Goal: Information Seeking & Learning: Learn about a topic

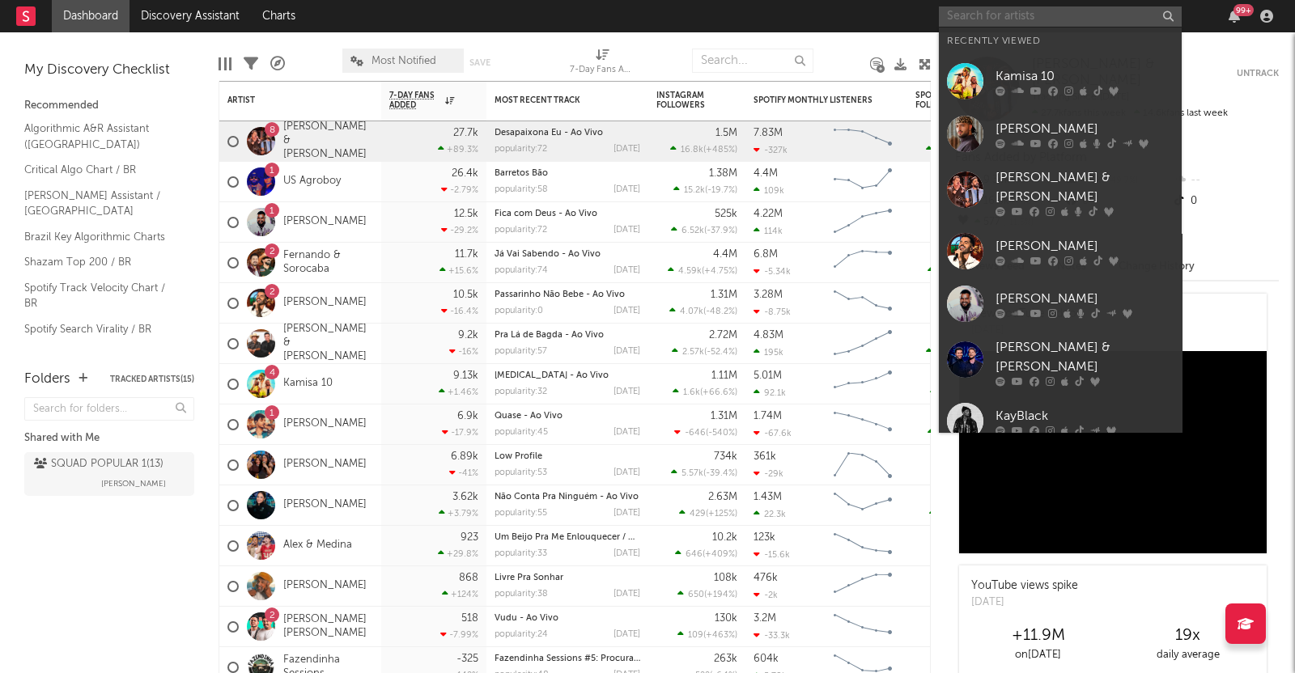
click at [979, 17] on input "text" at bounding box center [1060, 16] width 243 height 20
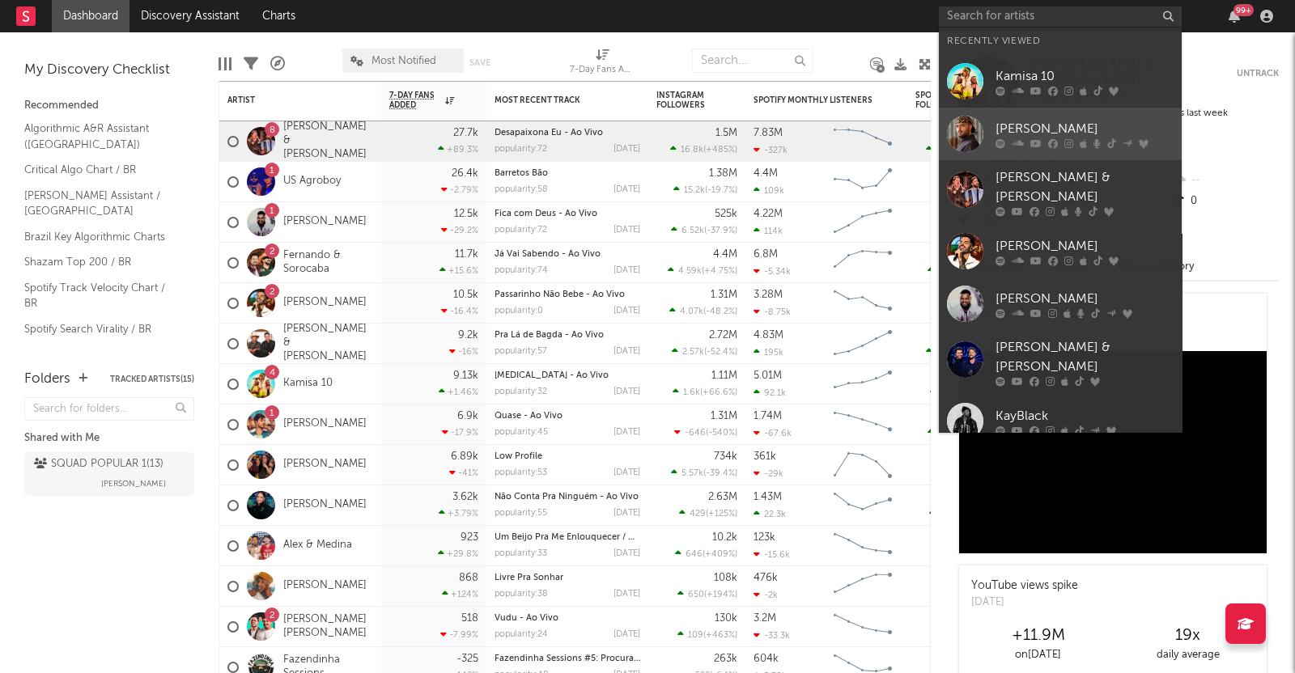
click at [983, 123] on div at bounding box center [965, 134] width 36 height 36
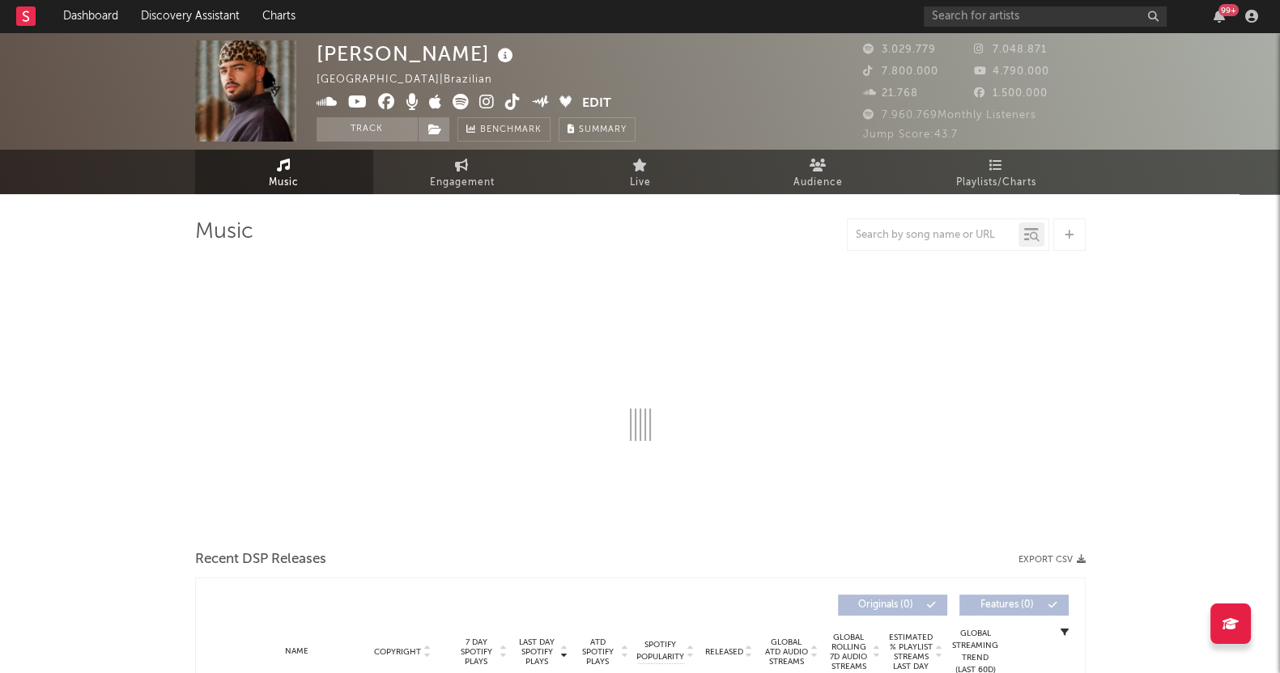
select select "6m"
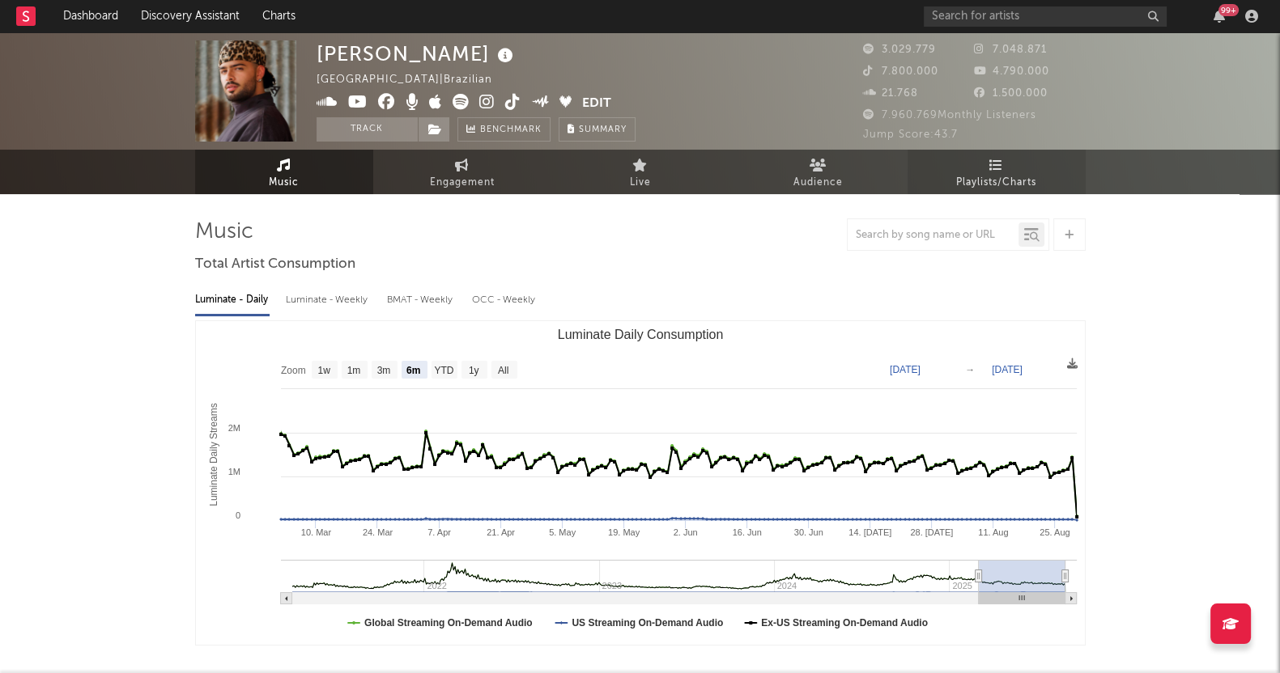
click at [1033, 168] on link "Playlists/Charts" at bounding box center [996, 172] width 178 height 45
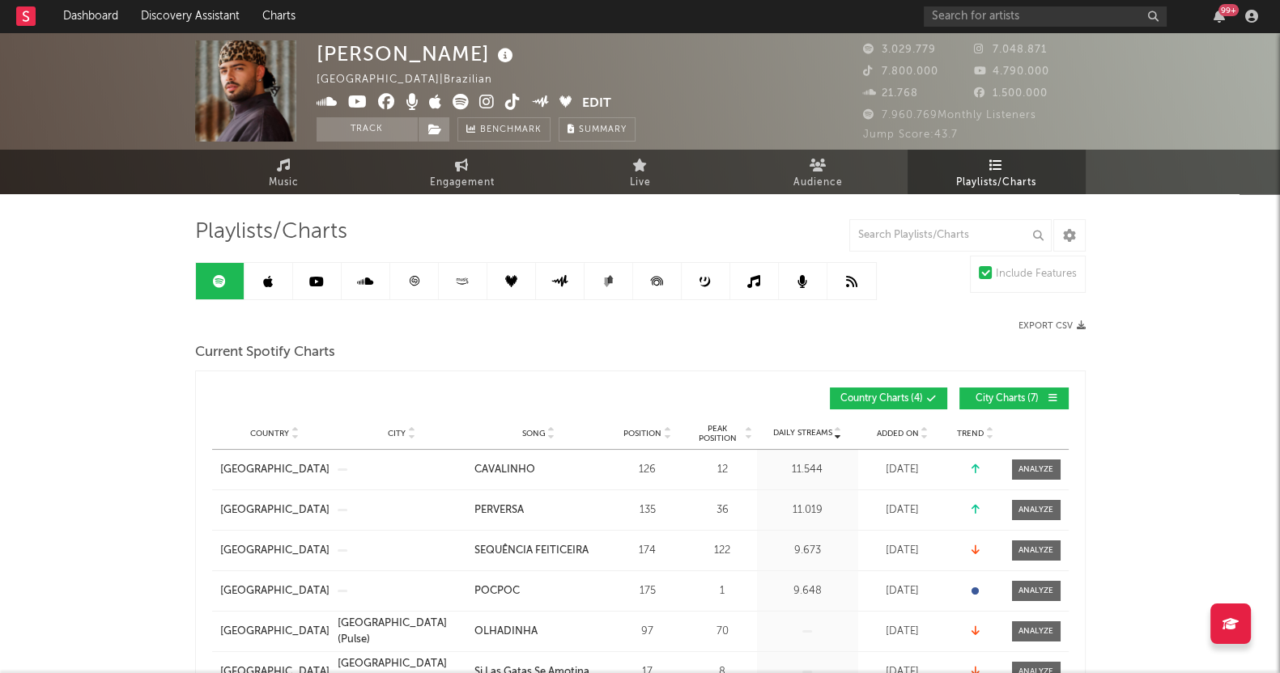
click at [991, 394] on span "City Charts ( 7 )" at bounding box center [1007, 399] width 74 height 10
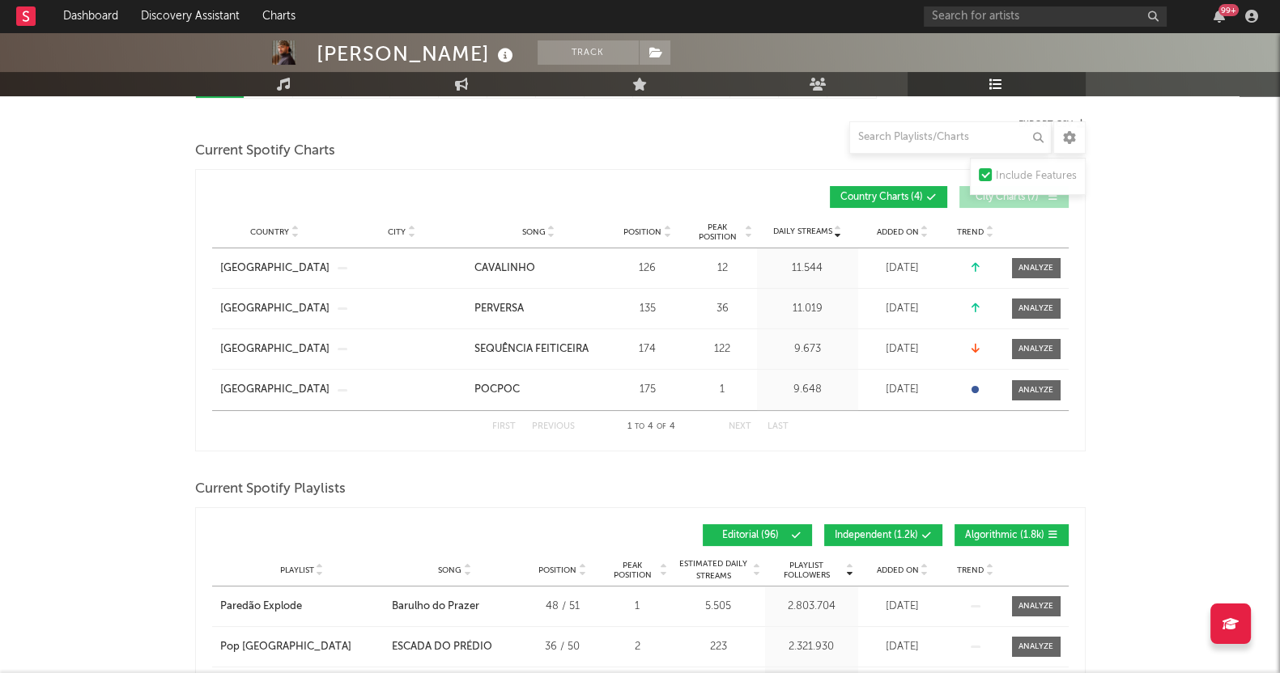
scroll to position [202, 0]
click at [1039, 344] on div at bounding box center [1035, 349] width 35 height 12
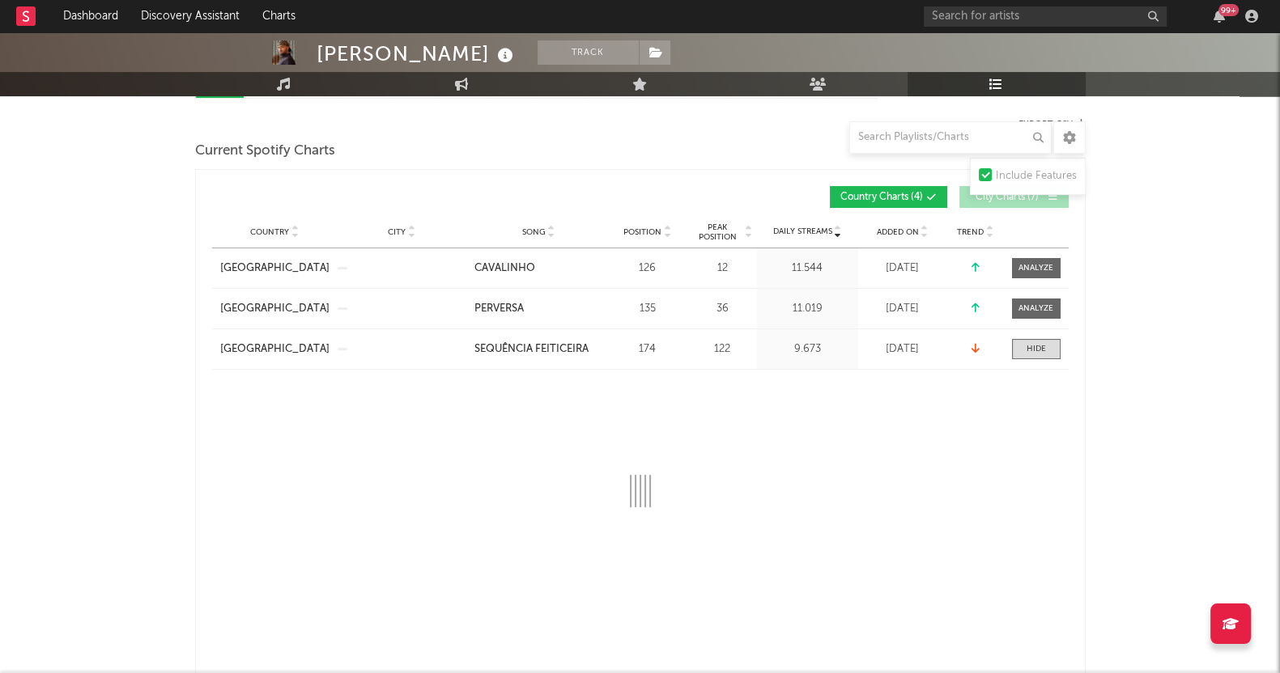
select select "1w"
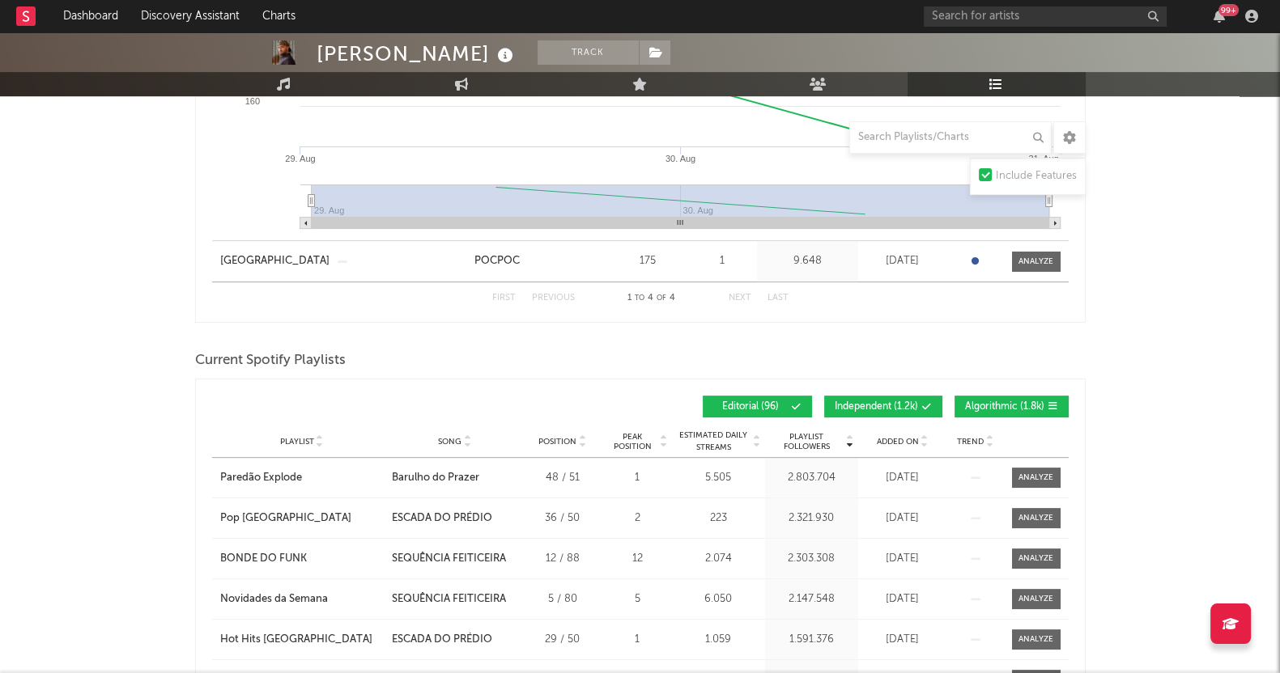
scroll to position [487, 0]
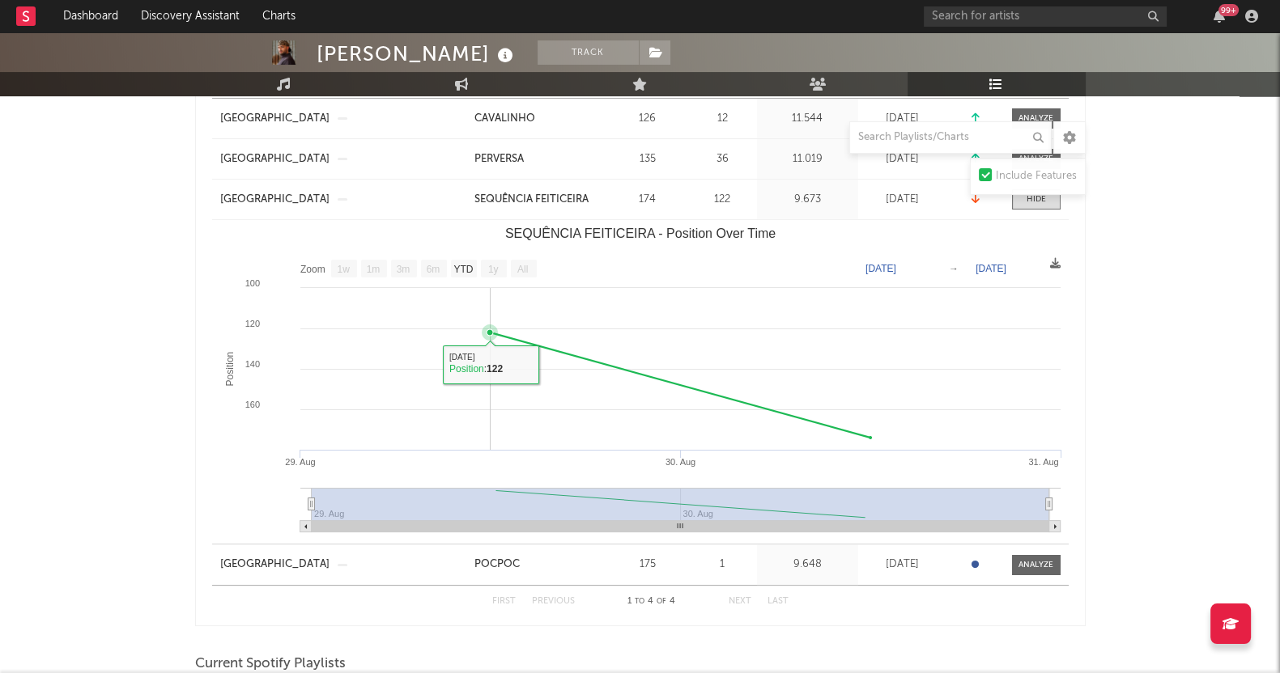
scroll to position [267, 0]
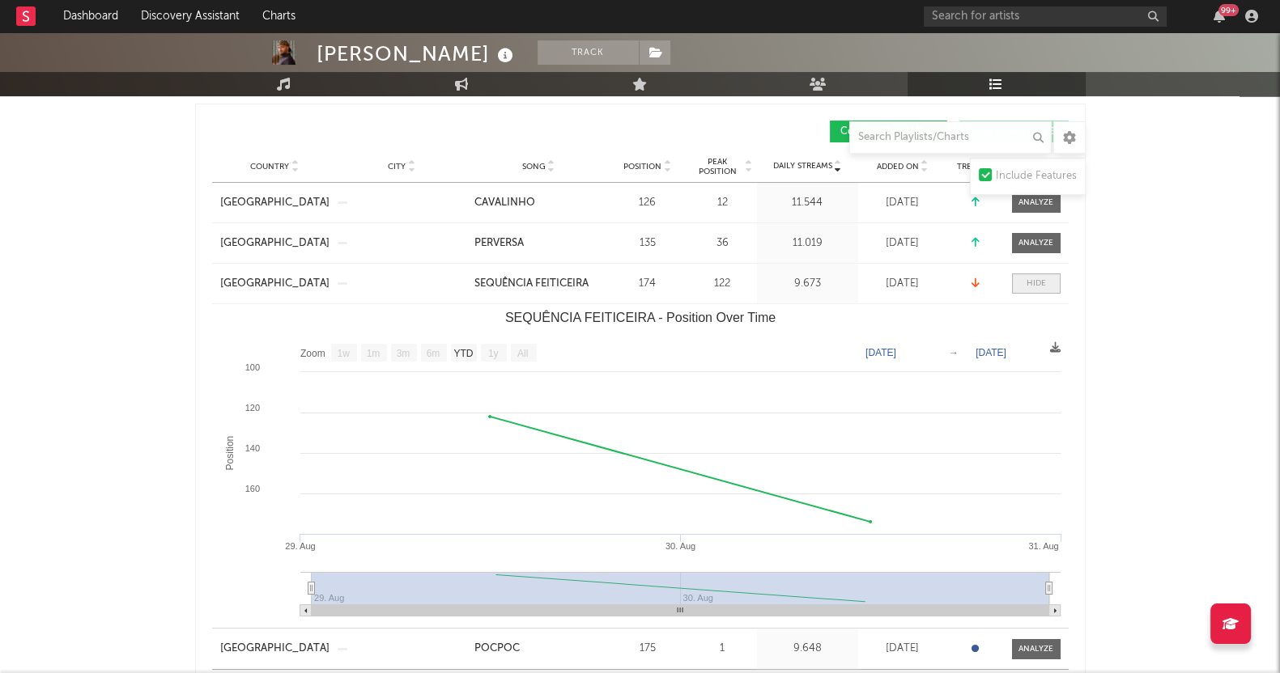
click at [1048, 279] on span at bounding box center [1036, 284] width 49 height 20
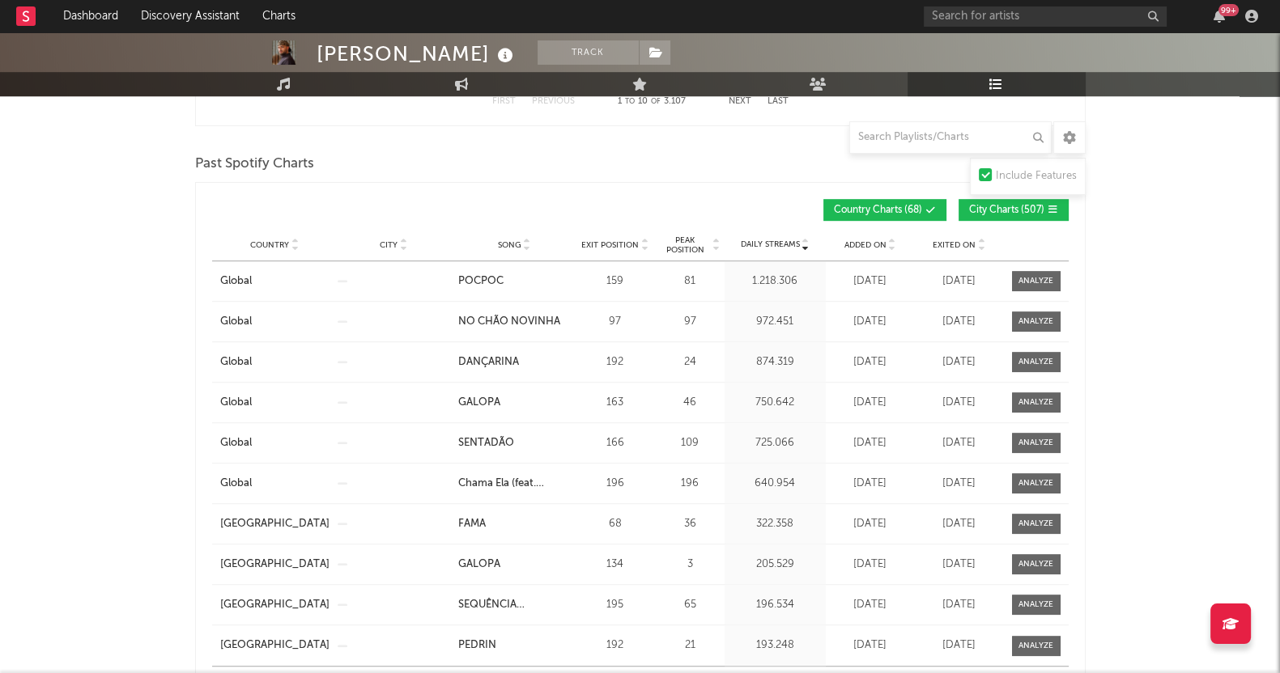
scroll to position [1077, 0]
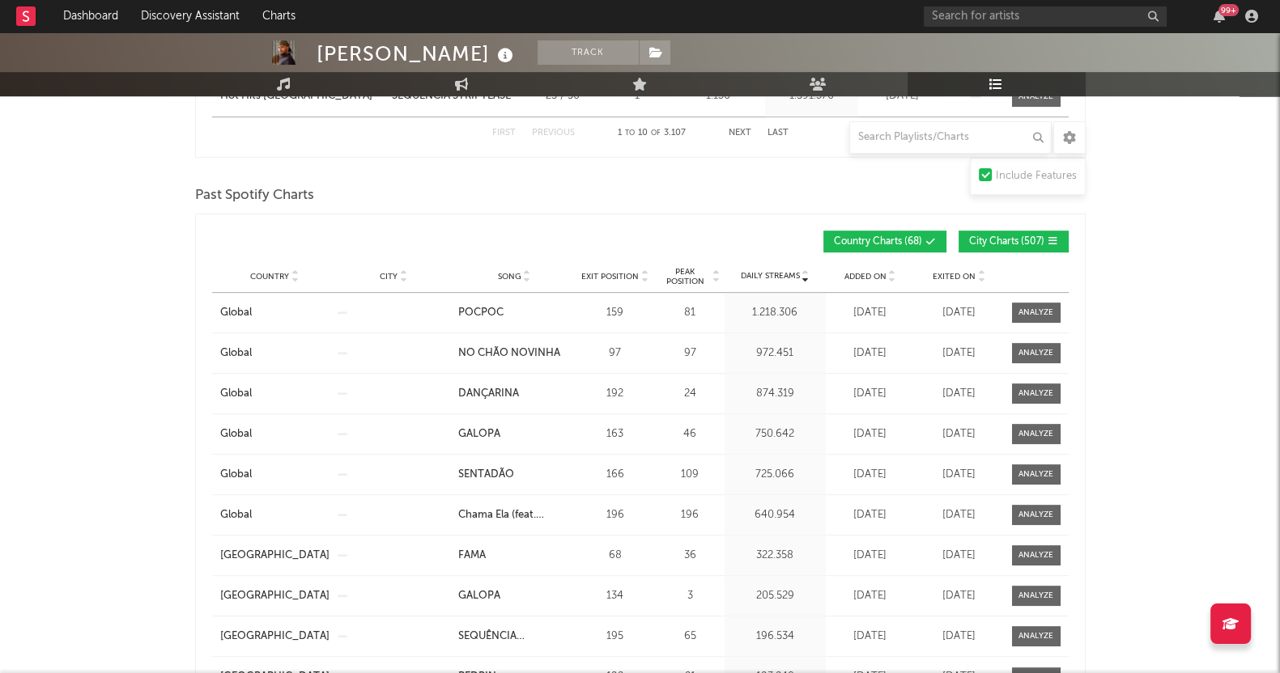
click at [1021, 237] on span "City Charts ( 507 )" at bounding box center [1006, 242] width 75 height 10
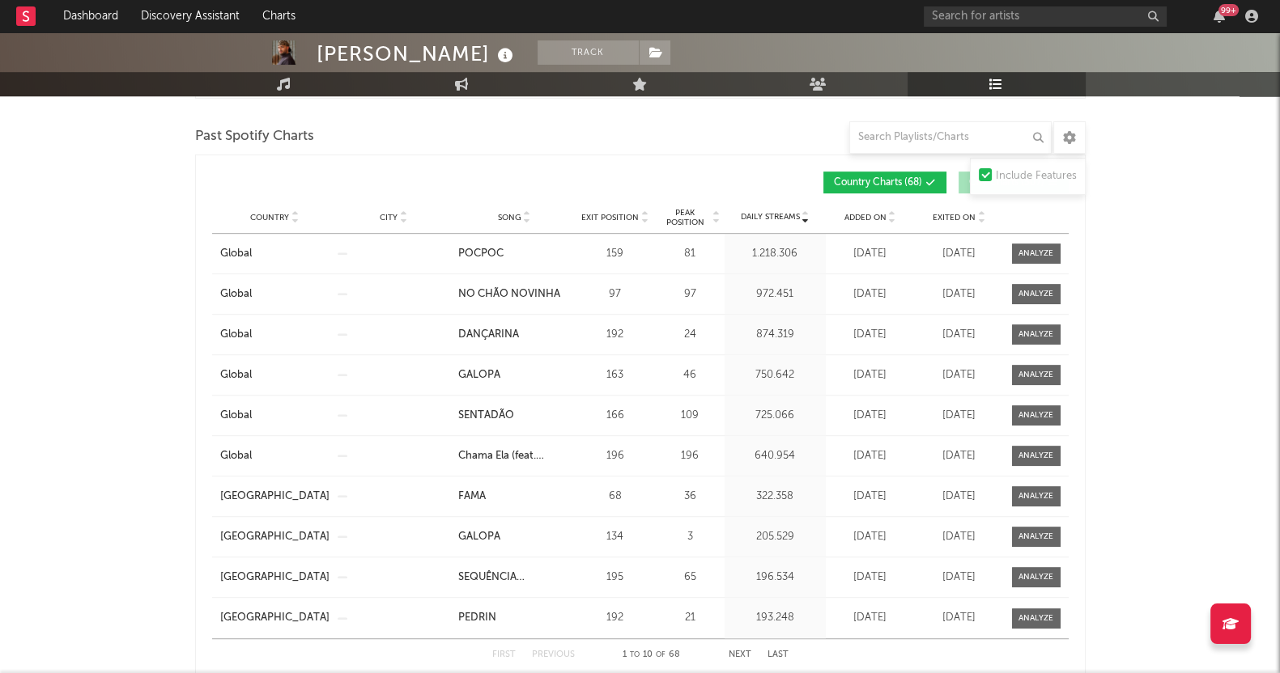
scroll to position [1178, 0]
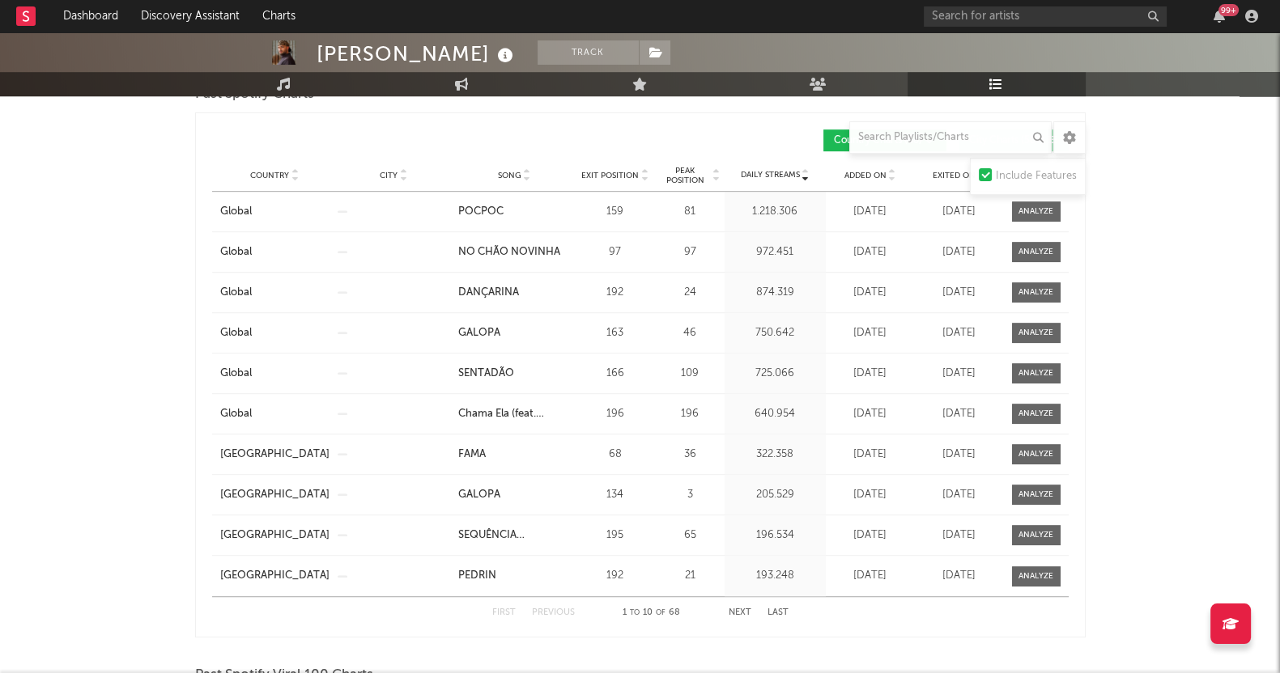
click at [739, 609] on button "Next" at bounding box center [740, 613] width 23 height 9
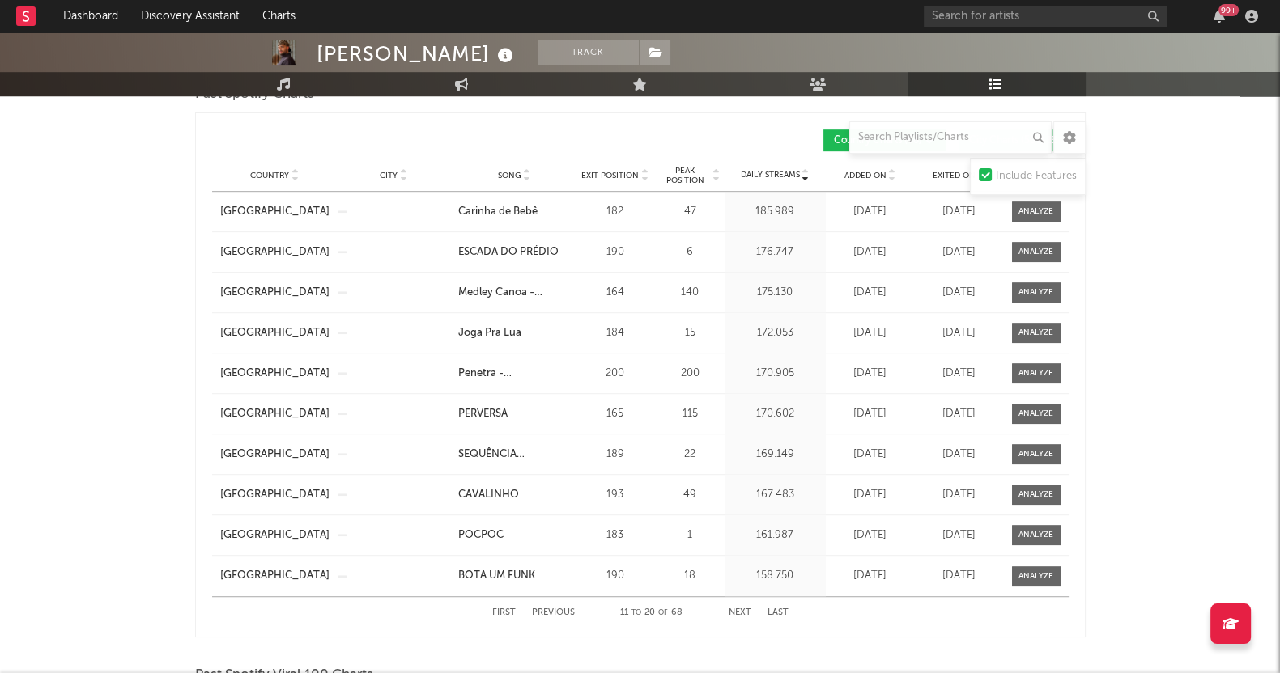
click at [739, 609] on button "Next" at bounding box center [740, 613] width 23 height 9
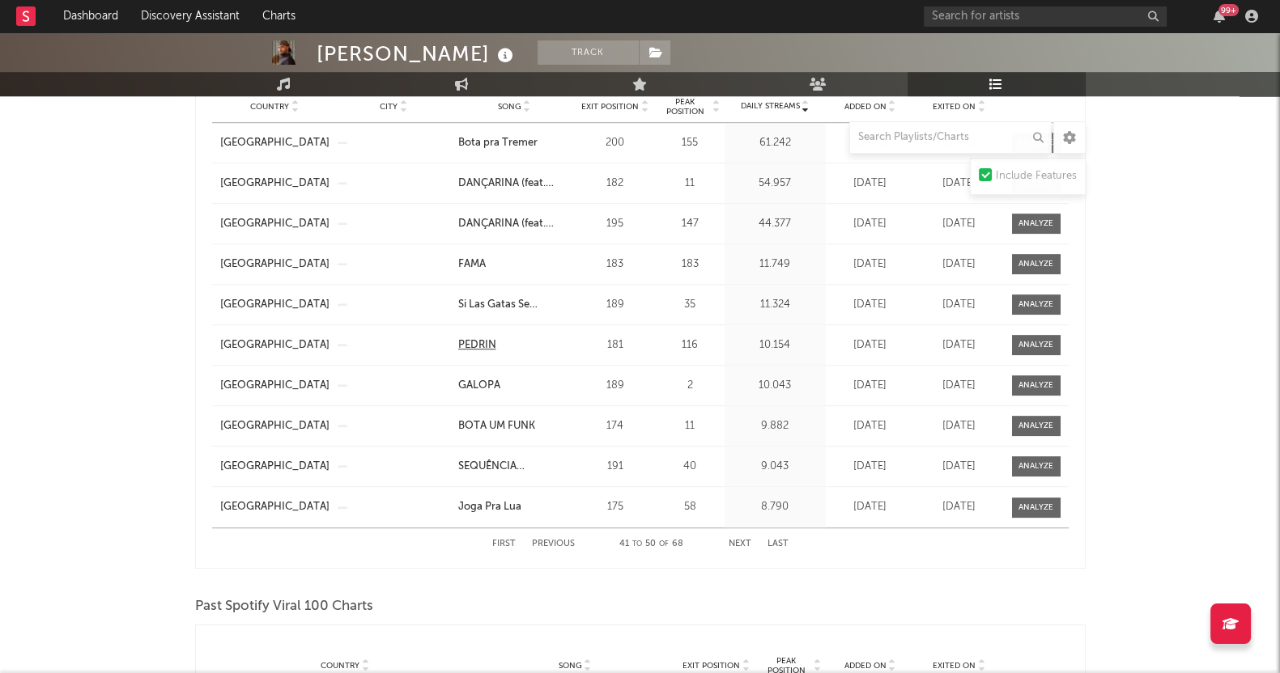
scroll to position [1278, 0]
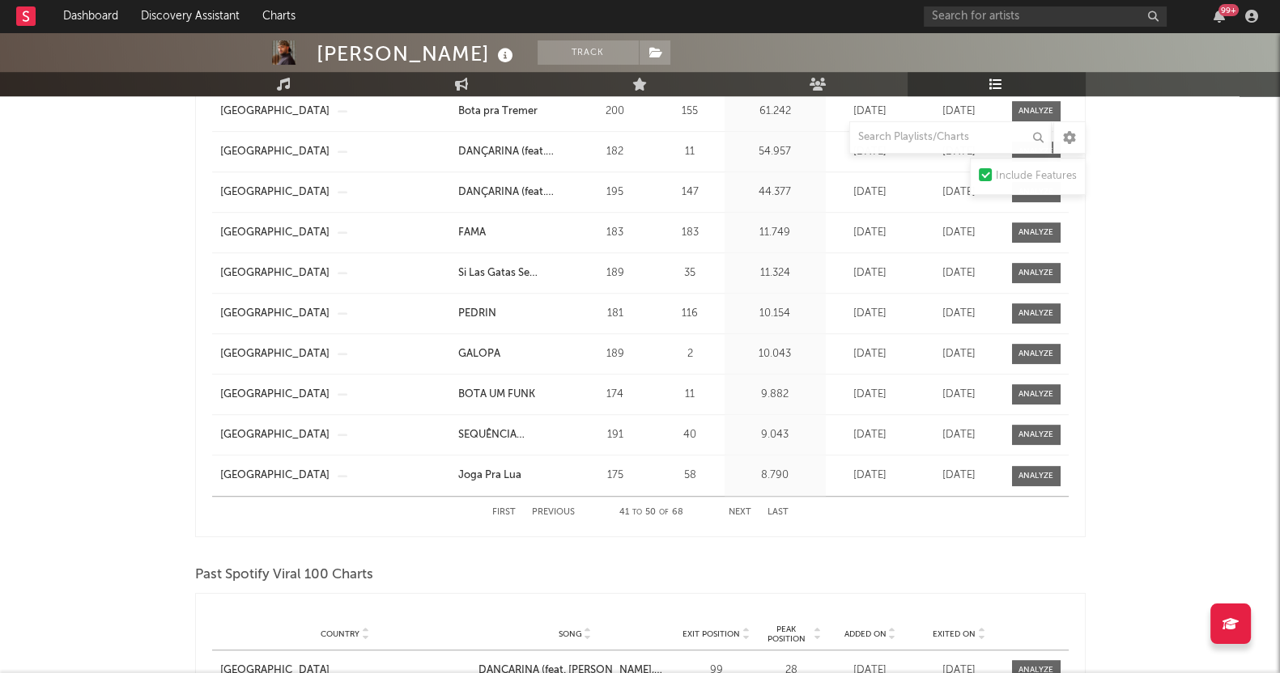
click at [735, 508] on button "Next" at bounding box center [740, 512] width 23 height 9
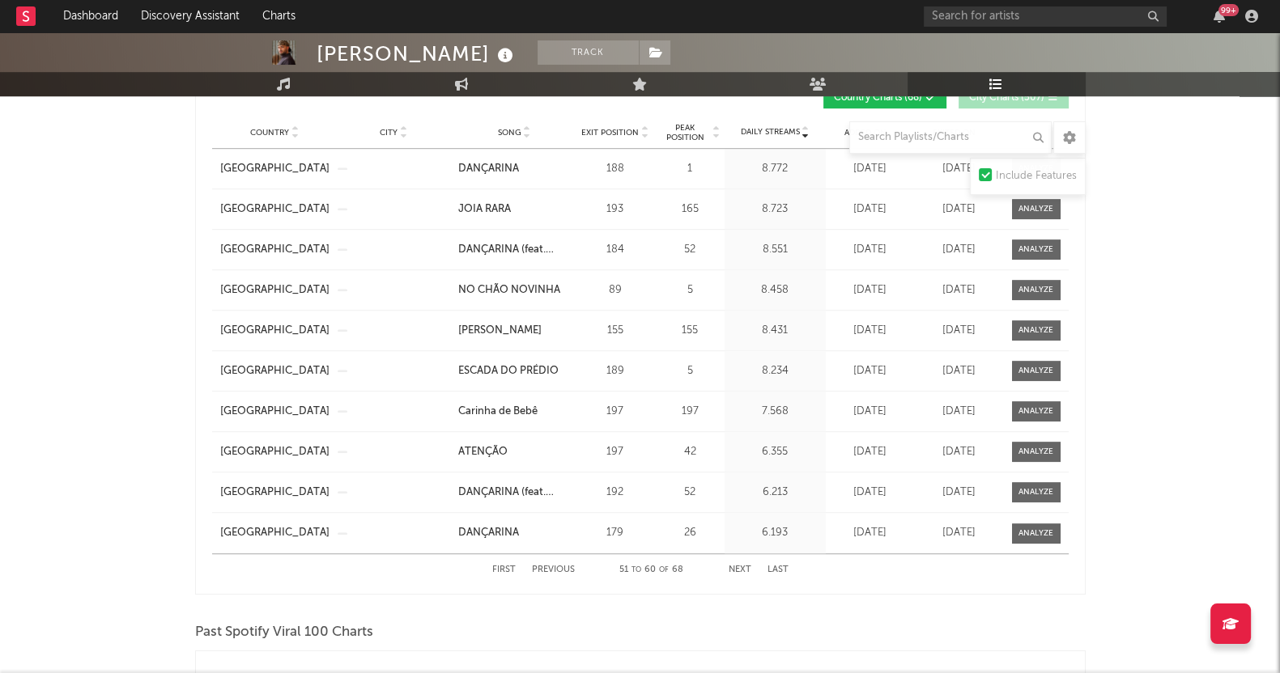
scroll to position [1178, 0]
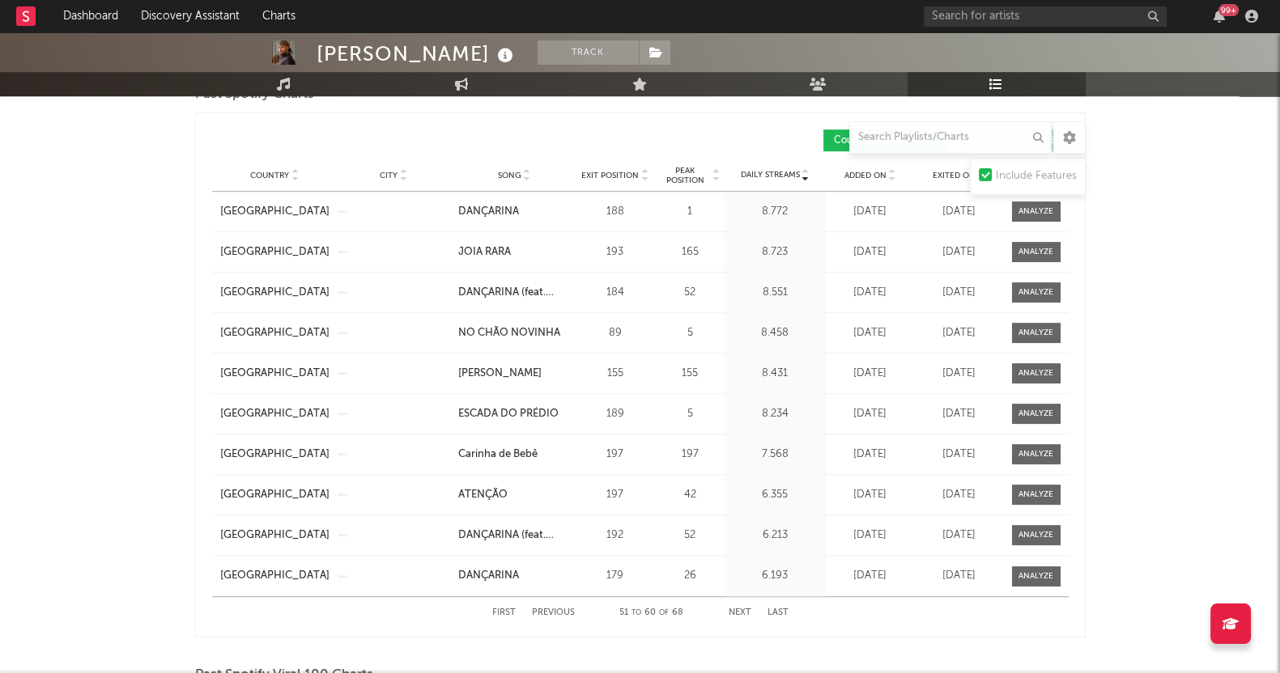
click at [745, 609] on button "Next" at bounding box center [740, 613] width 23 height 9
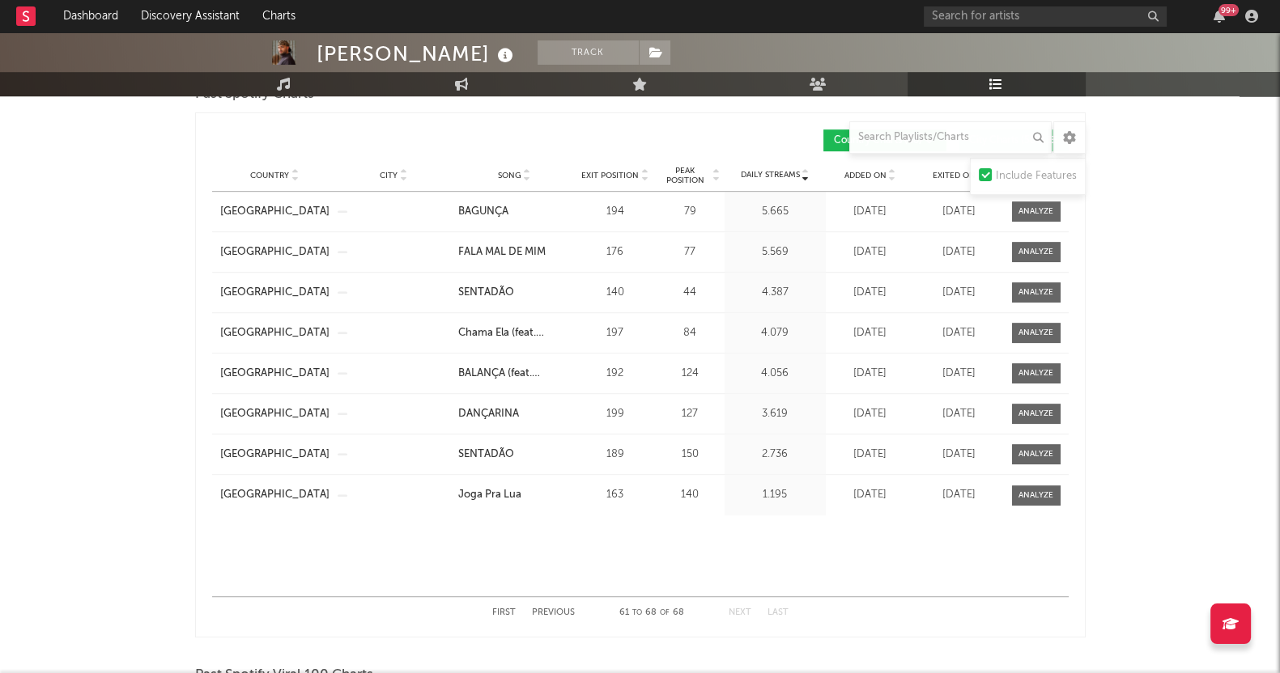
click at [31, 385] on div "[PERSON_NAME] Track [GEOGRAPHIC_DATA] | Brazilian Edit Track Benchmark Summary …" at bounding box center [640, 365] width 1280 height 3021
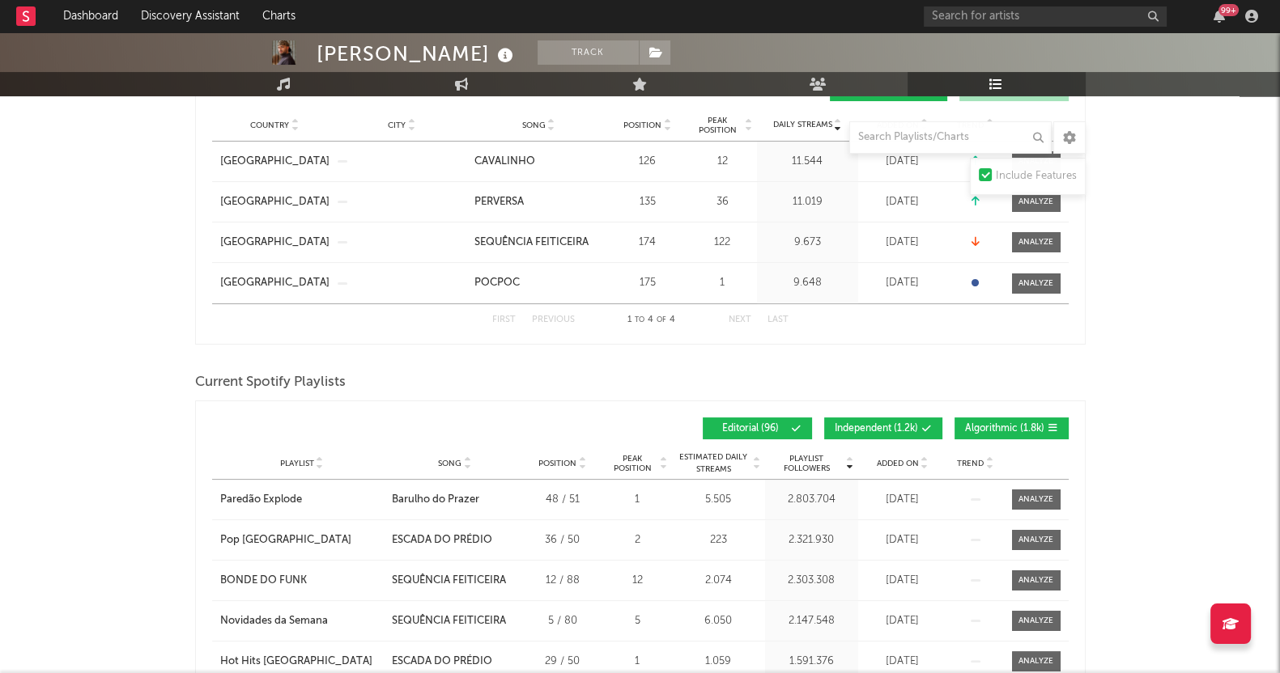
scroll to position [506, 0]
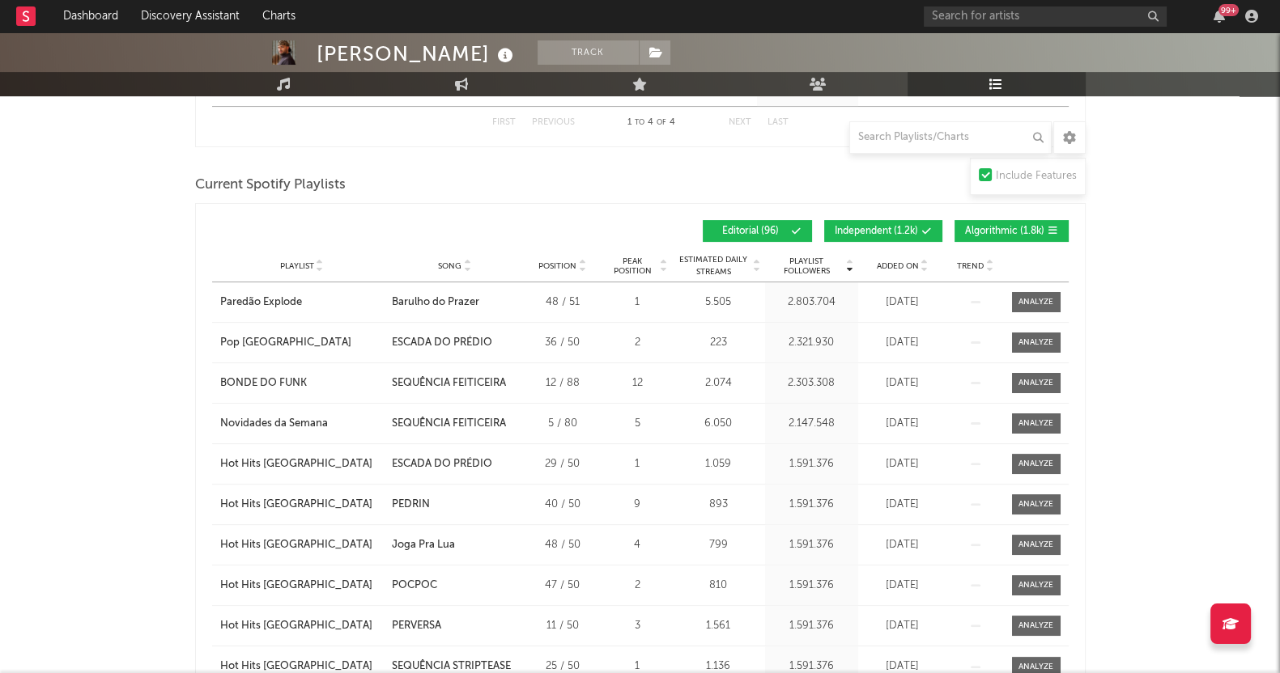
click at [1008, 228] on span "Algorithmic ( 1.8k )" at bounding box center [1004, 232] width 79 height 10
click at [868, 220] on button "Independent ( 1.2k )" at bounding box center [883, 231] width 118 height 22
click at [890, 256] on div "Playlist City Song Position Peak Position Estimated Daily Streams Playlist Foll…" at bounding box center [640, 266] width 856 height 32
click at [895, 261] on span "Added On" at bounding box center [898, 266] width 42 height 10
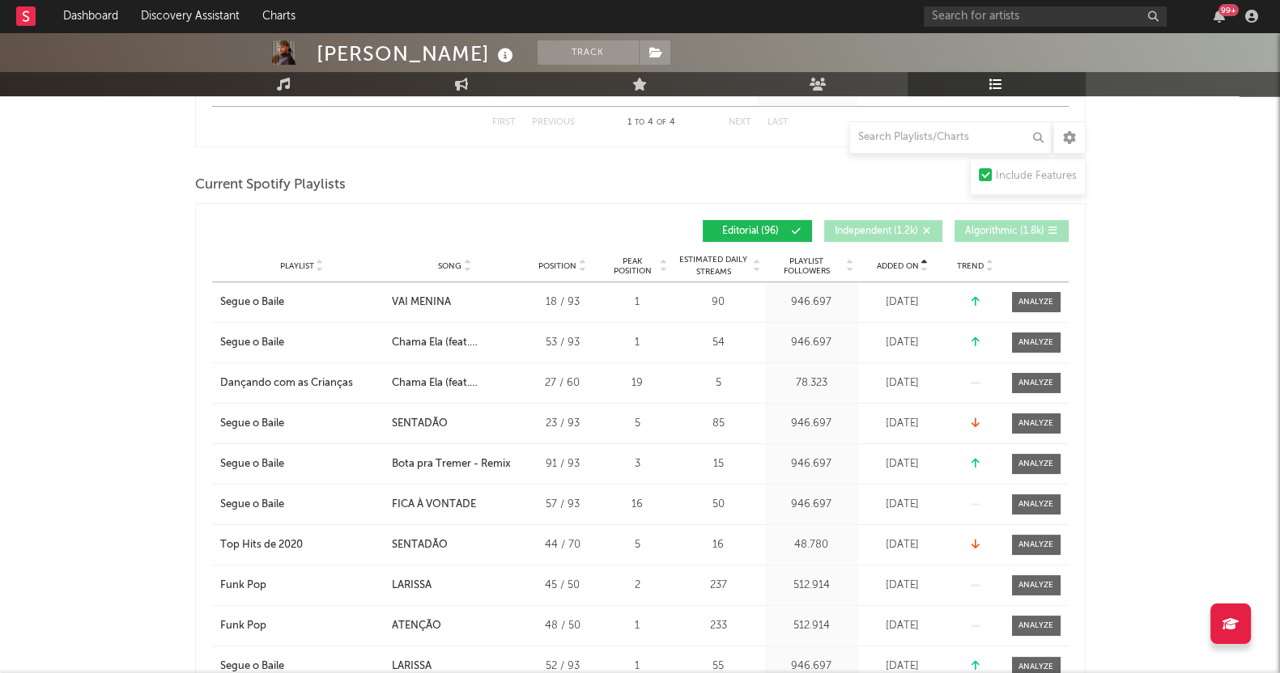
click at [895, 261] on span "Added On" at bounding box center [898, 266] width 42 height 10
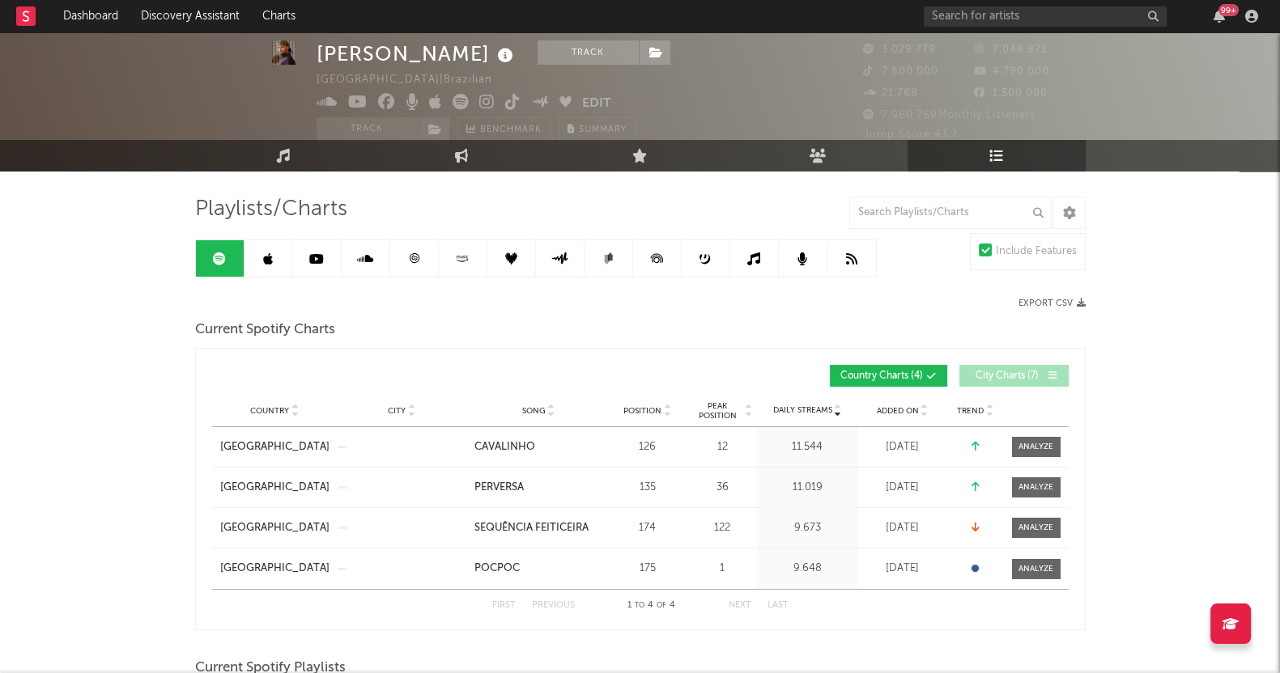
scroll to position [0, 0]
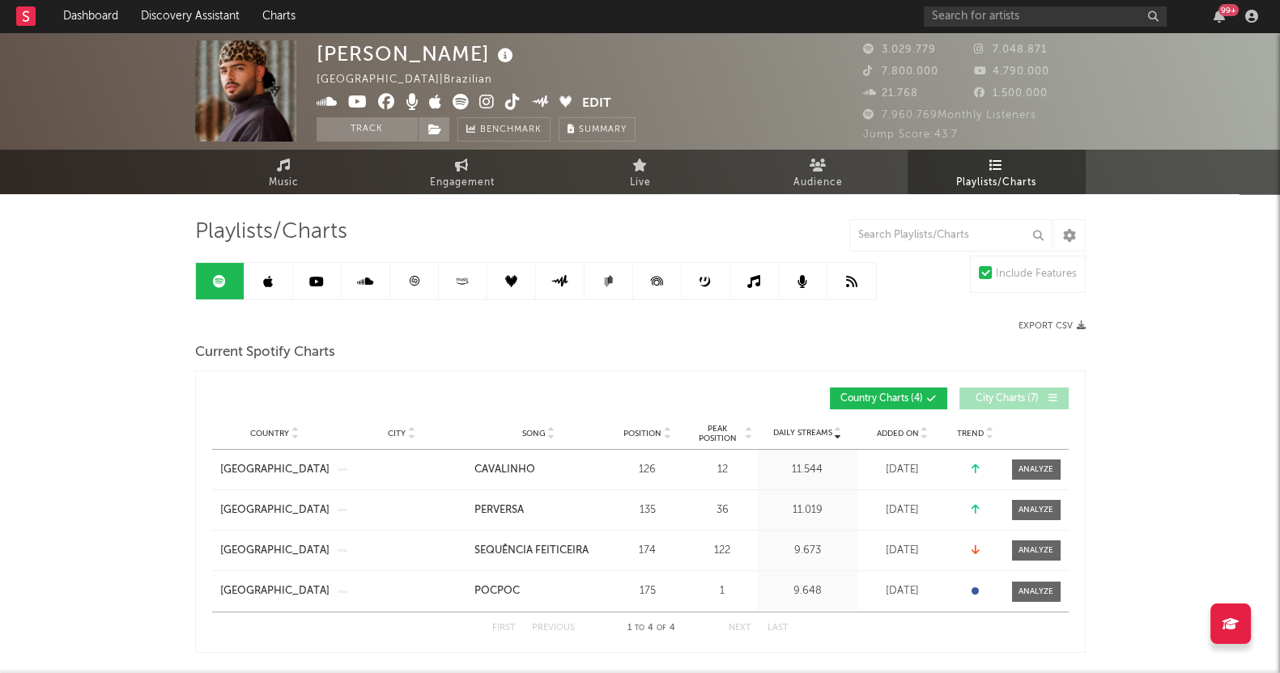
click at [274, 268] on link at bounding box center [268, 281] width 49 height 36
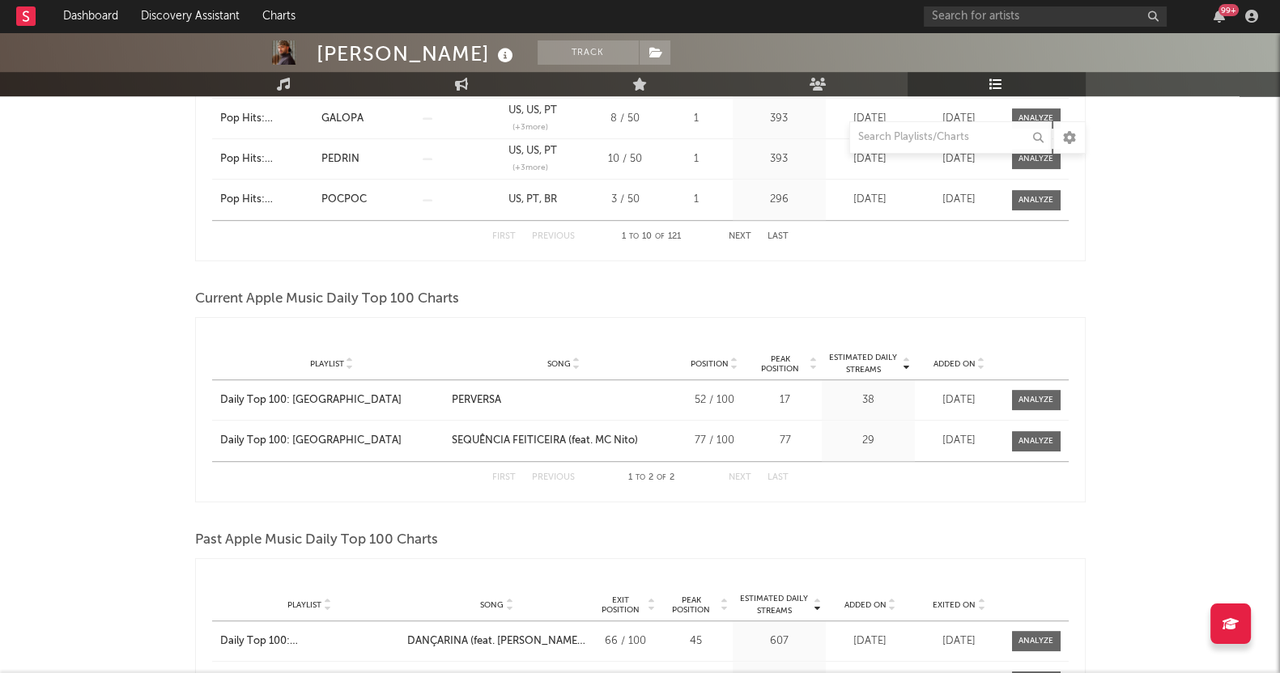
scroll to position [1315, 0]
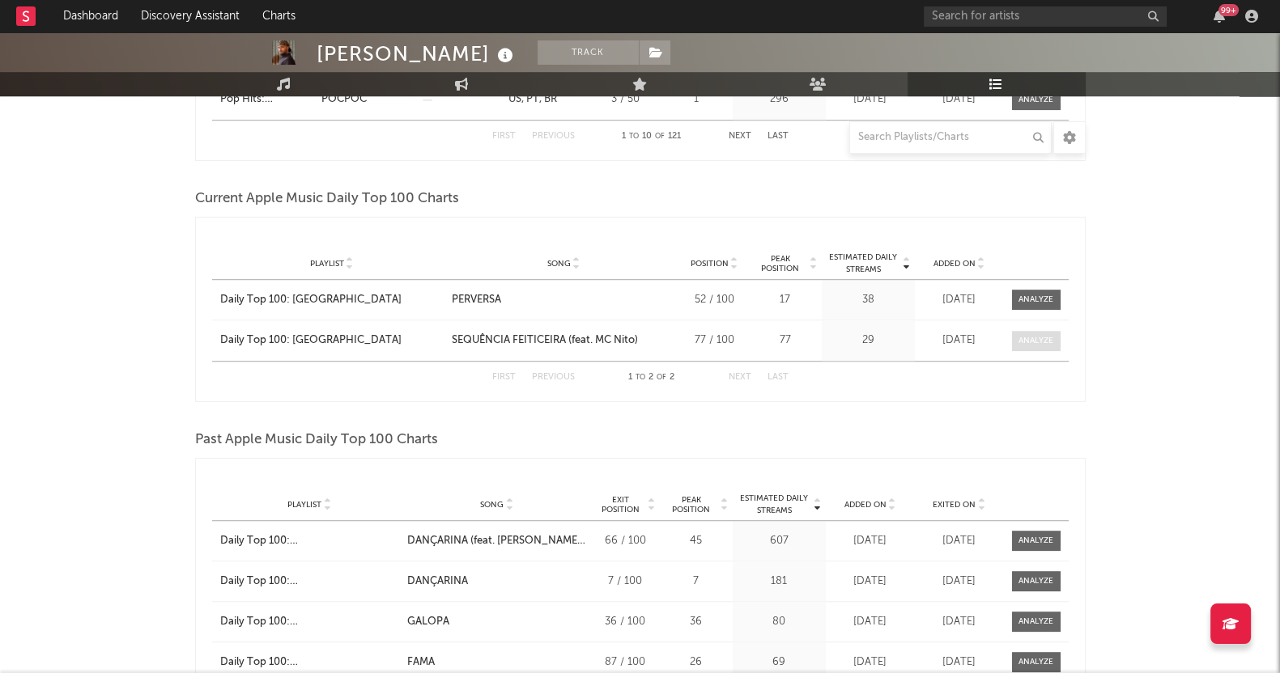
click at [1026, 345] on div at bounding box center [1035, 341] width 35 height 12
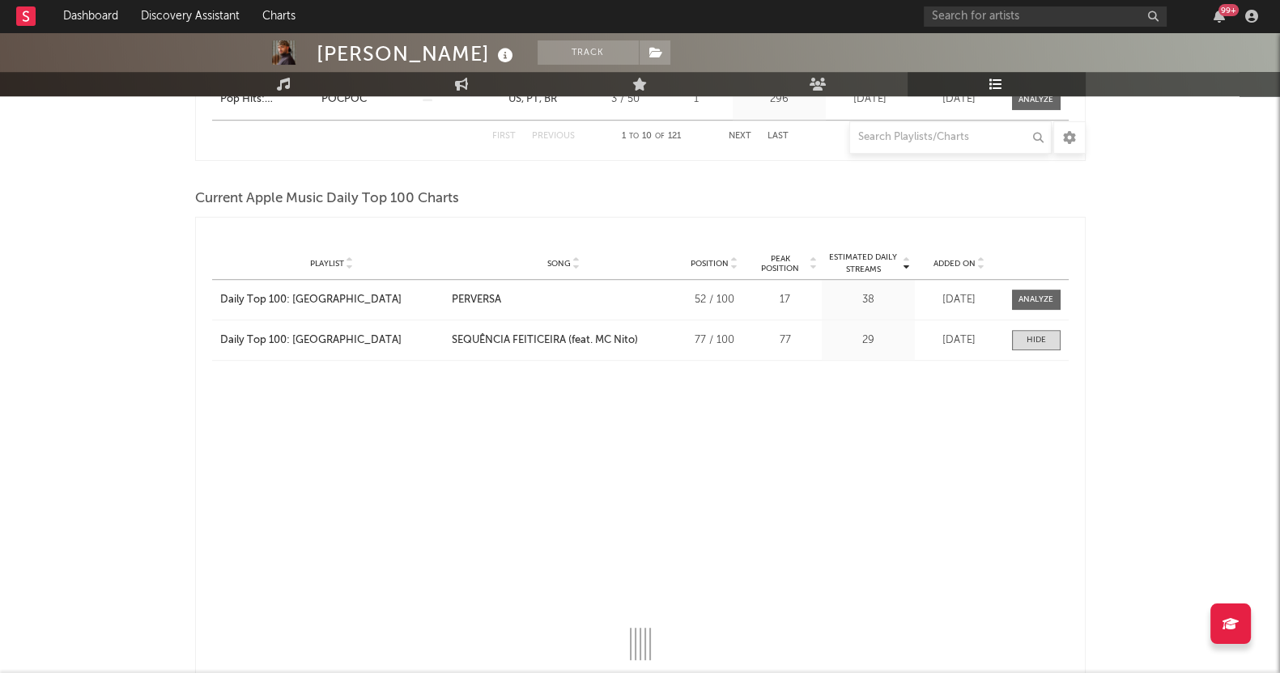
select select "1w"
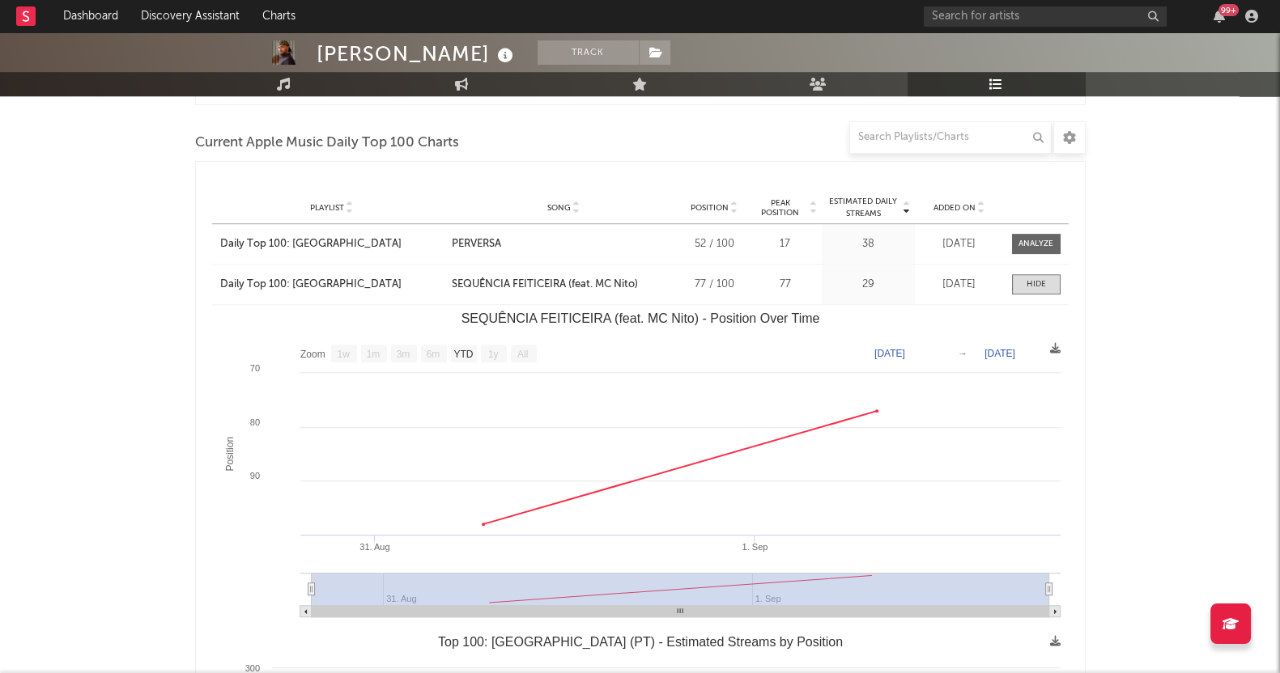
scroll to position [1416, 0]
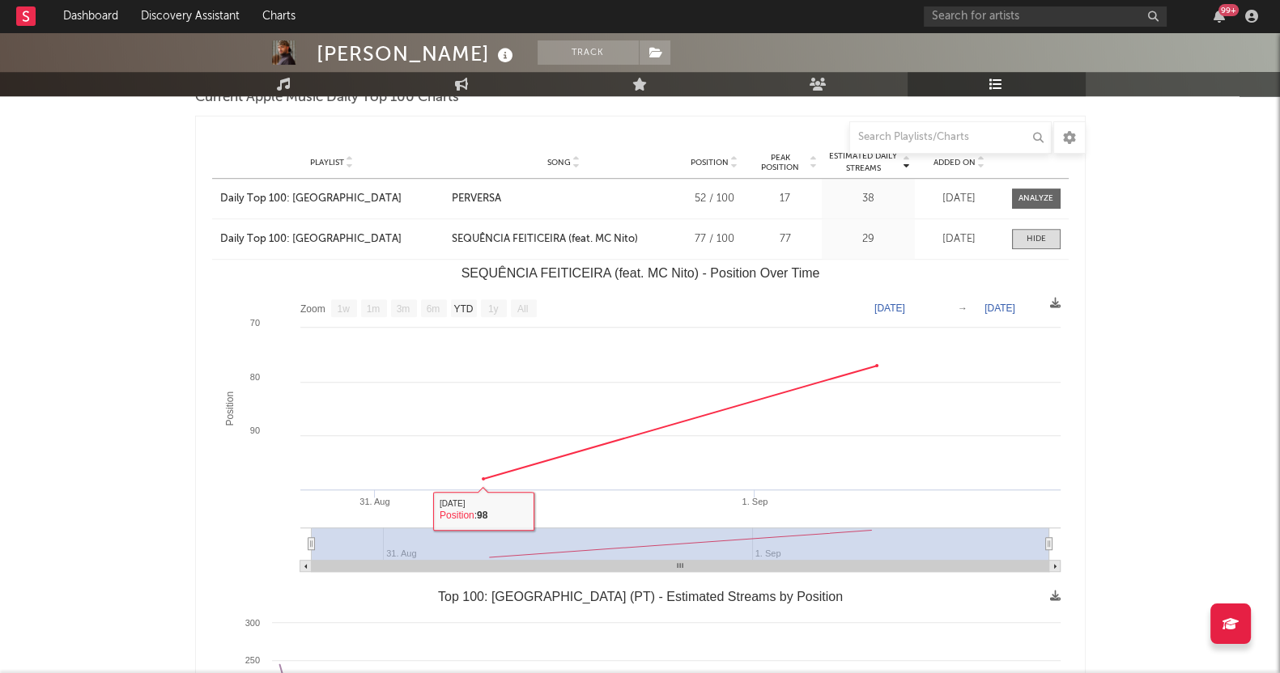
drag, startPoint x: 109, startPoint y: 402, endPoint x: 339, endPoint y: 426, distance: 231.1
drag, startPoint x: 1165, startPoint y: 263, endPoint x: 1141, endPoint y: 267, distance: 24.6
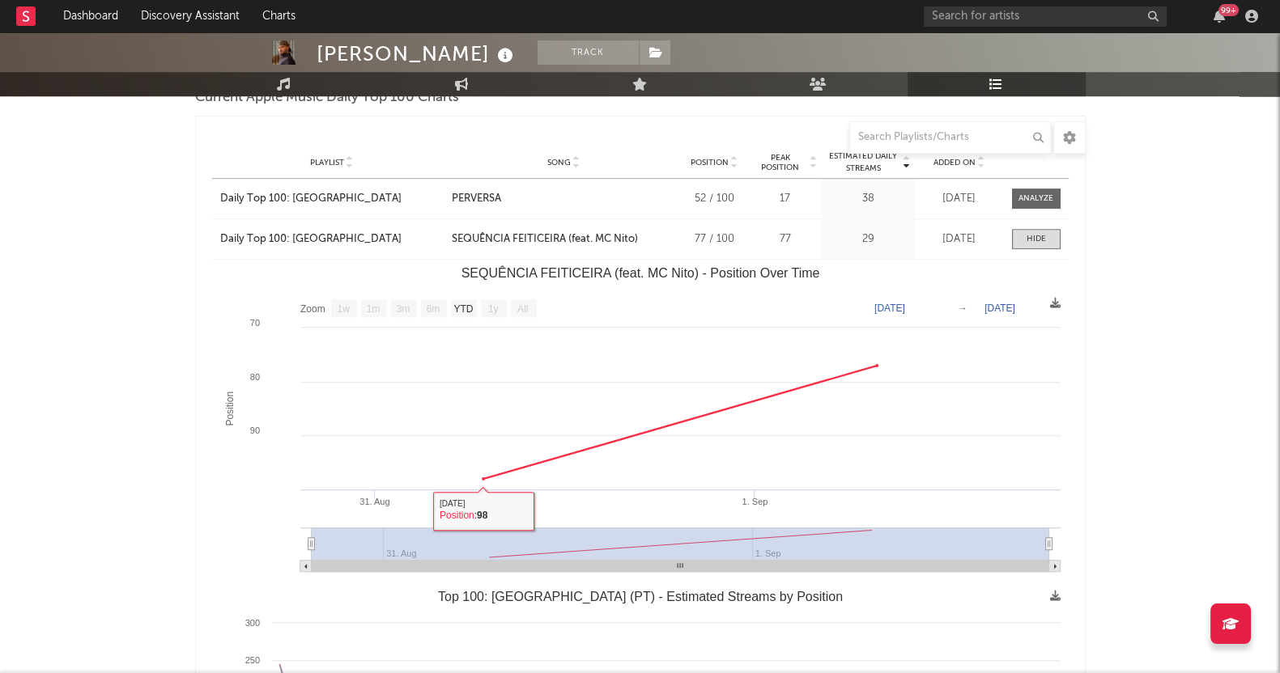
click at [1031, 233] on div at bounding box center [1035, 239] width 19 height 12
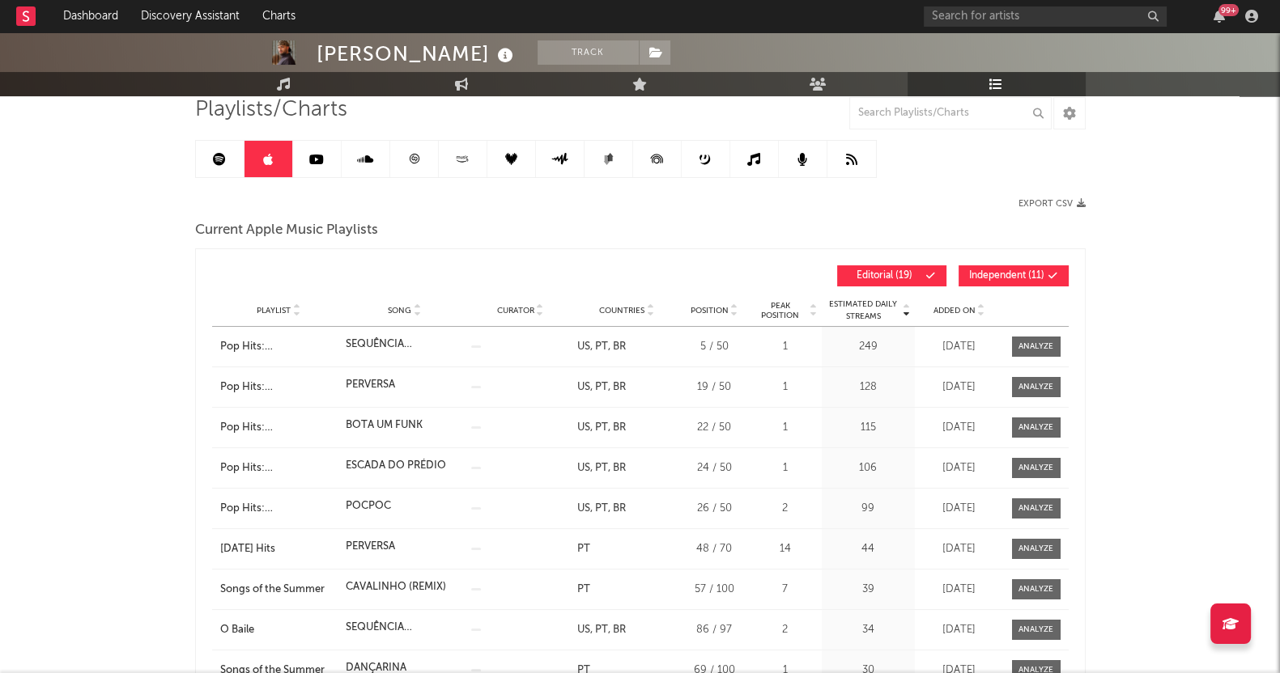
scroll to position [0, 0]
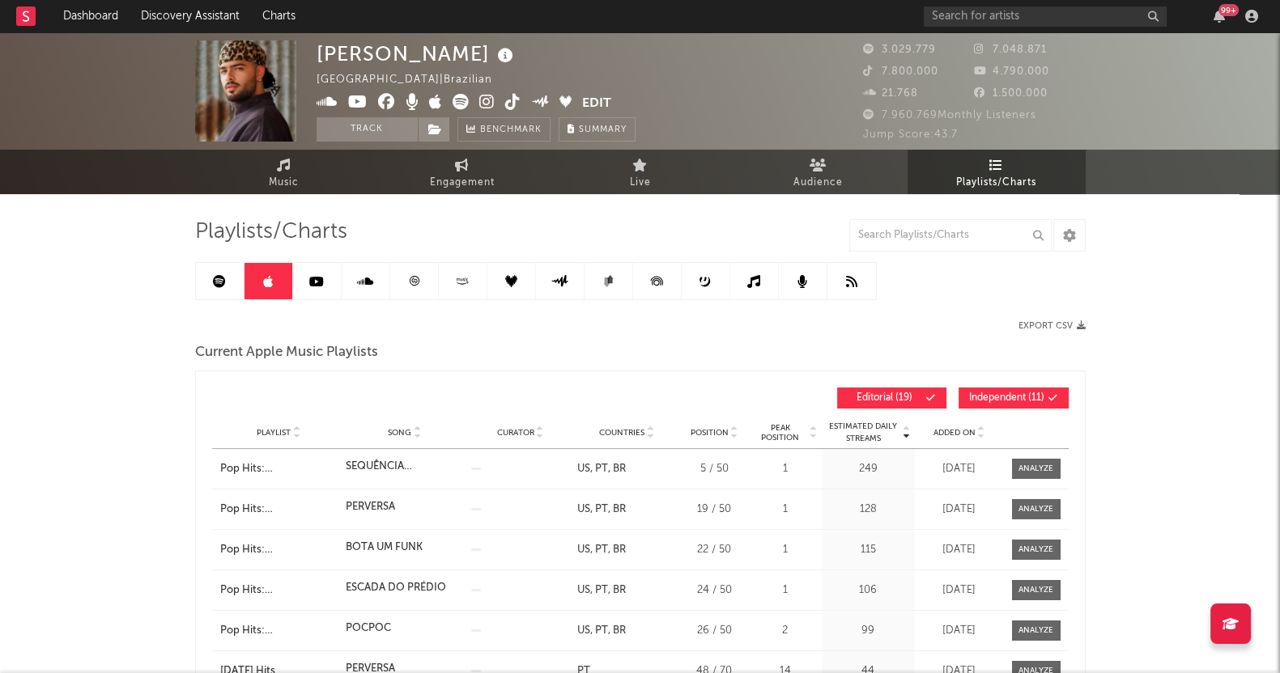
click at [304, 292] on link at bounding box center [317, 281] width 49 height 36
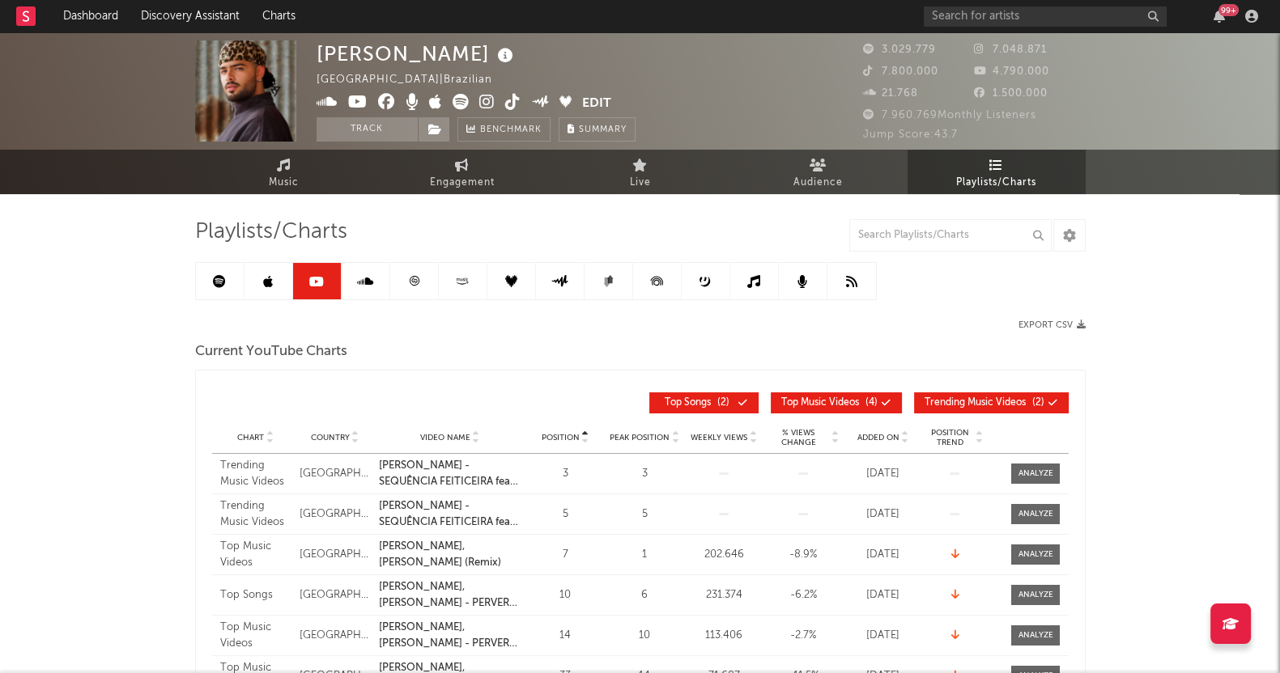
click at [283, 280] on link at bounding box center [268, 281] width 49 height 36
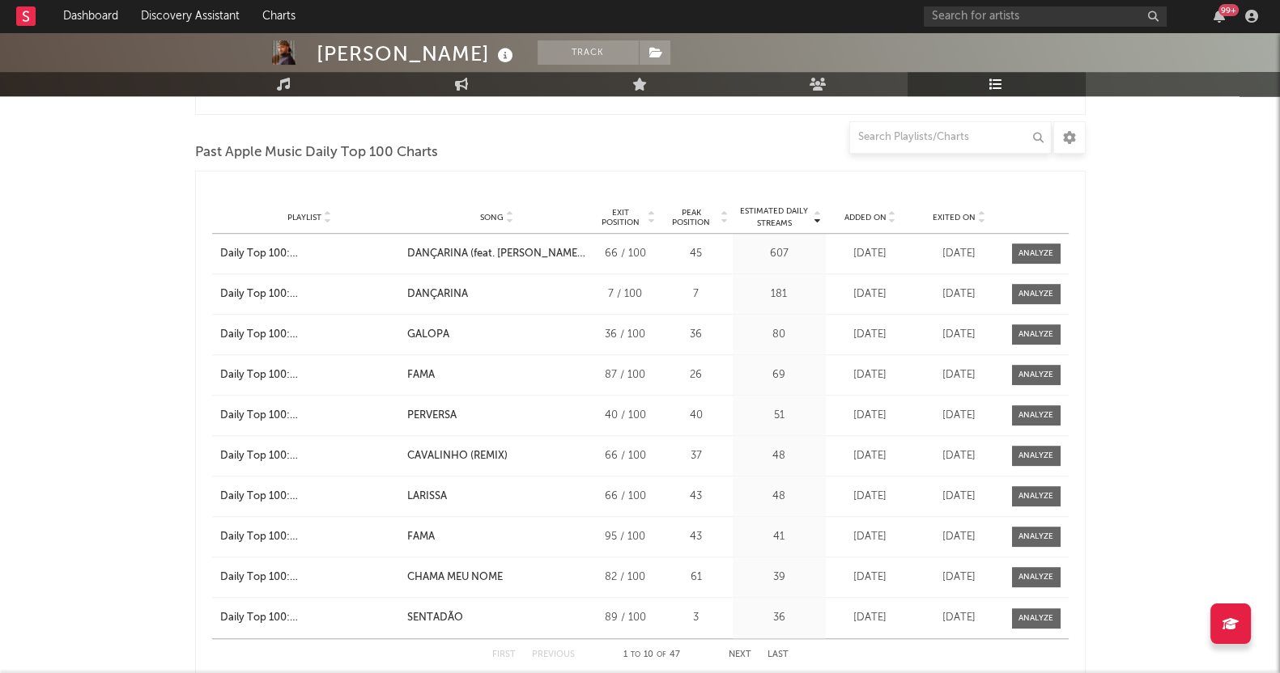
scroll to position [1618, 0]
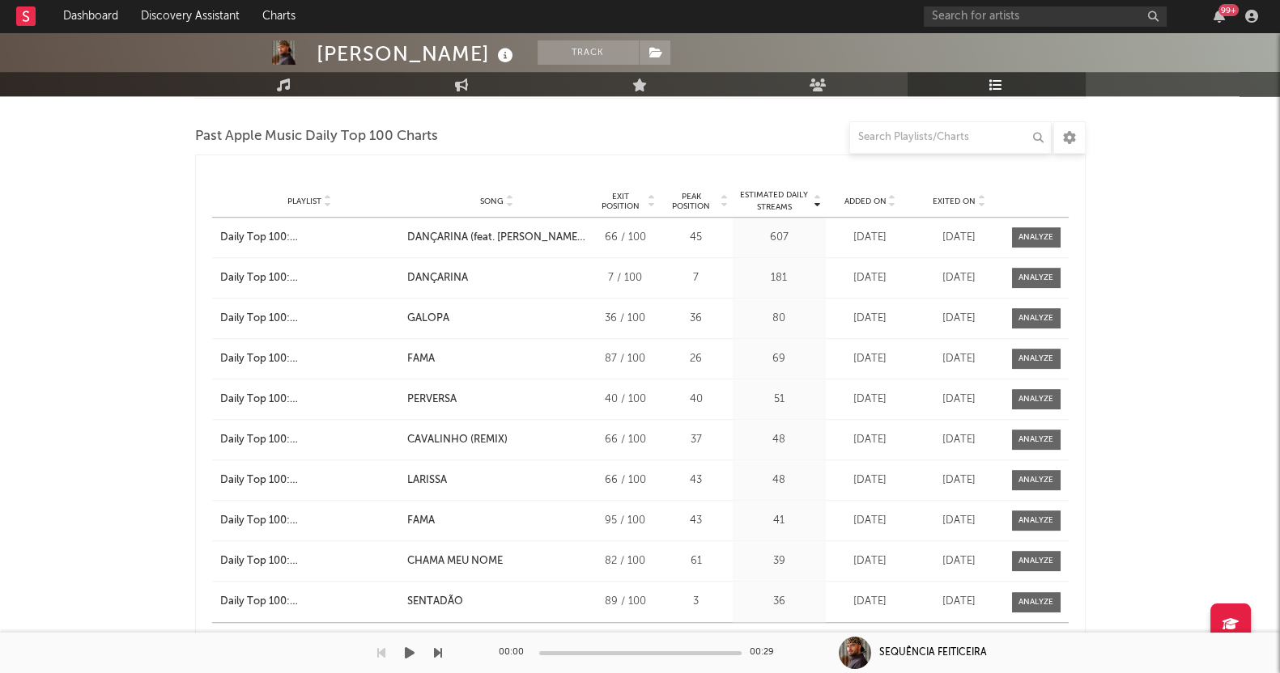
click at [733, 639] on div "00:00 00:29" at bounding box center [640, 653] width 283 height 40
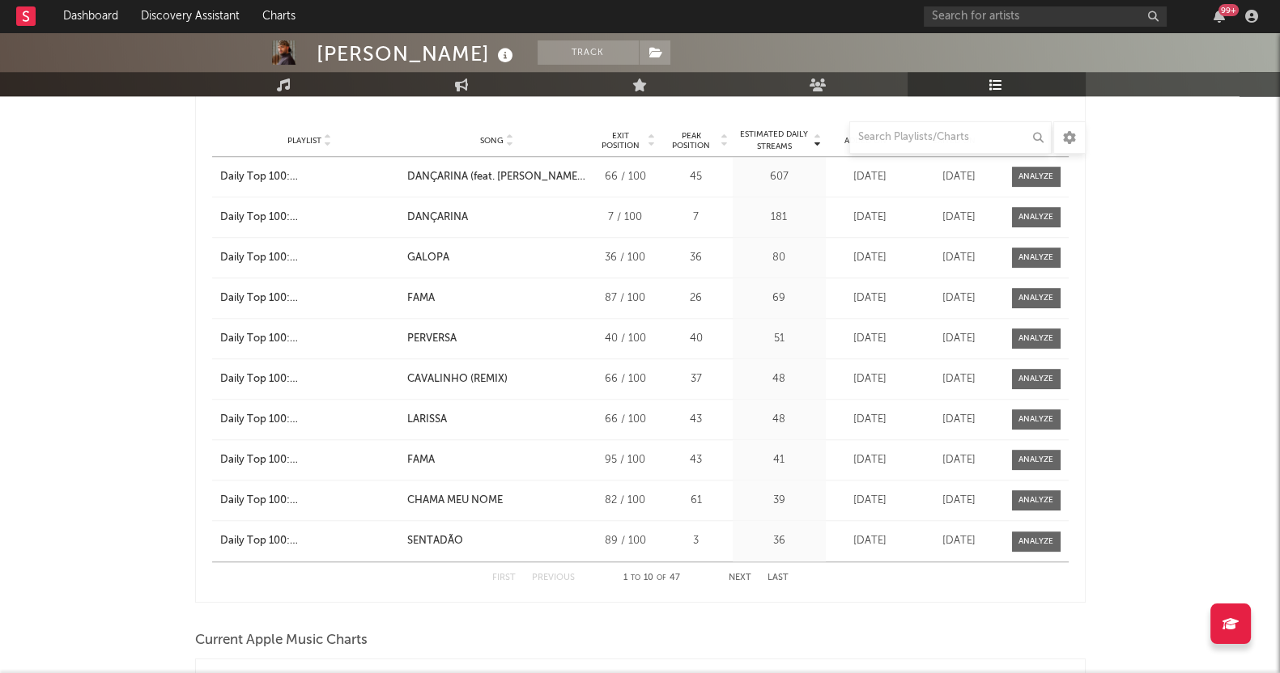
scroll to position [1720, 0]
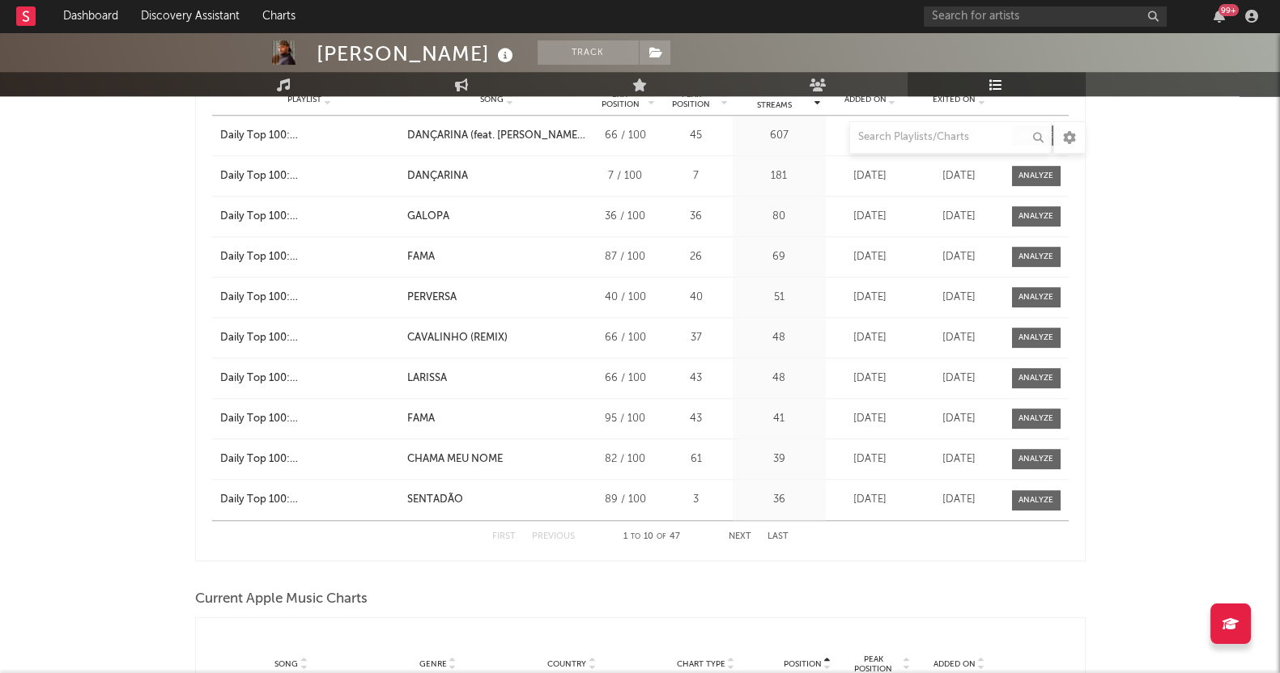
click at [741, 536] on button "Next" at bounding box center [740, 537] width 23 height 9
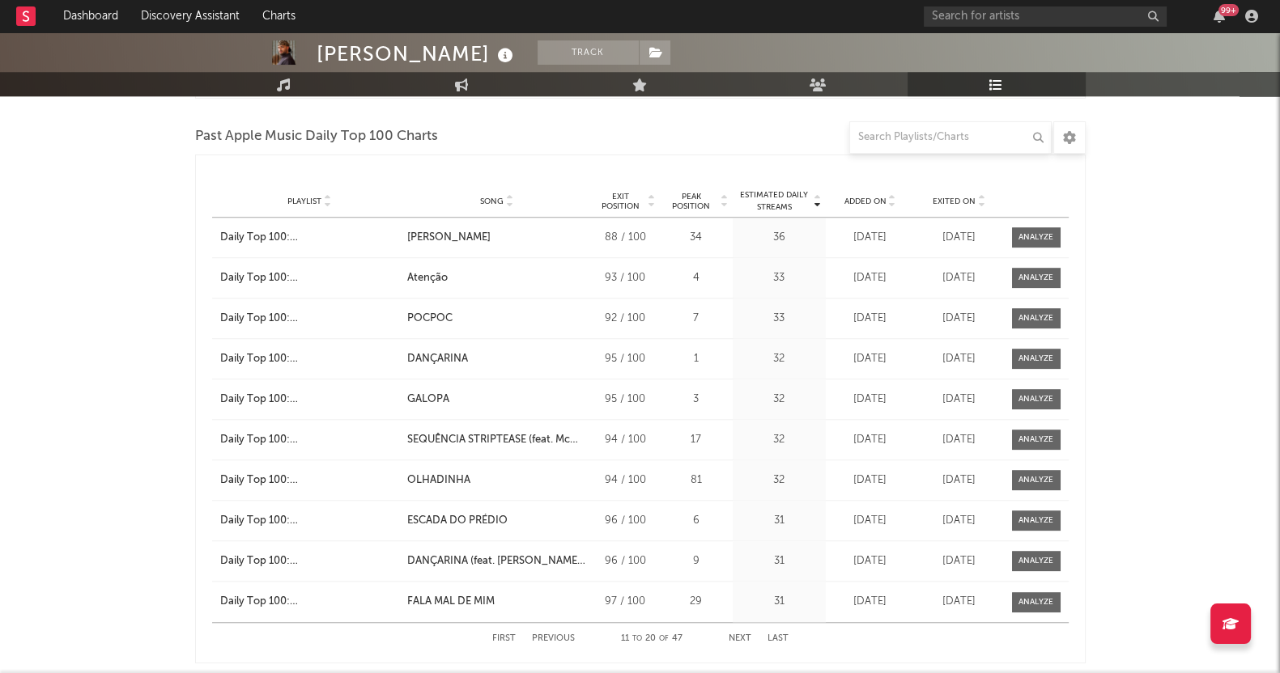
click at [73, 385] on div "[PERSON_NAME] Track [GEOGRAPHIC_DATA] | Brazilian Edit Track Benchmark Summary …" at bounding box center [640, 495] width 1280 height 4162
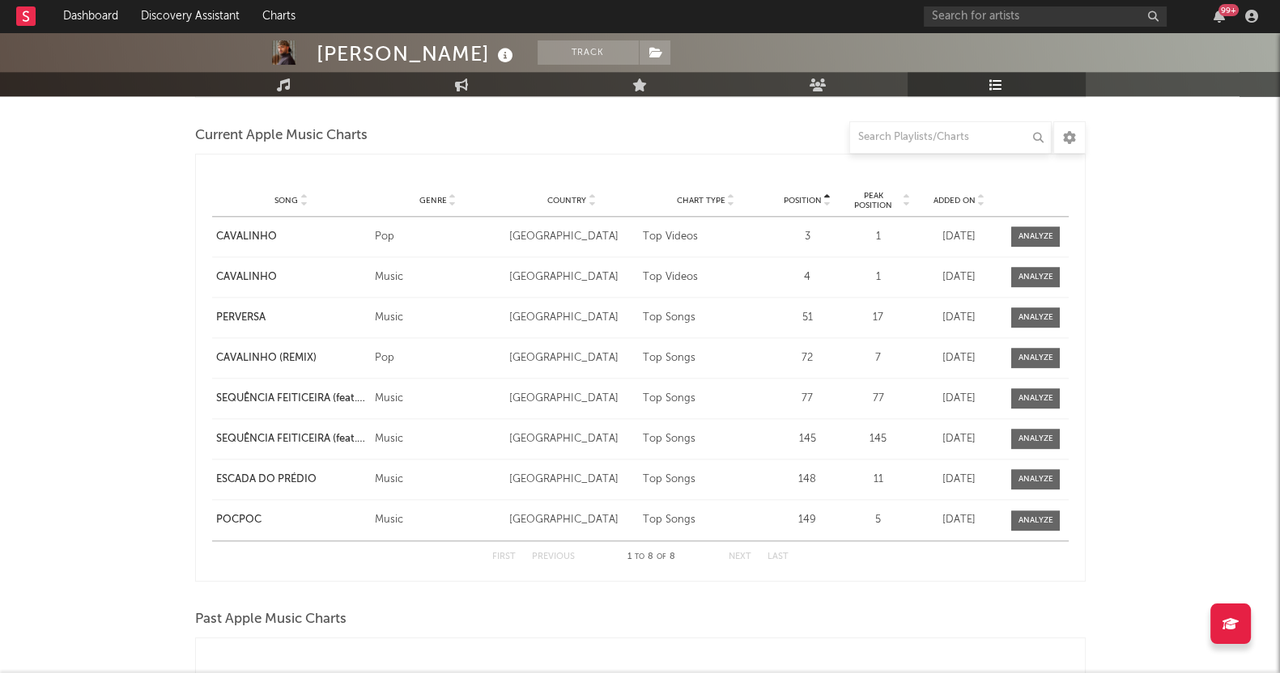
scroll to position [2226, 0]
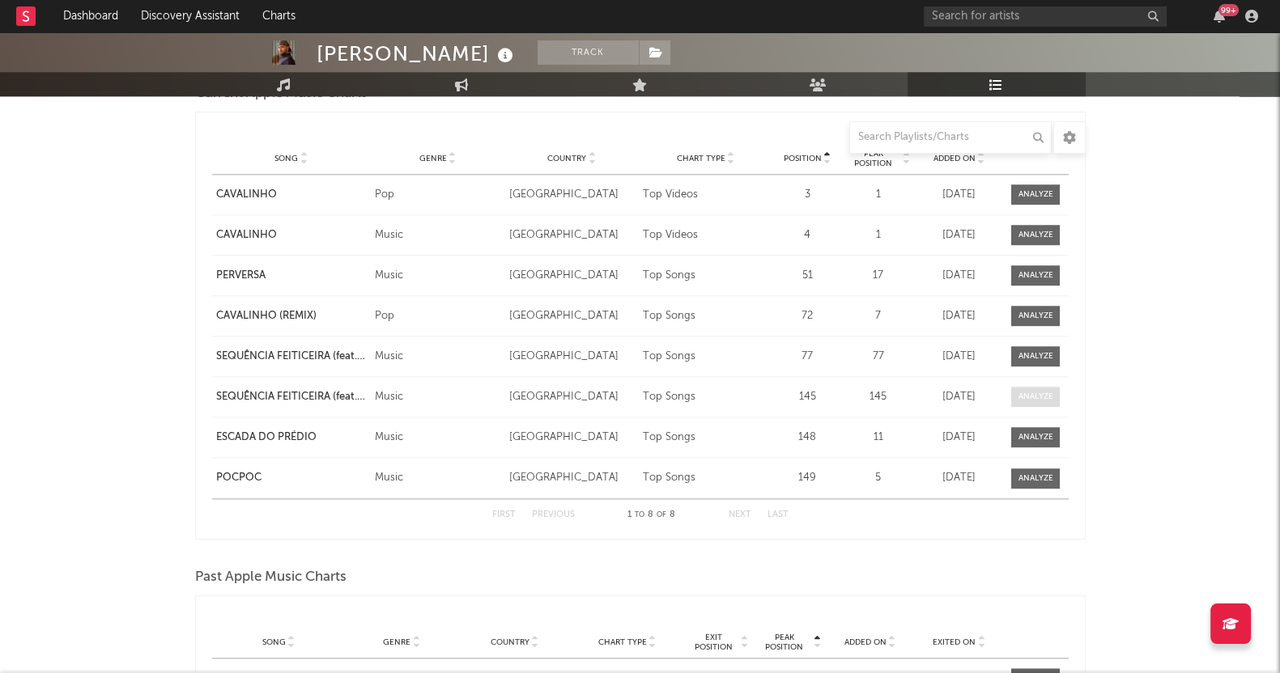
click at [1039, 391] on div at bounding box center [1035, 397] width 35 height 12
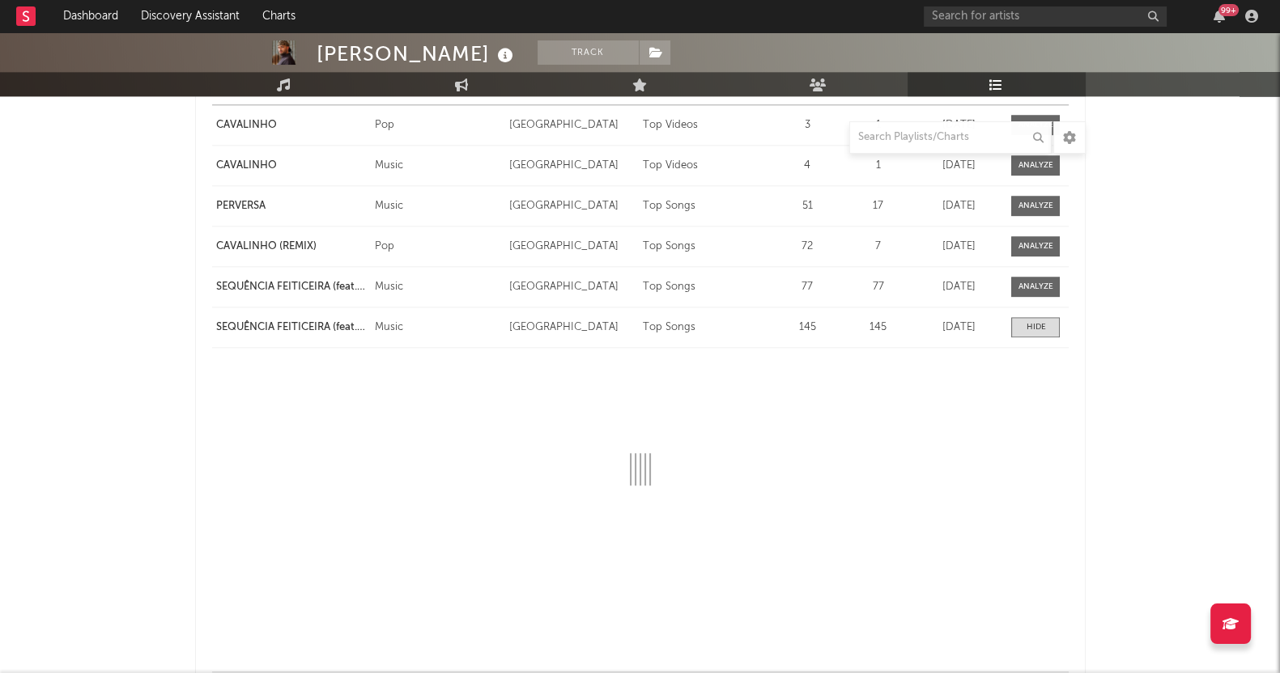
scroll to position [2327, 0]
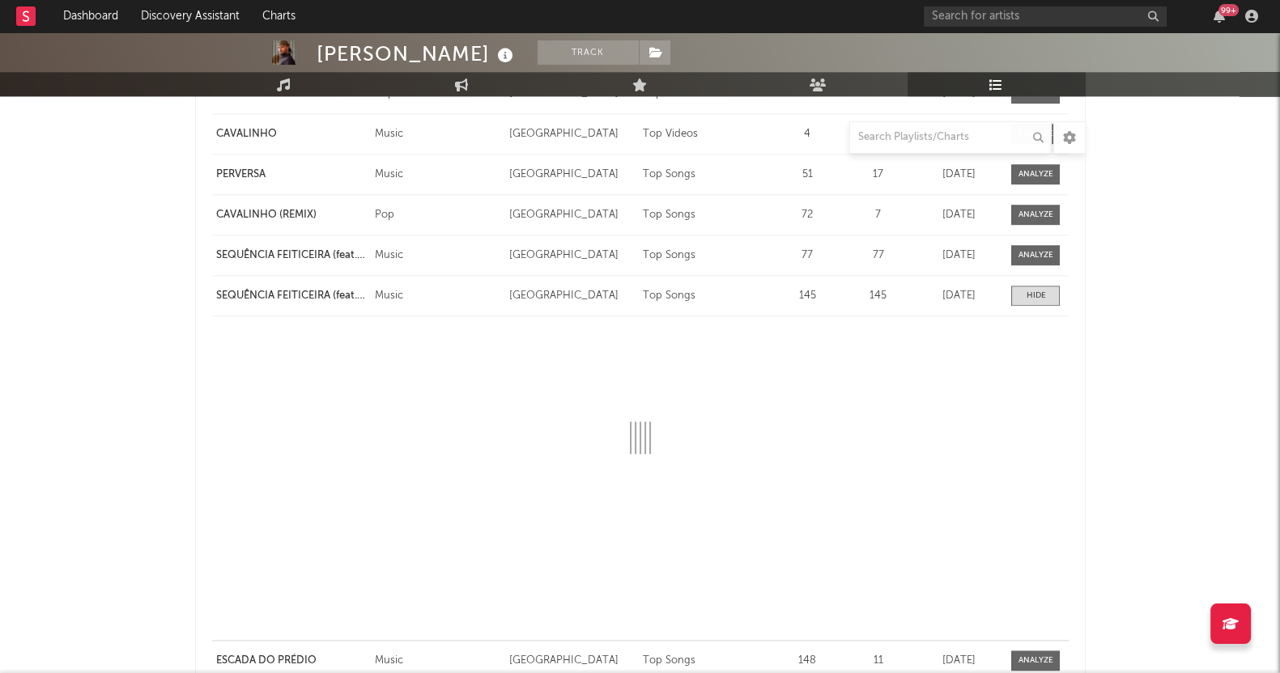
select select "1w"
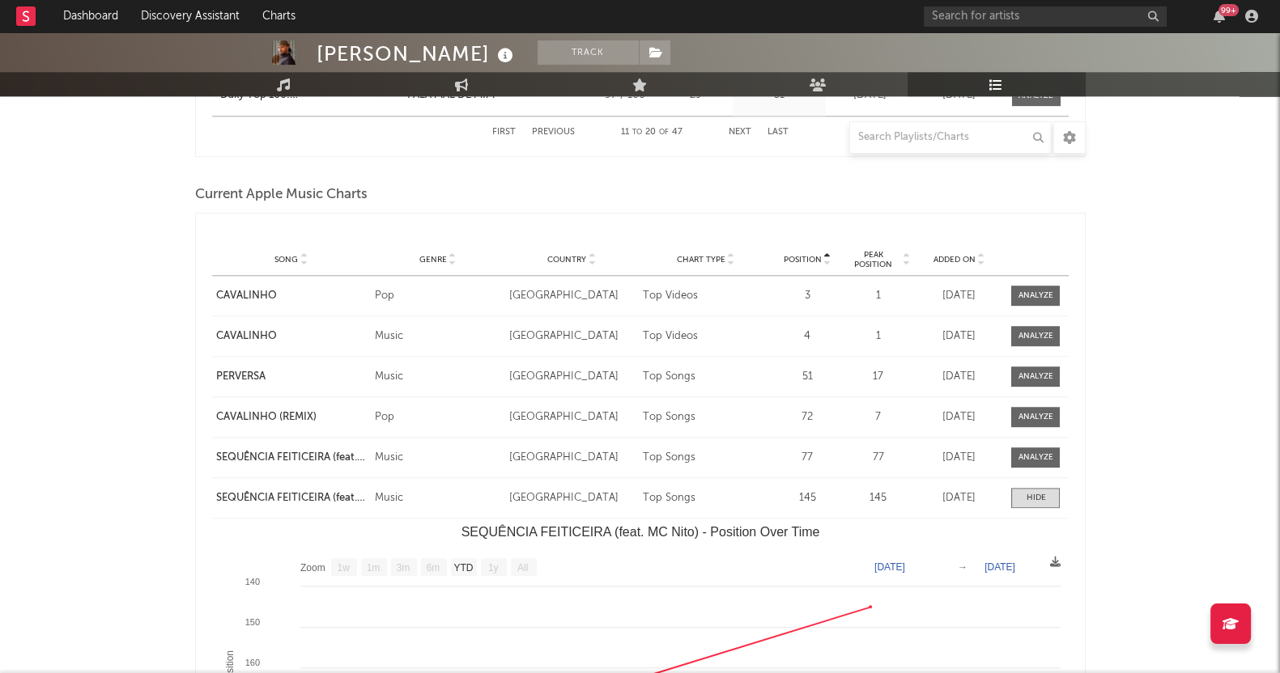
scroll to position [2226, 0]
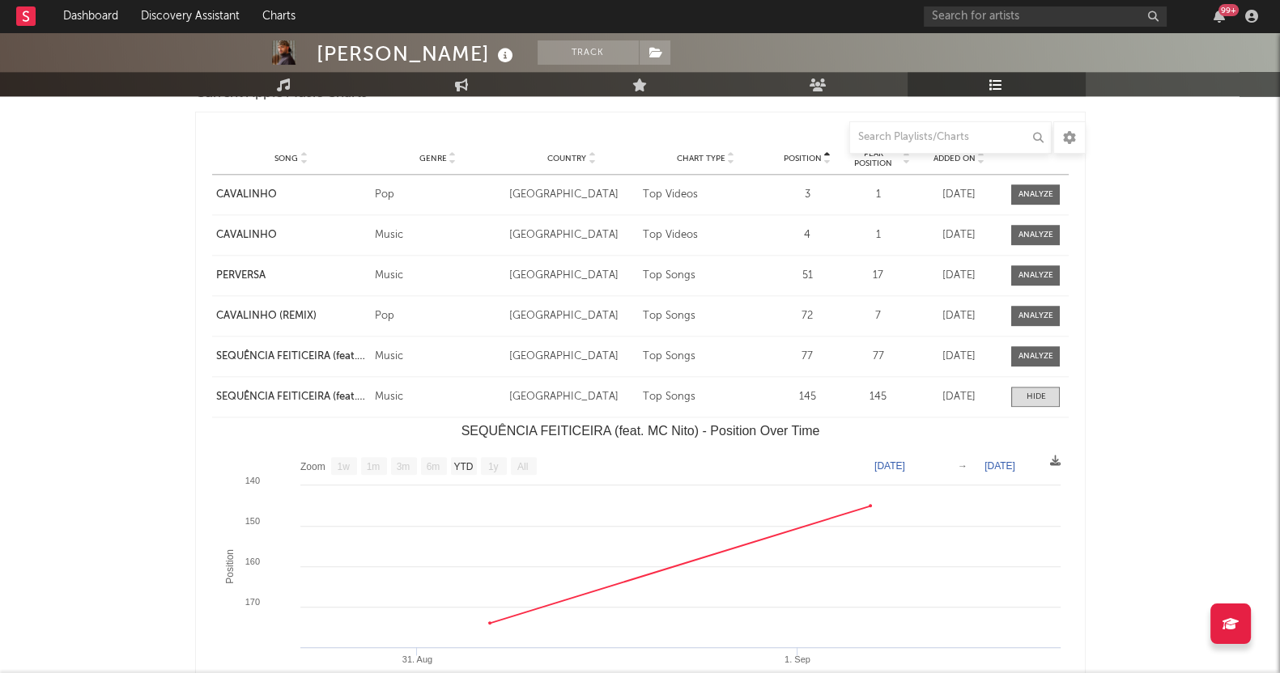
click at [1209, 351] on div "[PERSON_NAME] Track [GEOGRAPHIC_DATA] | Brazilian Edit Track Benchmark Summary …" at bounding box center [640, 49] width 1280 height 4486
click at [73, 515] on div "[PERSON_NAME] Track [GEOGRAPHIC_DATA] | Brazilian Edit Track Benchmark Summary …" at bounding box center [640, 49] width 1280 height 4486
click at [1219, 410] on div "[PERSON_NAME] Track [GEOGRAPHIC_DATA] | Brazilian Edit Track Benchmark Summary …" at bounding box center [640, 49] width 1280 height 4486
click at [1222, 378] on div "[PERSON_NAME] Track [GEOGRAPHIC_DATA] | Brazilian Edit Track Benchmark Summary …" at bounding box center [640, 49] width 1280 height 4486
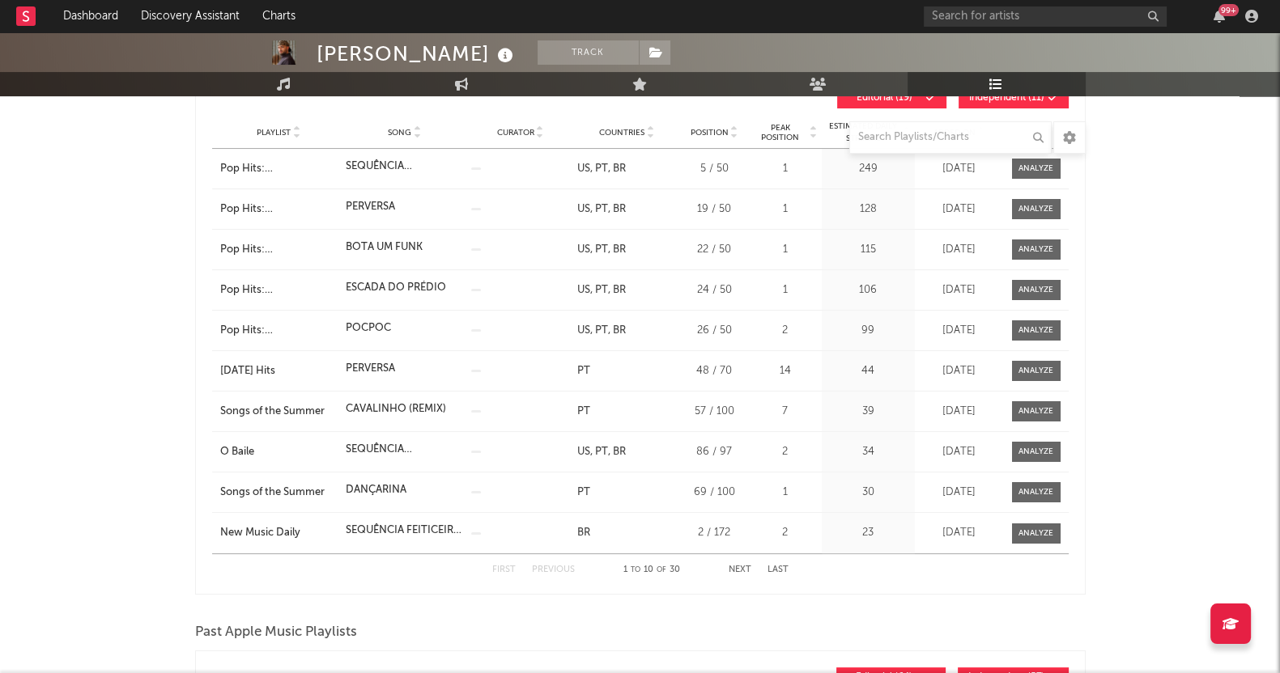
scroll to position [0, 0]
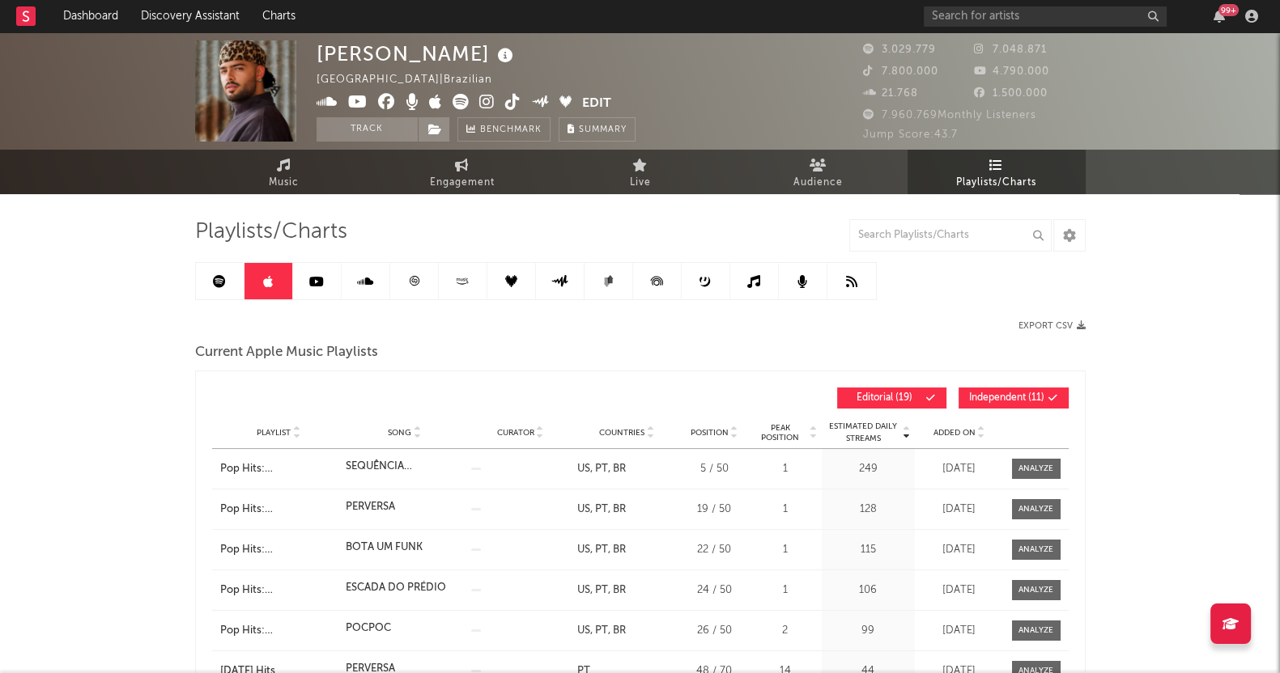
click at [308, 265] on link at bounding box center [317, 281] width 49 height 36
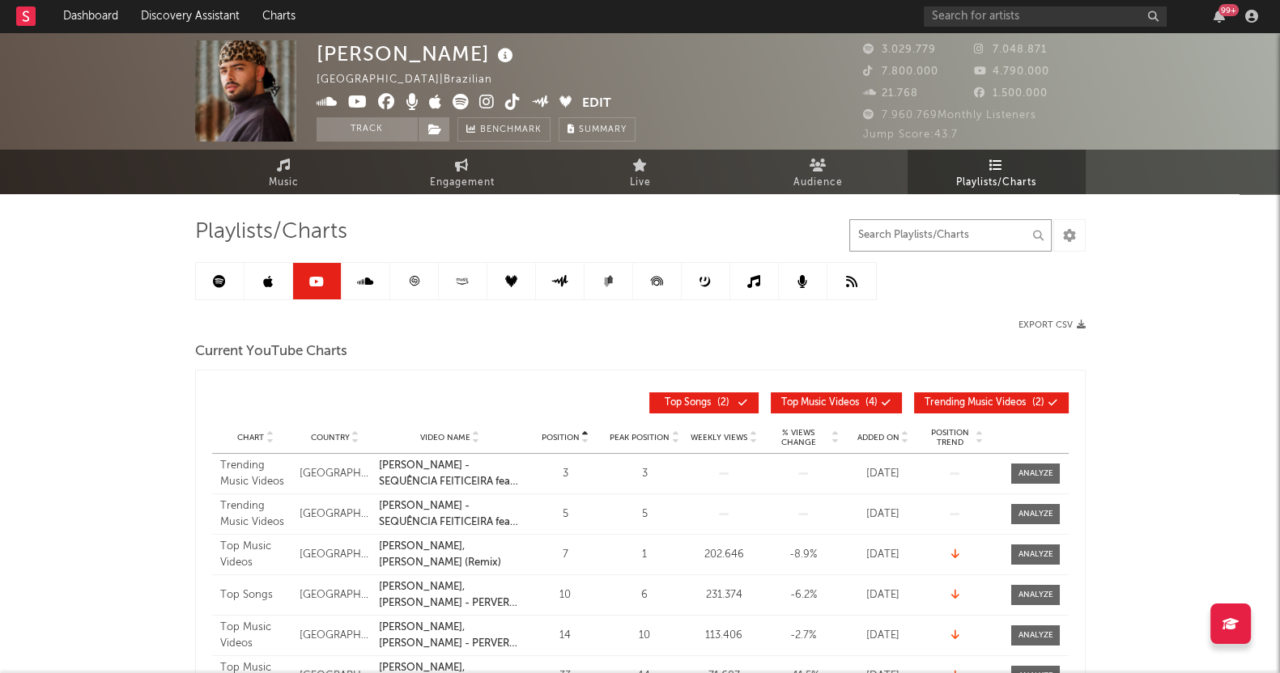
click at [886, 227] on input "text" at bounding box center [950, 235] width 202 height 32
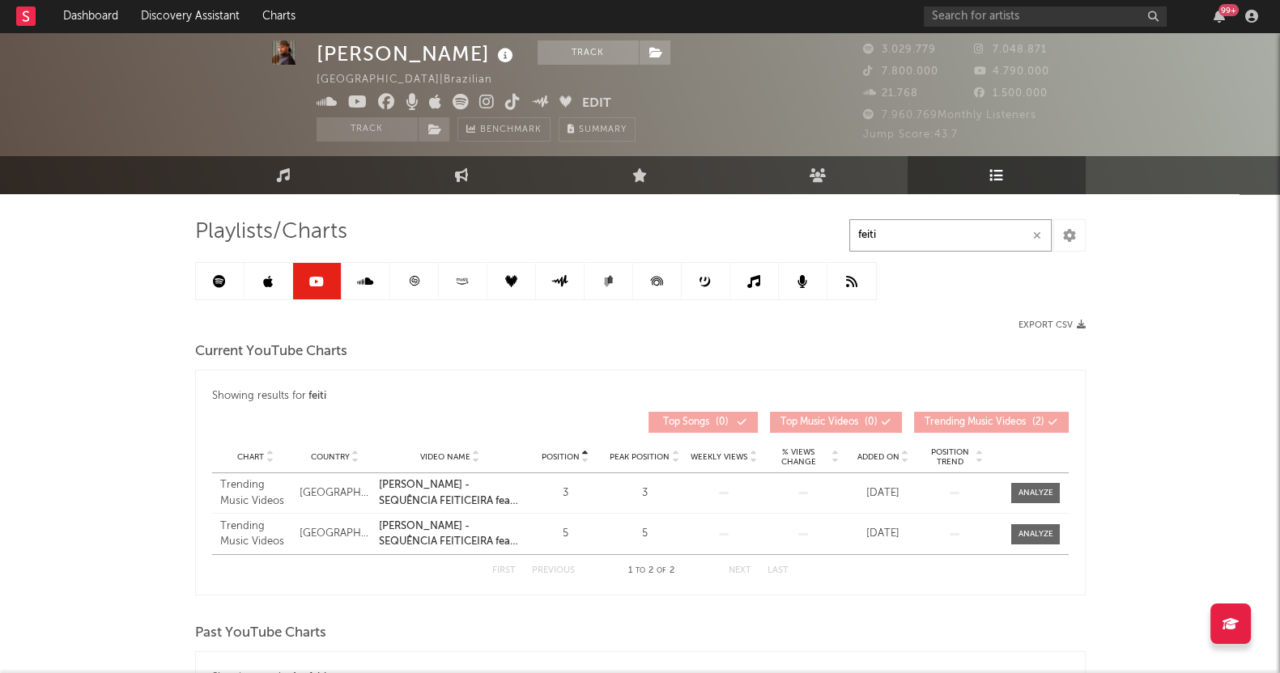
scroll to position [100, 0]
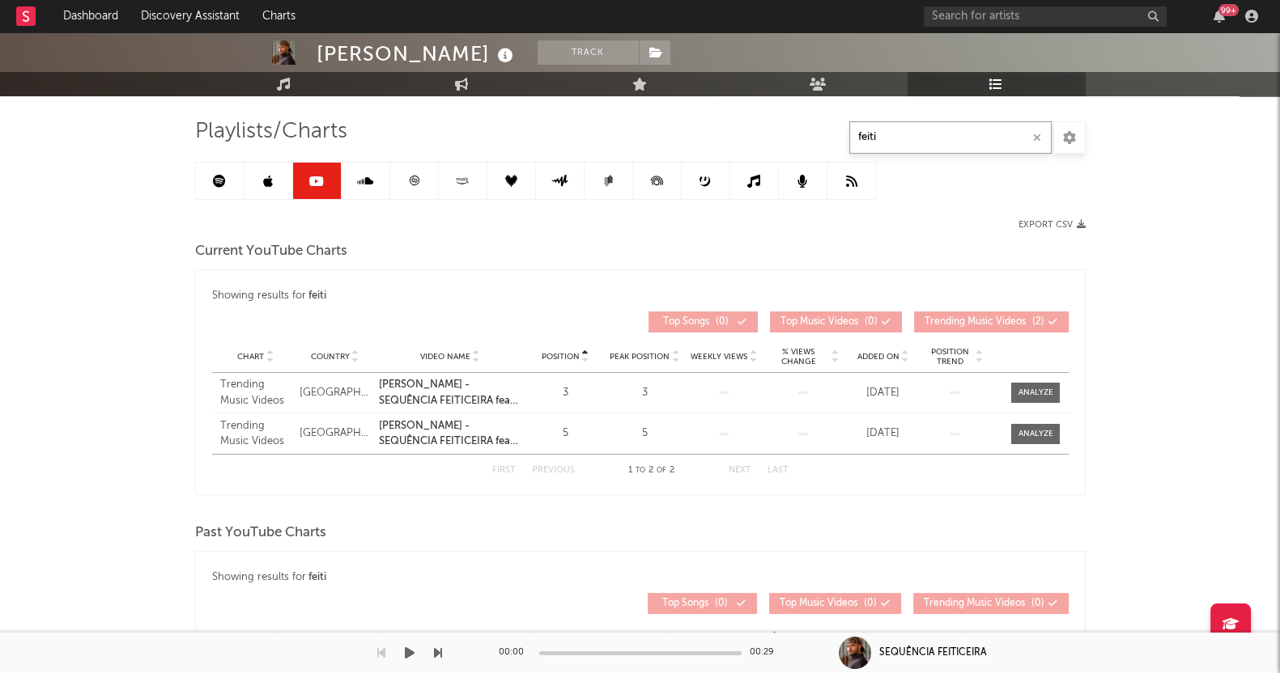
type input "feiti"
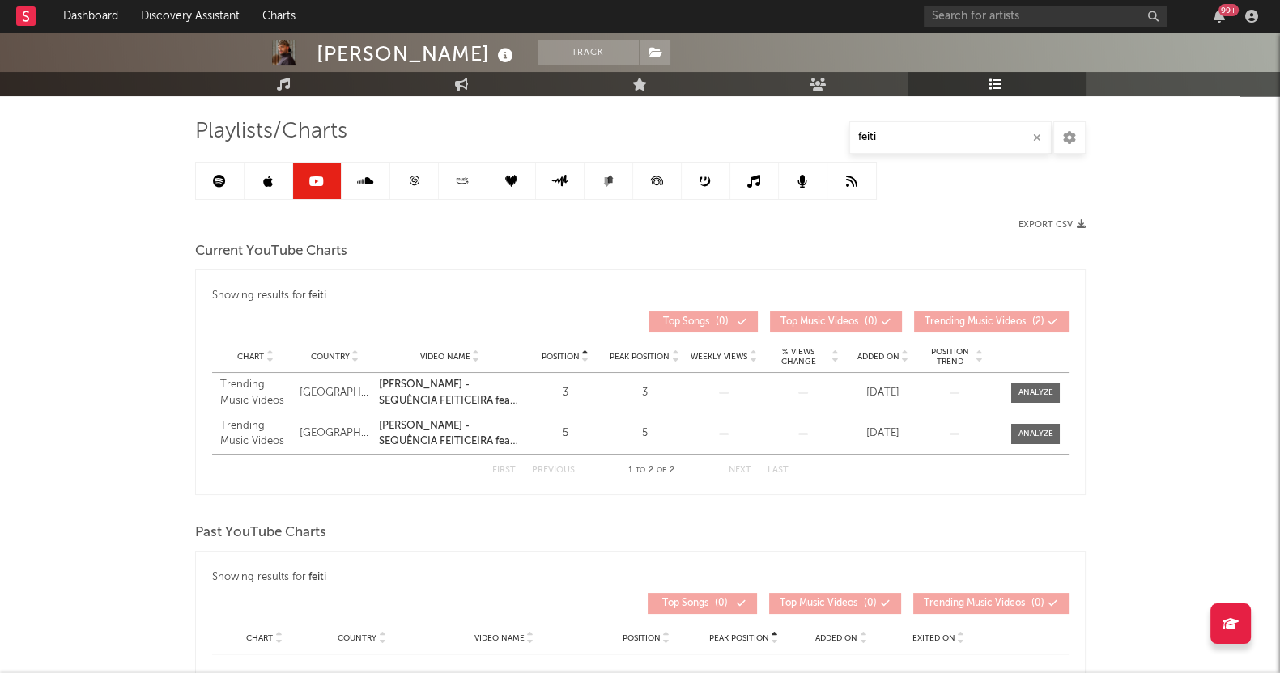
click at [1244, 398] on div "[PERSON_NAME] Track [GEOGRAPHIC_DATA] | Brazilian Edit Track Benchmark Summary …" at bounding box center [640, 388] width 1280 height 913
click at [1017, 385] on span at bounding box center [1035, 393] width 49 height 20
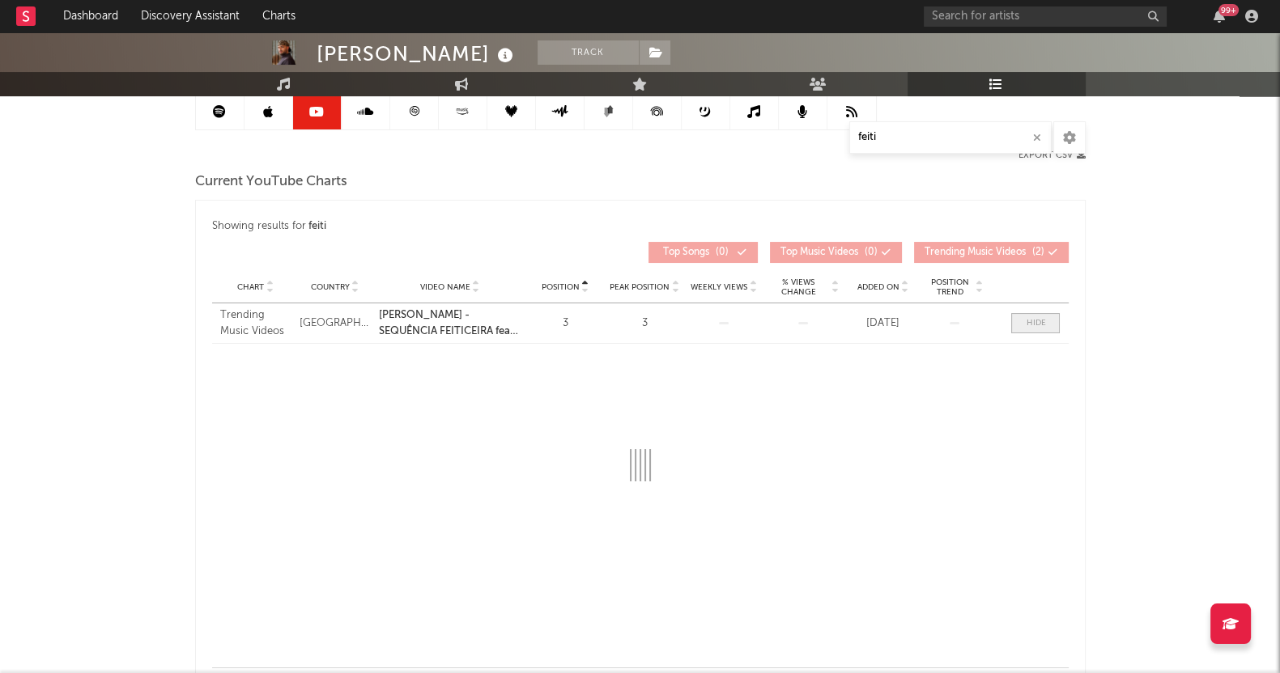
scroll to position [202, 0]
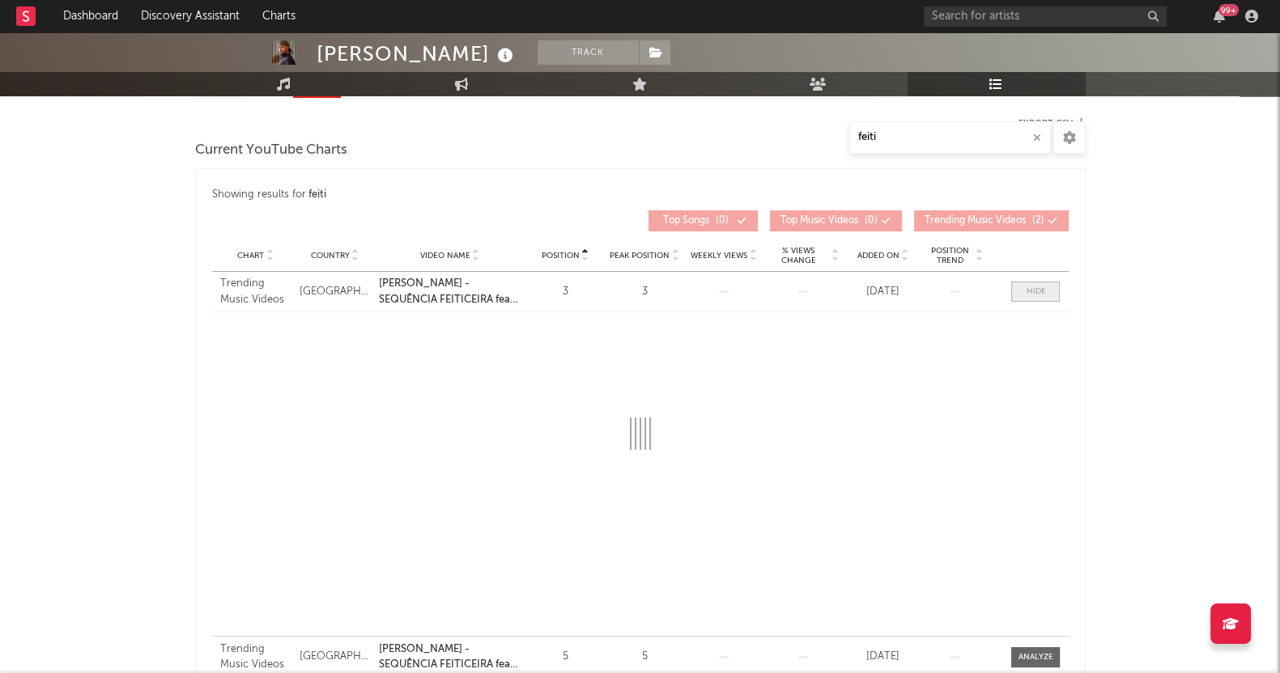
select select "1w"
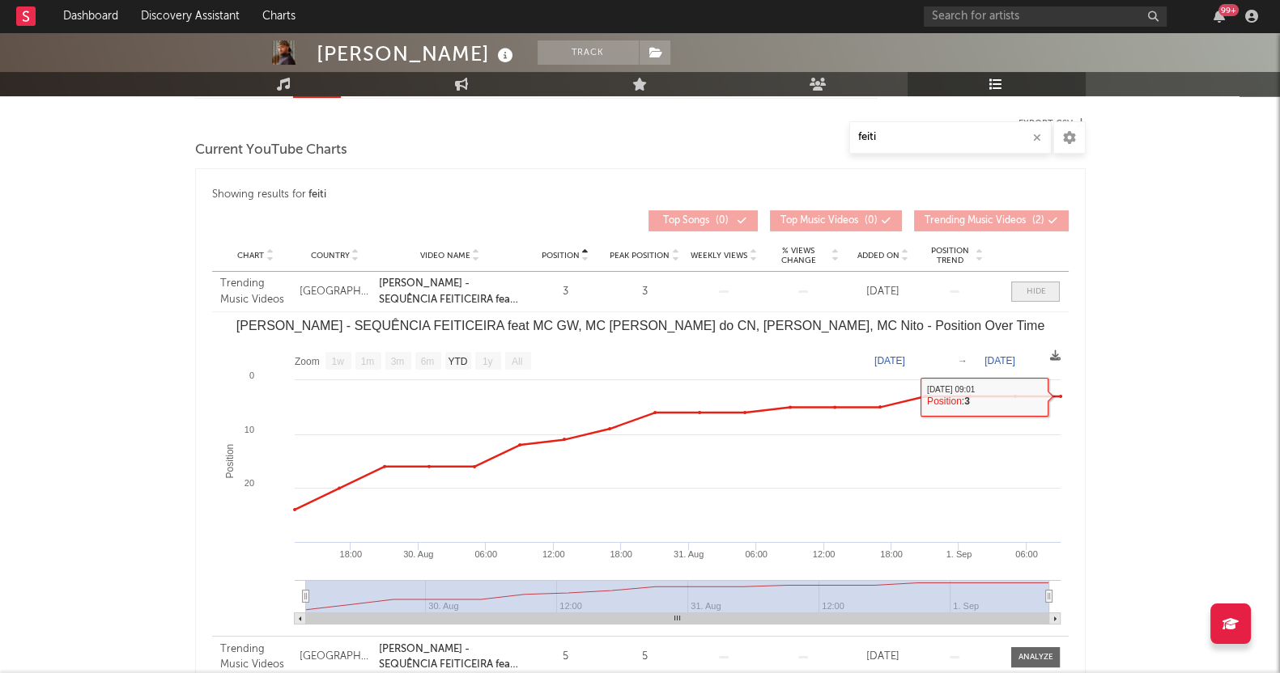
click at [1033, 289] on div at bounding box center [1035, 292] width 19 height 12
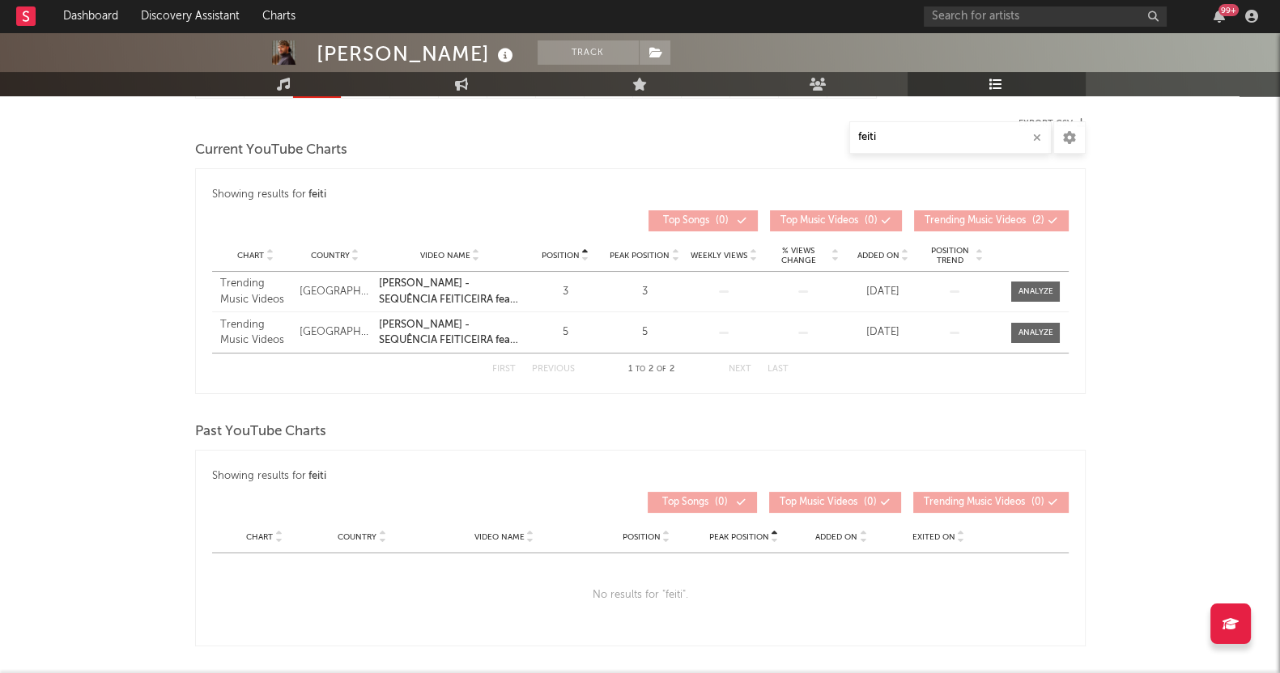
click at [1169, 264] on div "[PERSON_NAME] Track [GEOGRAPHIC_DATA] | Brazilian Edit Track Benchmark Summary …" at bounding box center [640, 287] width 1280 height 913
click at [1214, 356] on div "[PERSON_NAME] Track [GEOGRAPHIC_DATA] | Brazilian Edit Track Benchmark Summary …" at bounding box center [640, 287] width 1280 height 913
click at [1055, 295] on span at bounding box center [1035, 292] width 49 height 20
select select "1w"
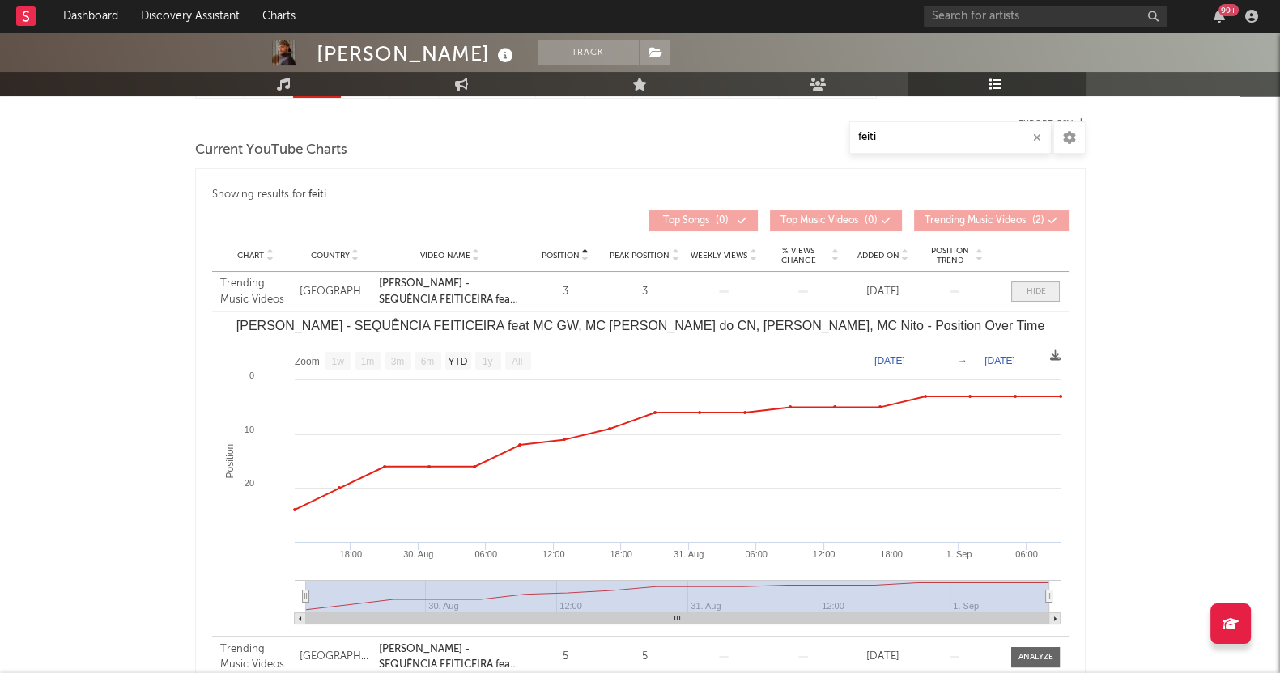
click at [1055, 295] on span at bounding box center [1035, 292] width 49 height 20
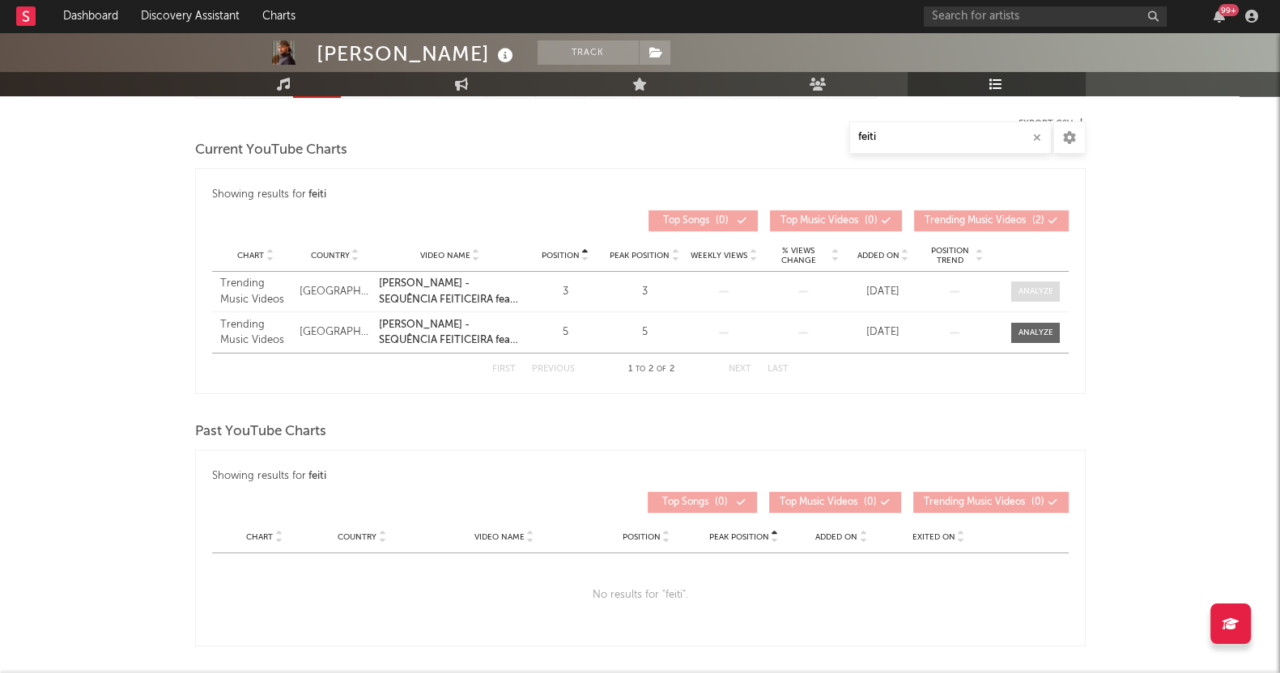
click at [1055, 295] on span at bounding box center [1035, 292] width 49 height 20
select select "1w"
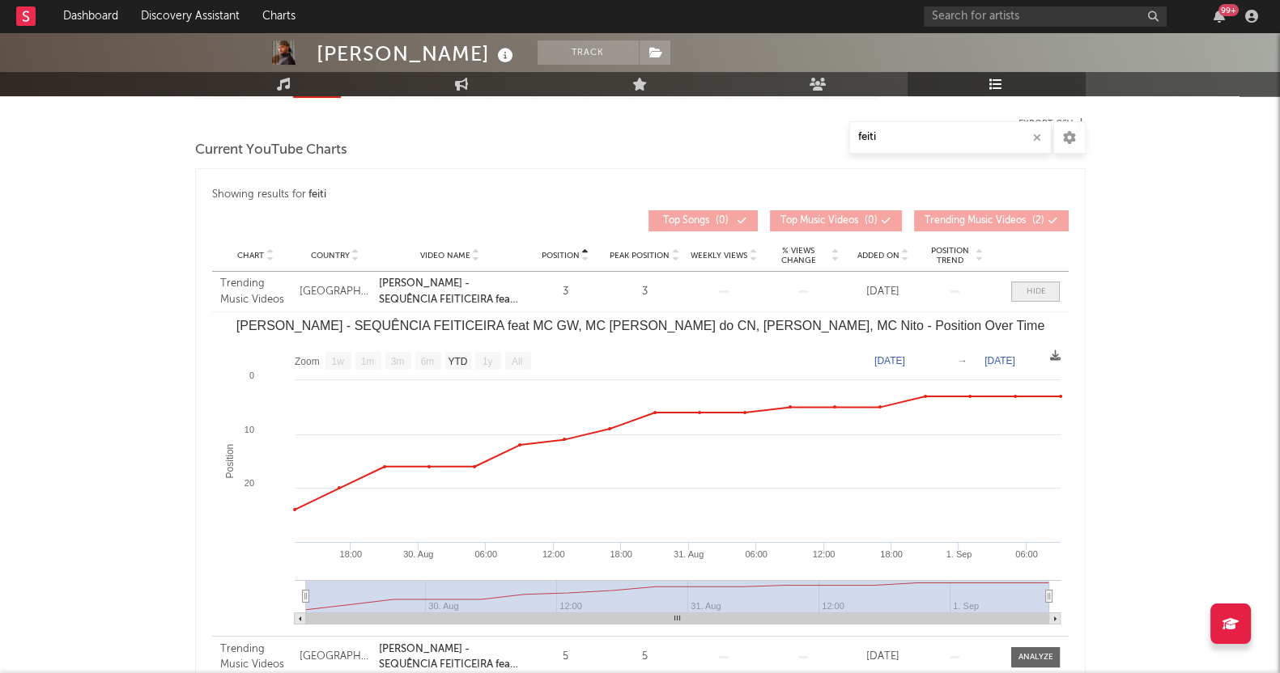
click at [1055, 295] on span at bounding box center [1035, 292] width 49 height 20
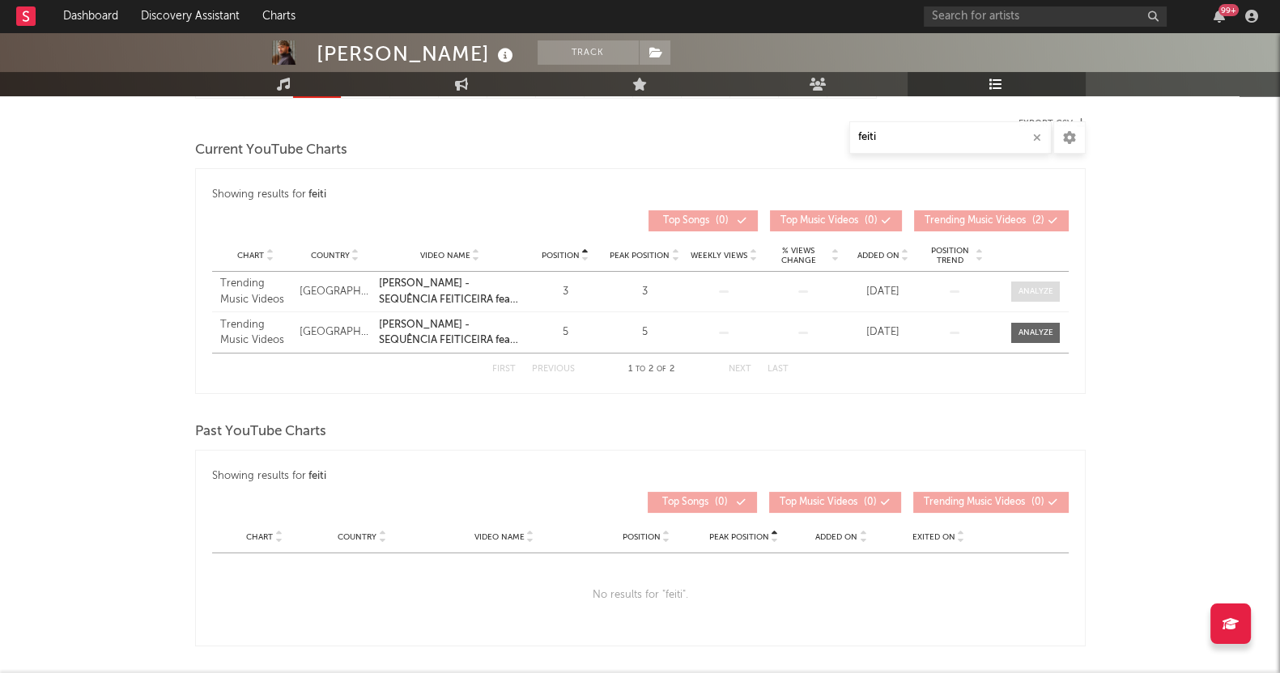
click at [1055, 295] on span at bounding box center [1035, 292] width 49 height 20
select select "1w"
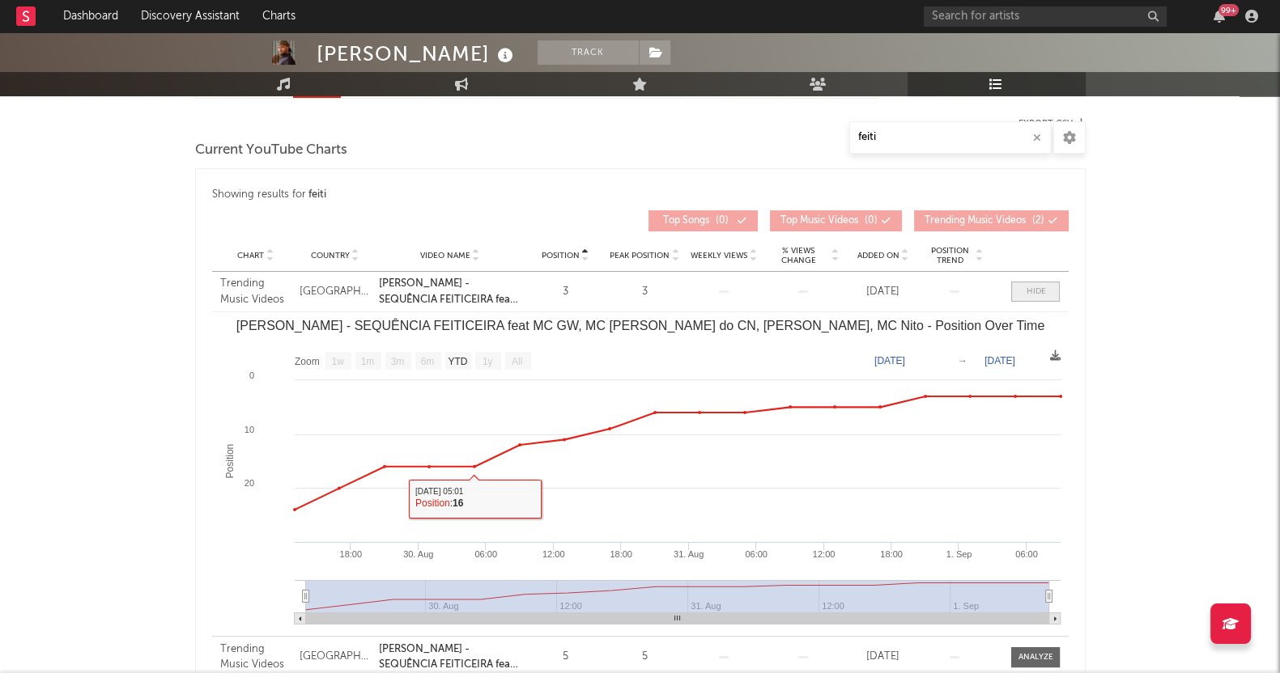
click at [1021, 283] on span at bounding box center [1035, 292] width 49 height 20
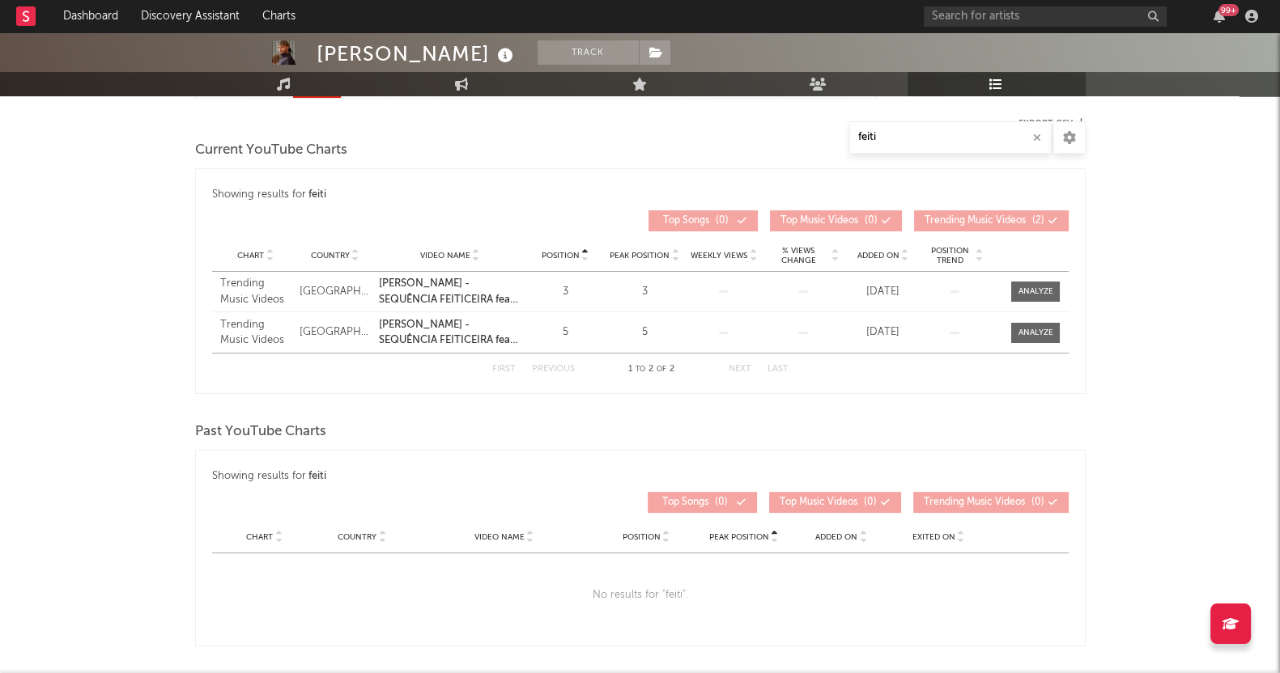
click at [69, 337] on div "[PERSON_NAME] Track [GEOGRAPHIC_DATA] | Brazilian Edit Track Benchmark Summary …" at bounding box center [640, 287] width 1280 height 913
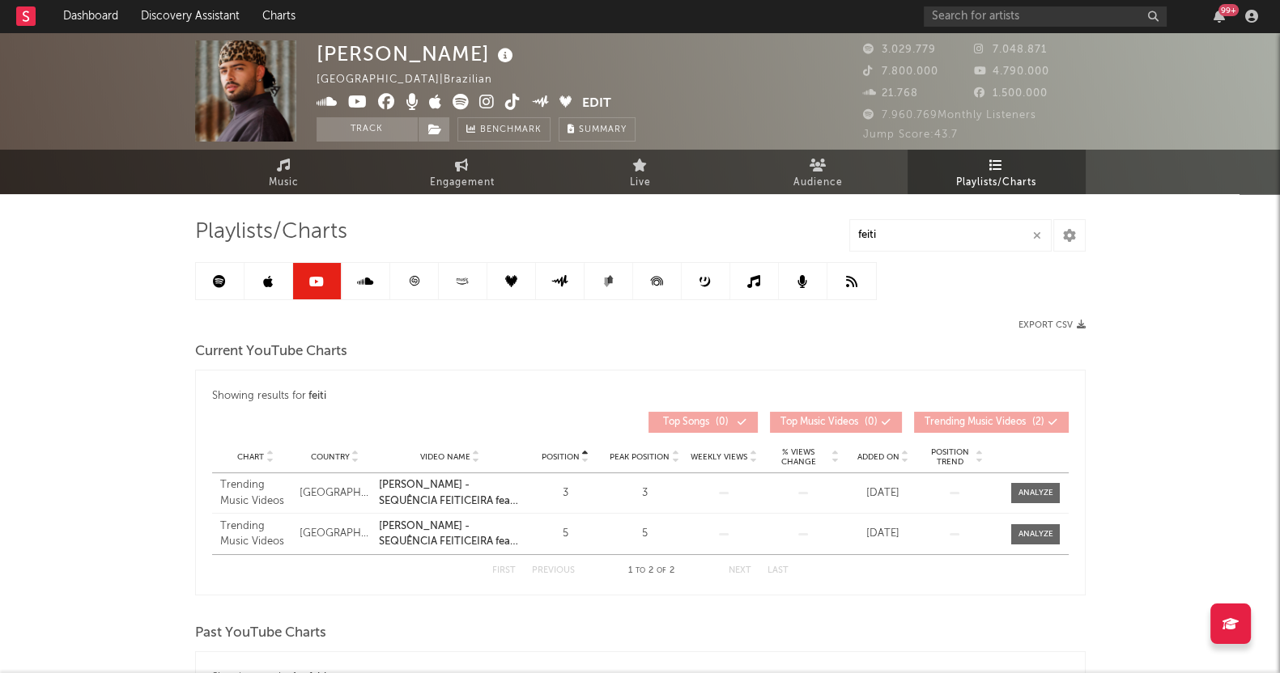
click at [358, 281] on icon at bounding box center [365, 281] width 16 height 13
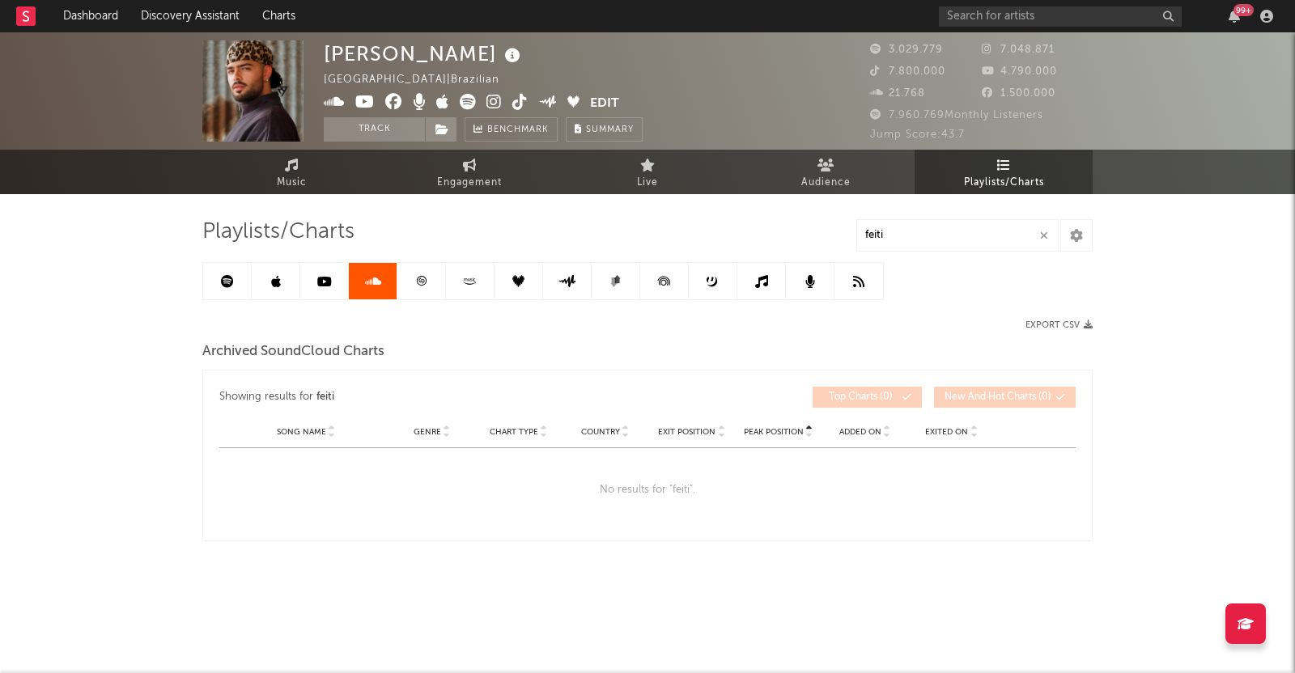
click at [406, 281] on link at bounding box center [421, 281] width 49 height 36
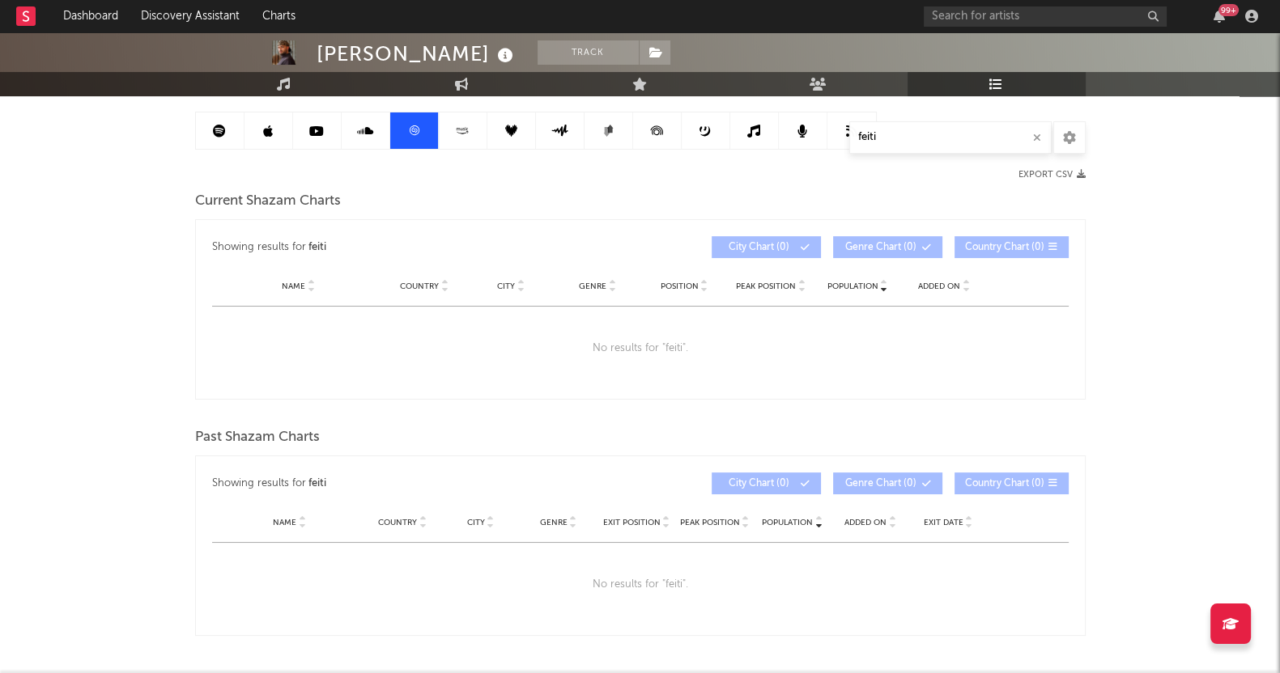
scroll to position [106, 0]
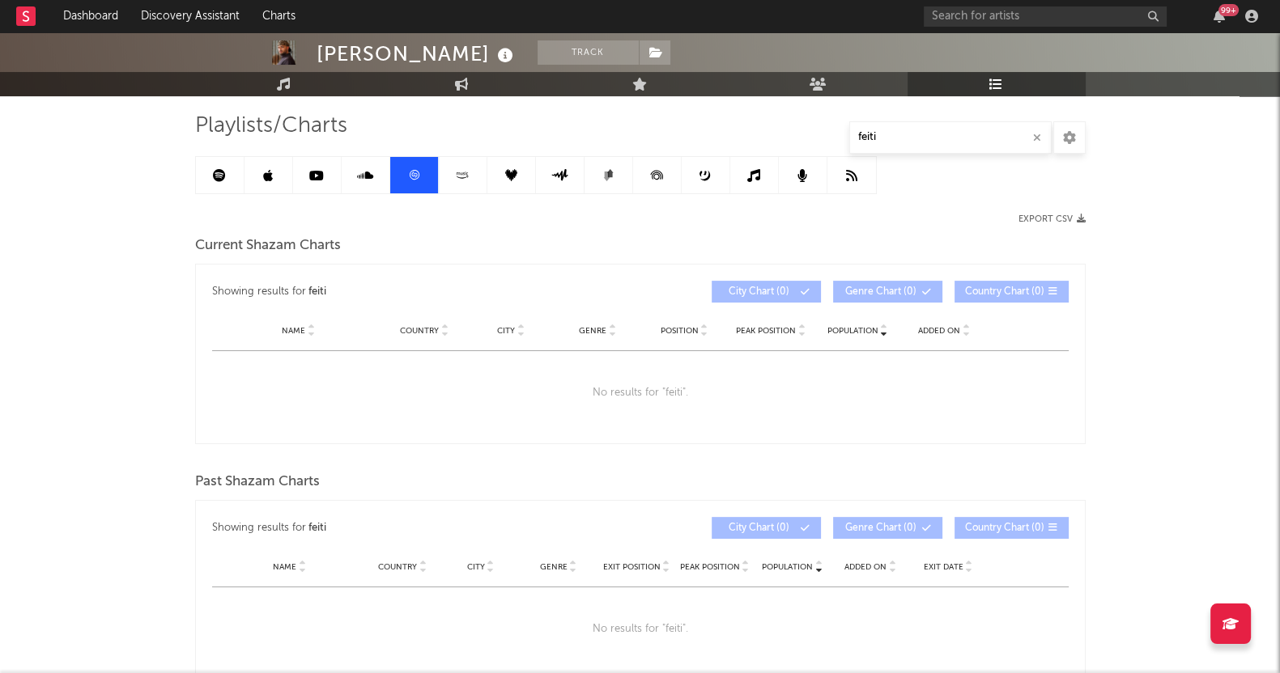
click at [465, 169] on icon at bounding box center [462, 175] width 19 height 12
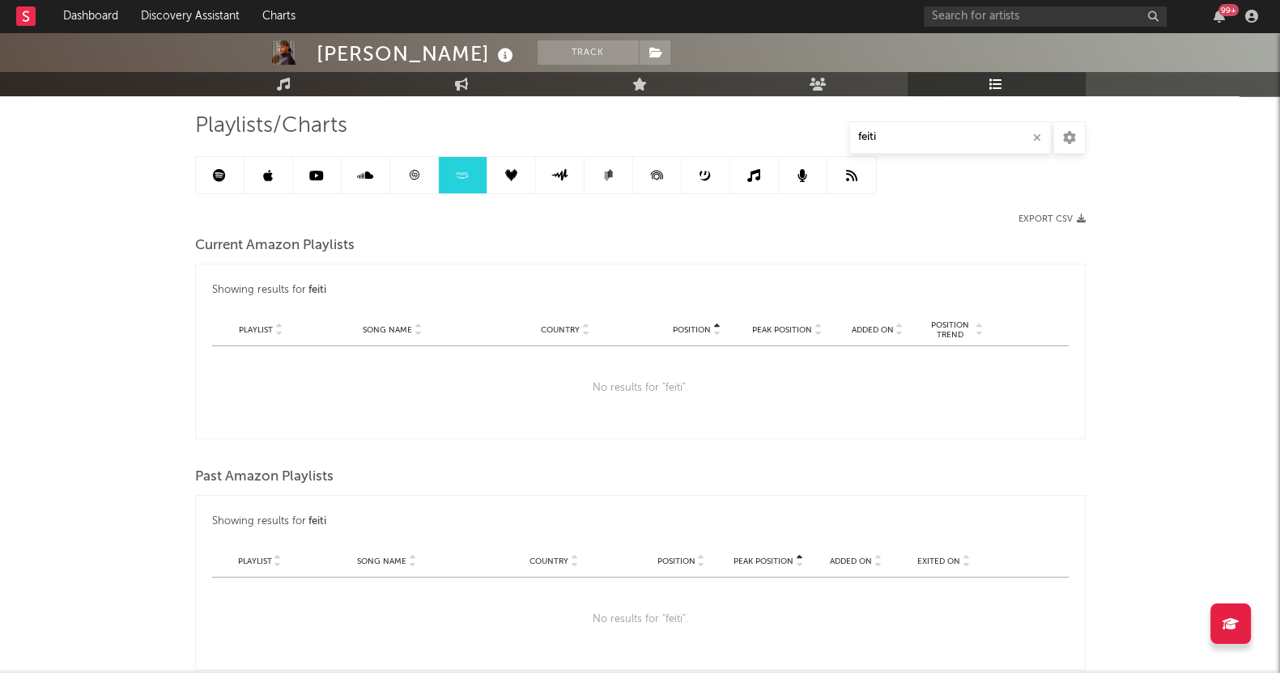
click at [503, 172] on link at bounding box center [511, 175] width 49 height 36
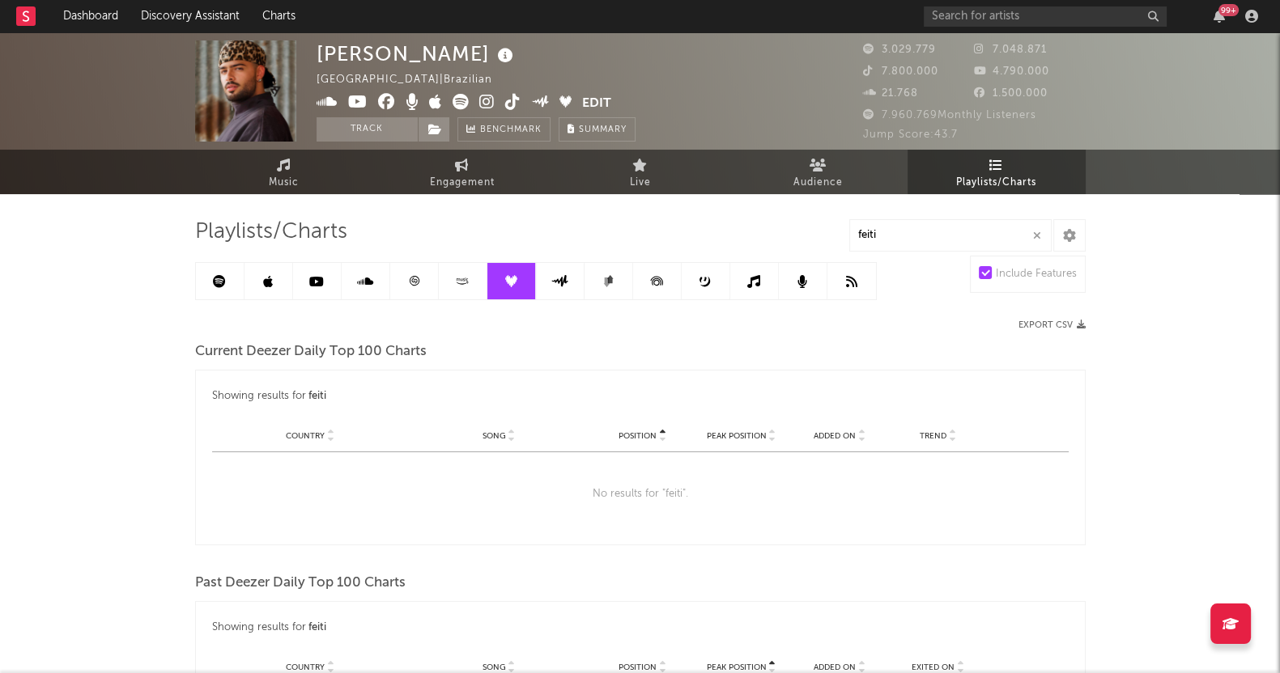
click at [560, 278] on icon at bounding box center [559, 281] width 18 height 12
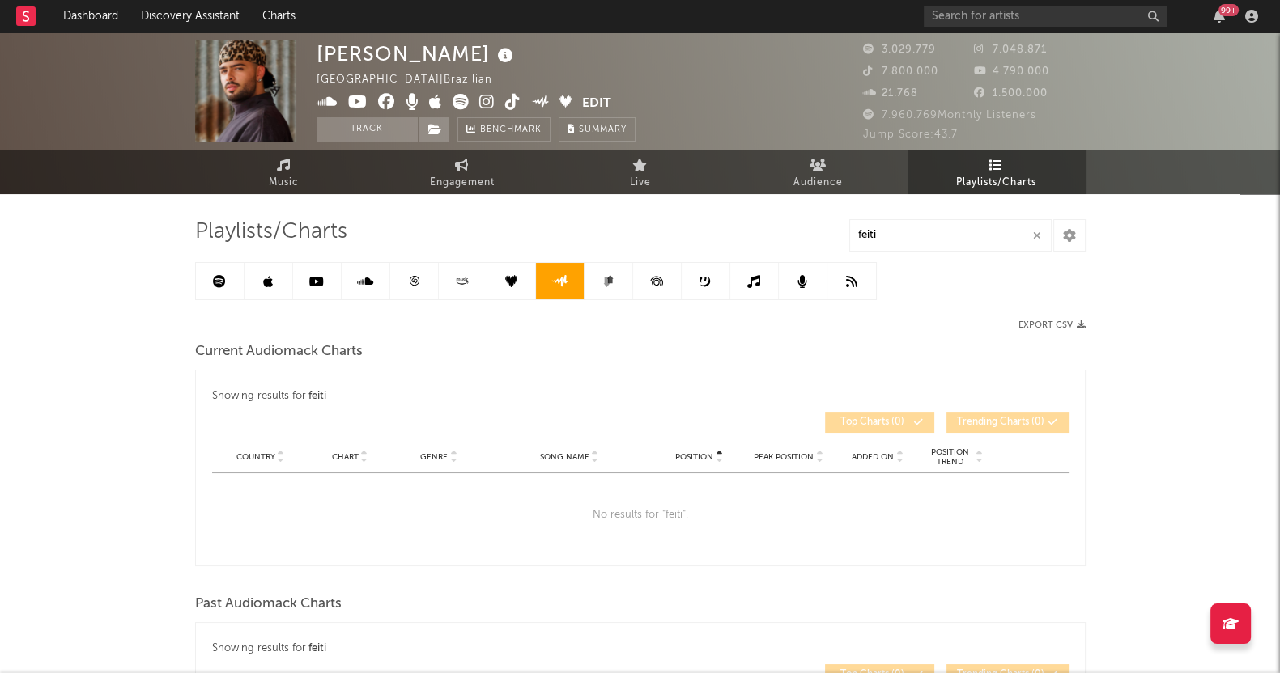
click at [612, 286] on icon at bounding box center [608, 281] width 12 height 12
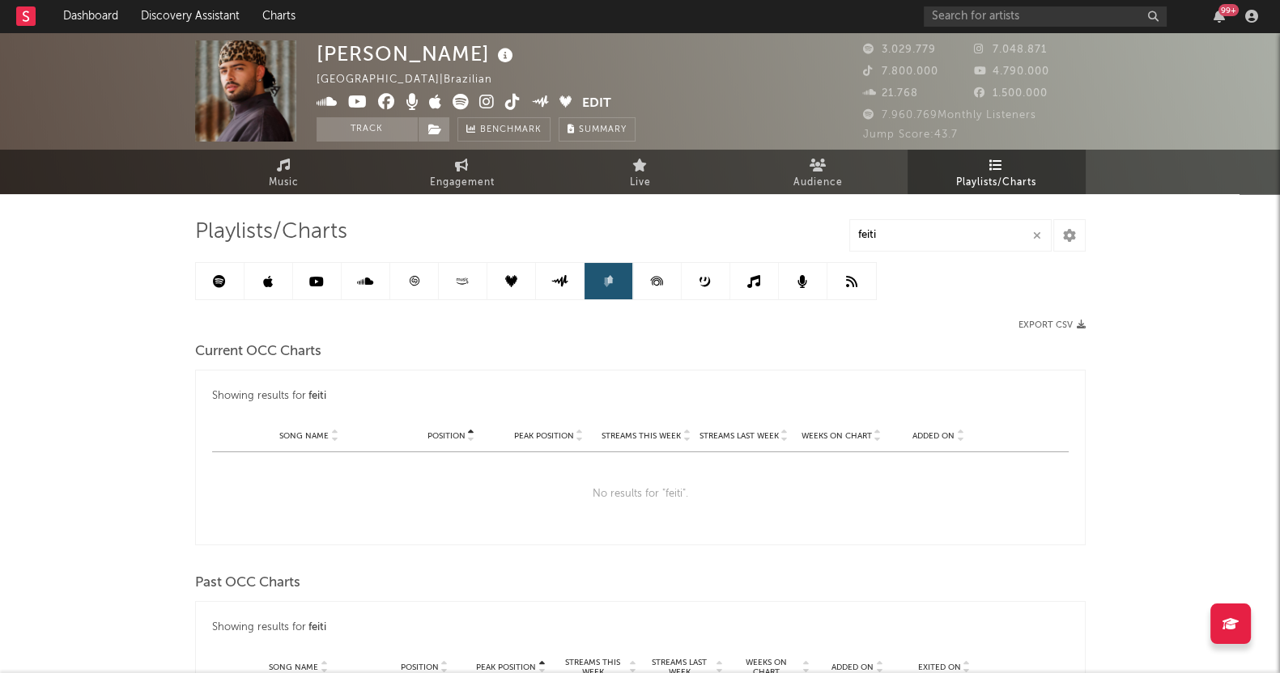
click at [657, 273] on icon at bounding box center [657, 281] width 36 height 36
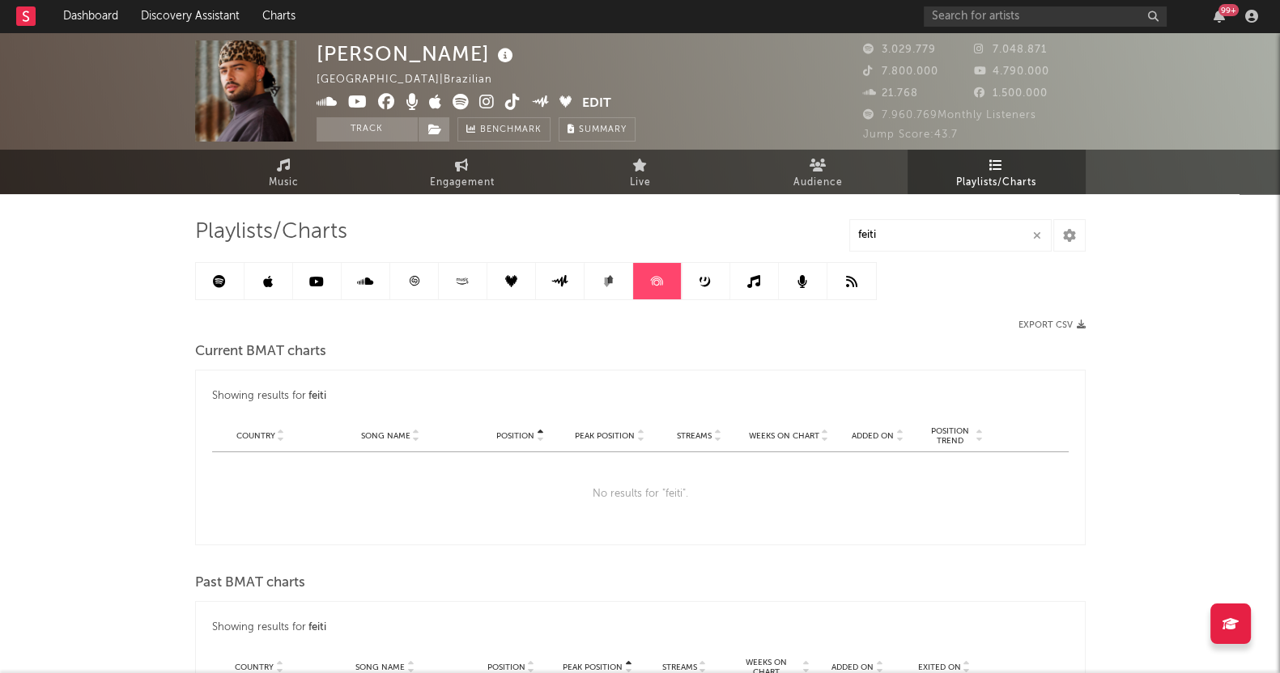
click at [685, 289] on link at bounding box center [706, 281] width 49 height 36
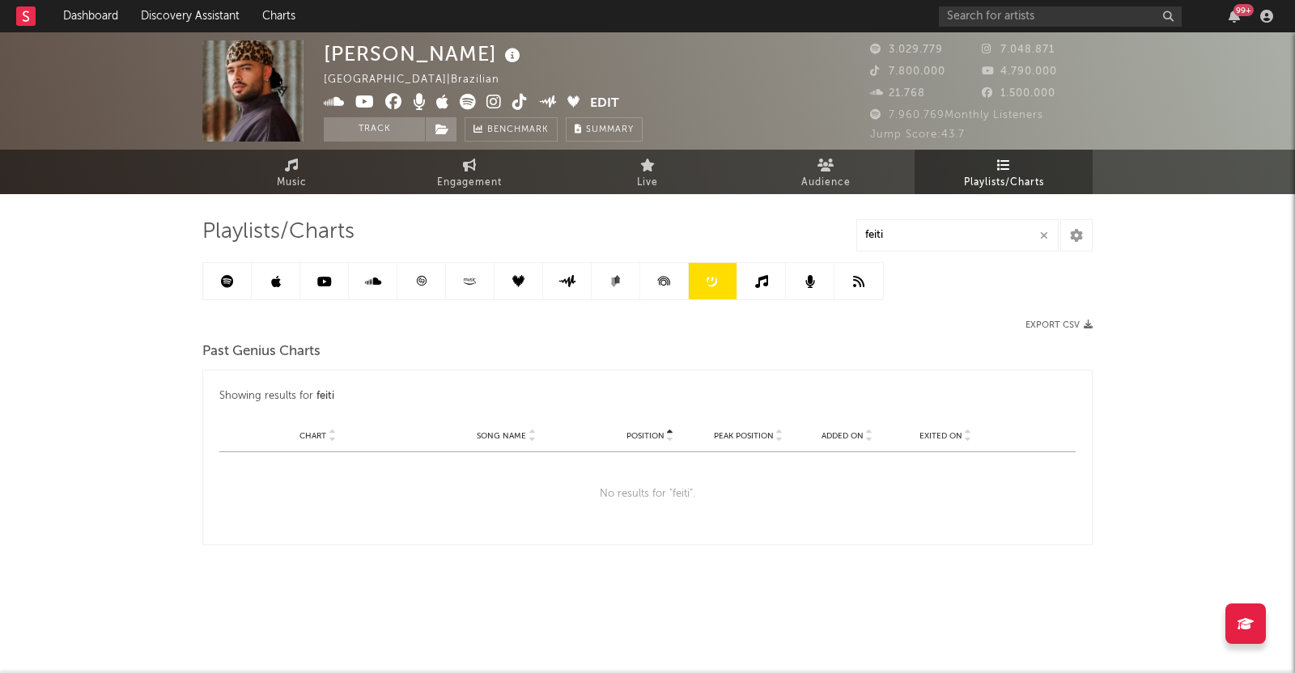
click at [740, 281] on link at bounding box center [761, 281] width 49 height 36
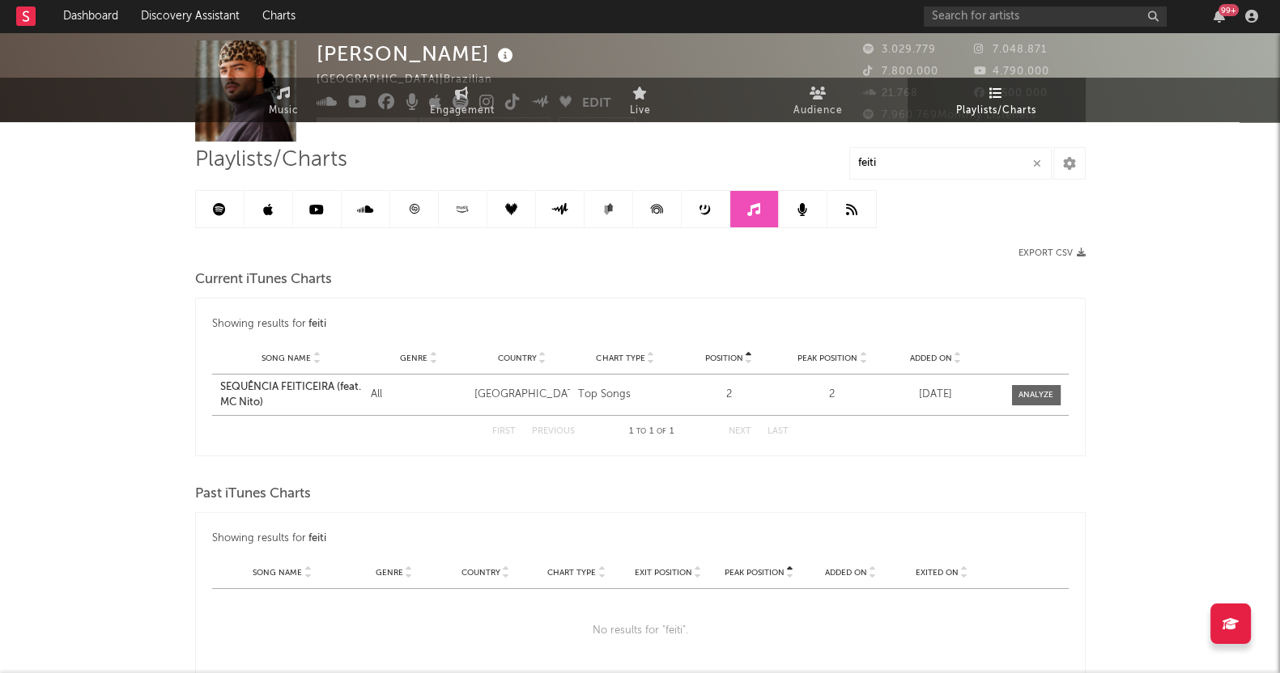
scroll to position [100, 0]
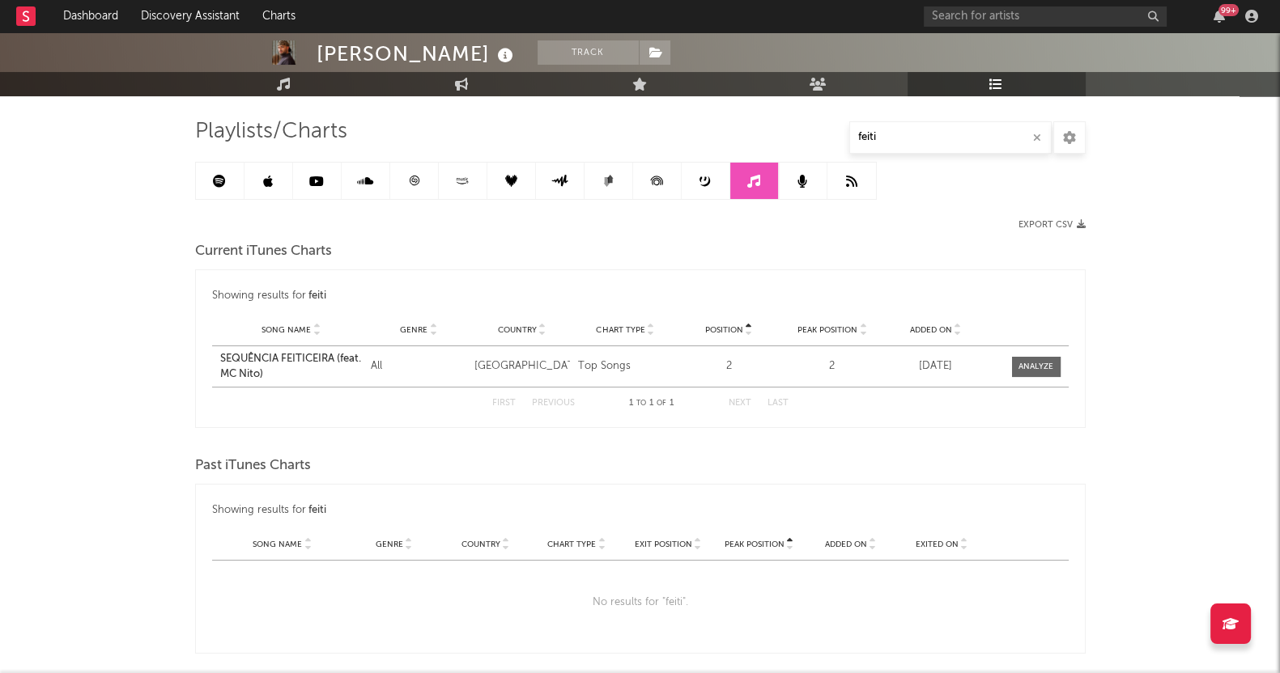
click at [8, 352] on div "[PERSON_NAME] Track [GEOGRAPHIC_DATA] | Brazilian Edit Track Benchmark Summary …" at bounding box center [640, 341] width 1280 height 819
click at [1036, 357] on span at bounding box center [1036, 367] width 49 height 20
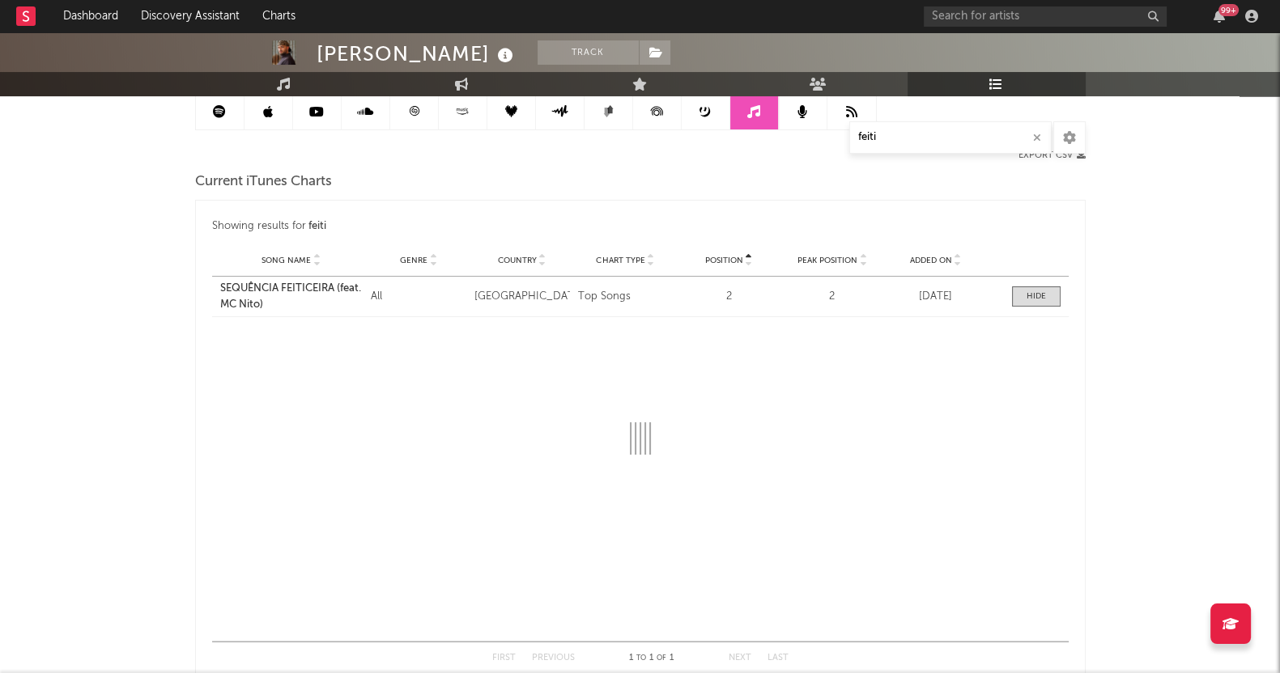
scroll to position [202, 0]
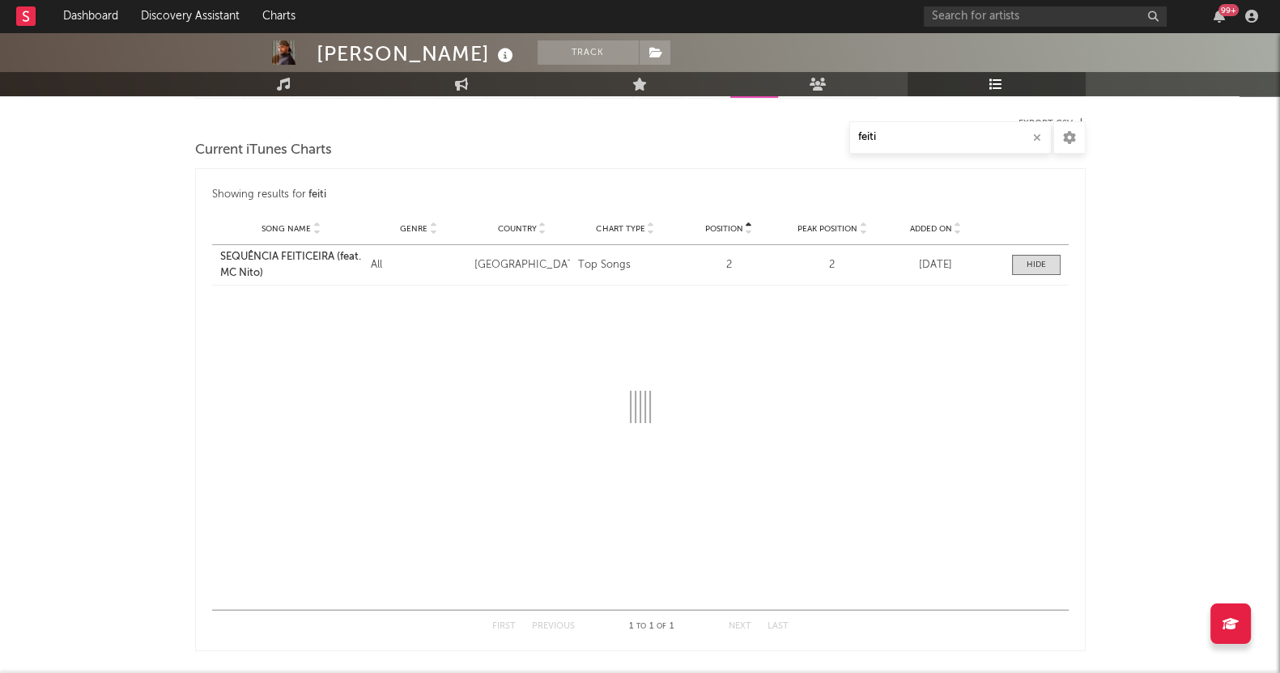
select select "1w"
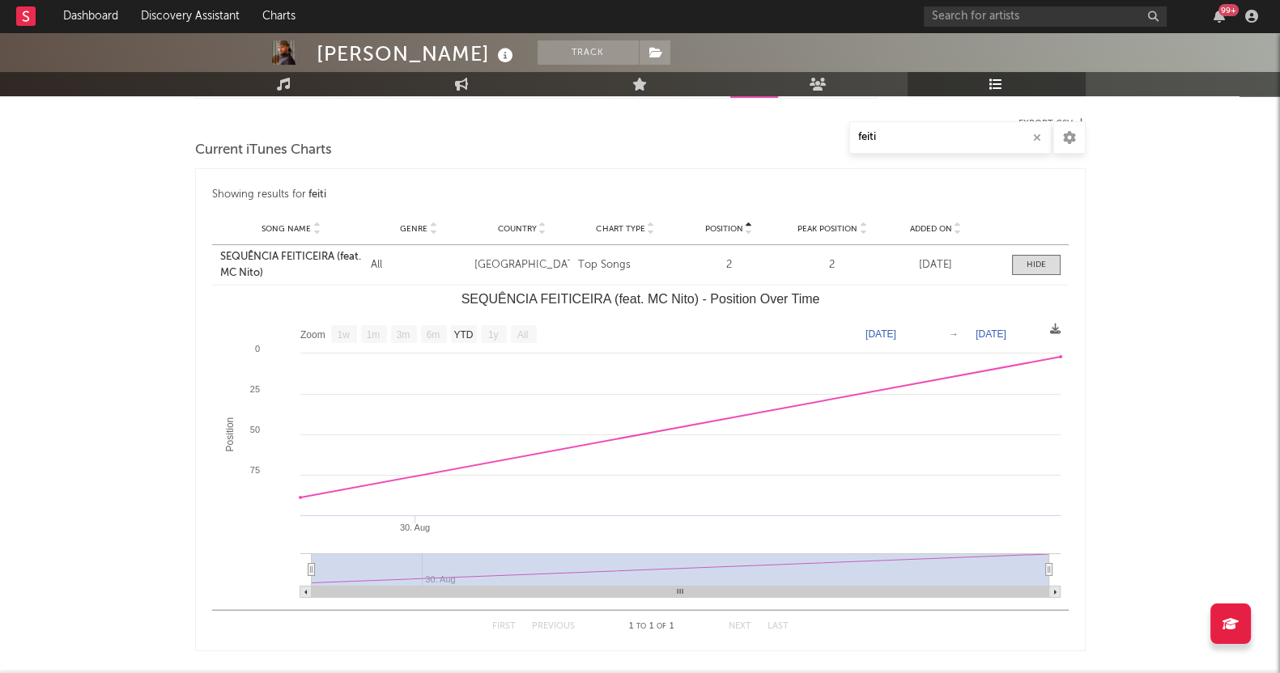
click at [16, 358] on div "[PERSON_NAME] Track [GEOGRAPHIC_DATA] | Brazilian Edit Track Benchmark Summary …" at bounding box center [640, 403] width 1280 height 1144
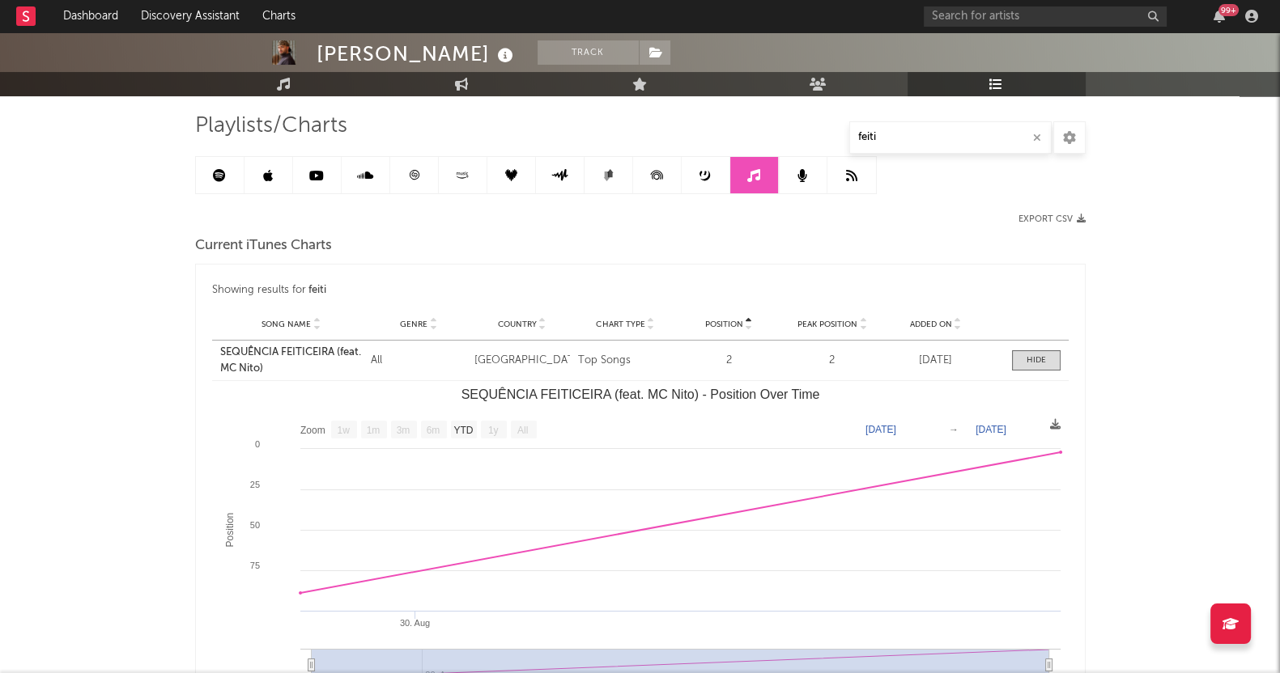
scroll to position [0, 0]
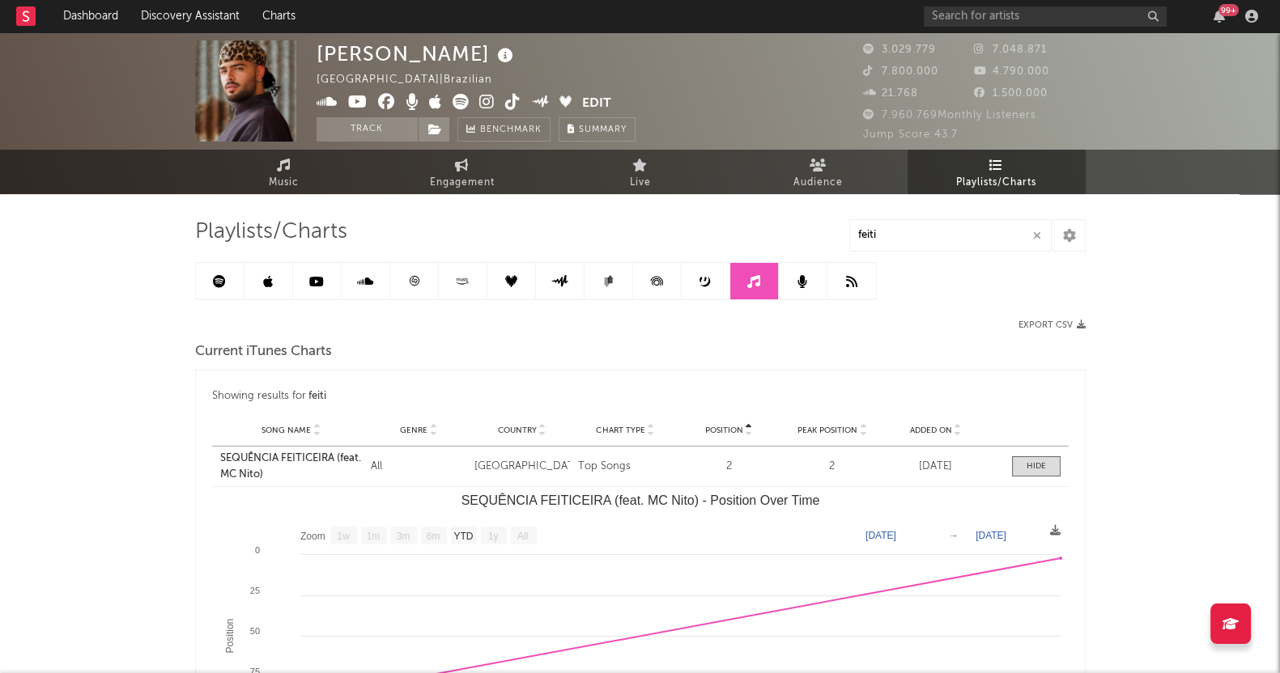
click at [809, 269] on link at bounding box center [803, 281] width 49 height 36
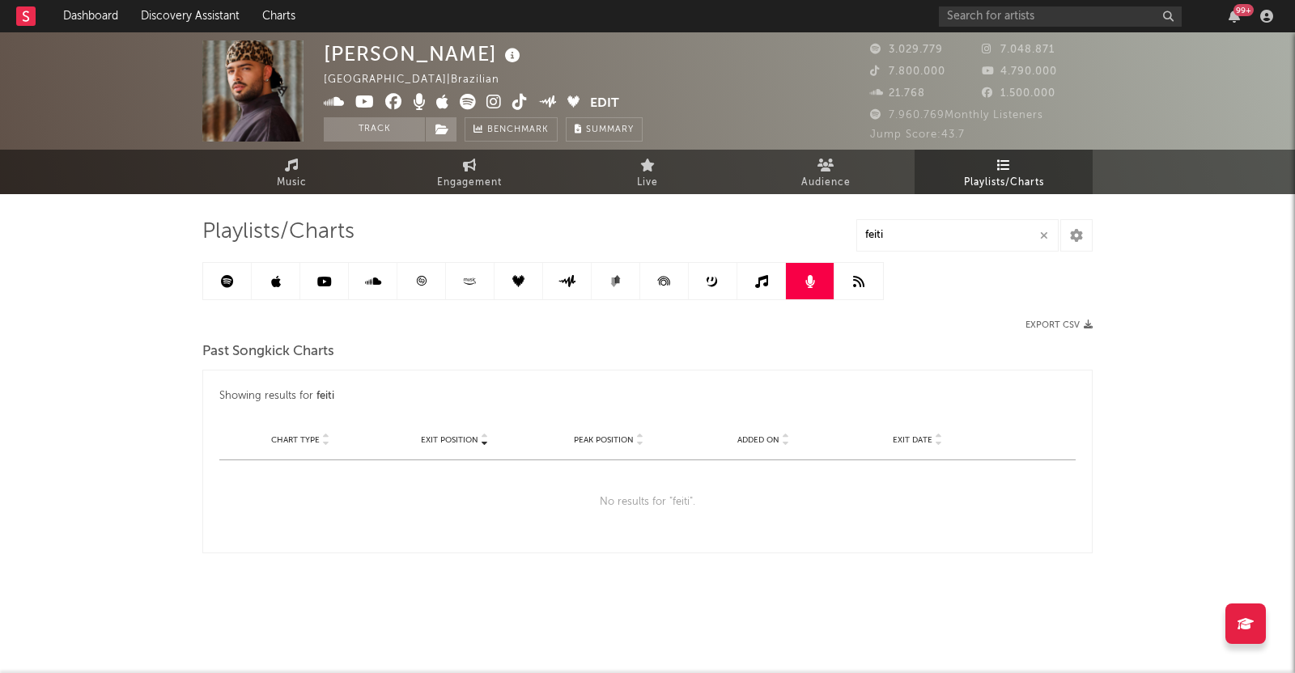
click at [865, 278] on link at bounding box center [859, 281] width 49 height 36
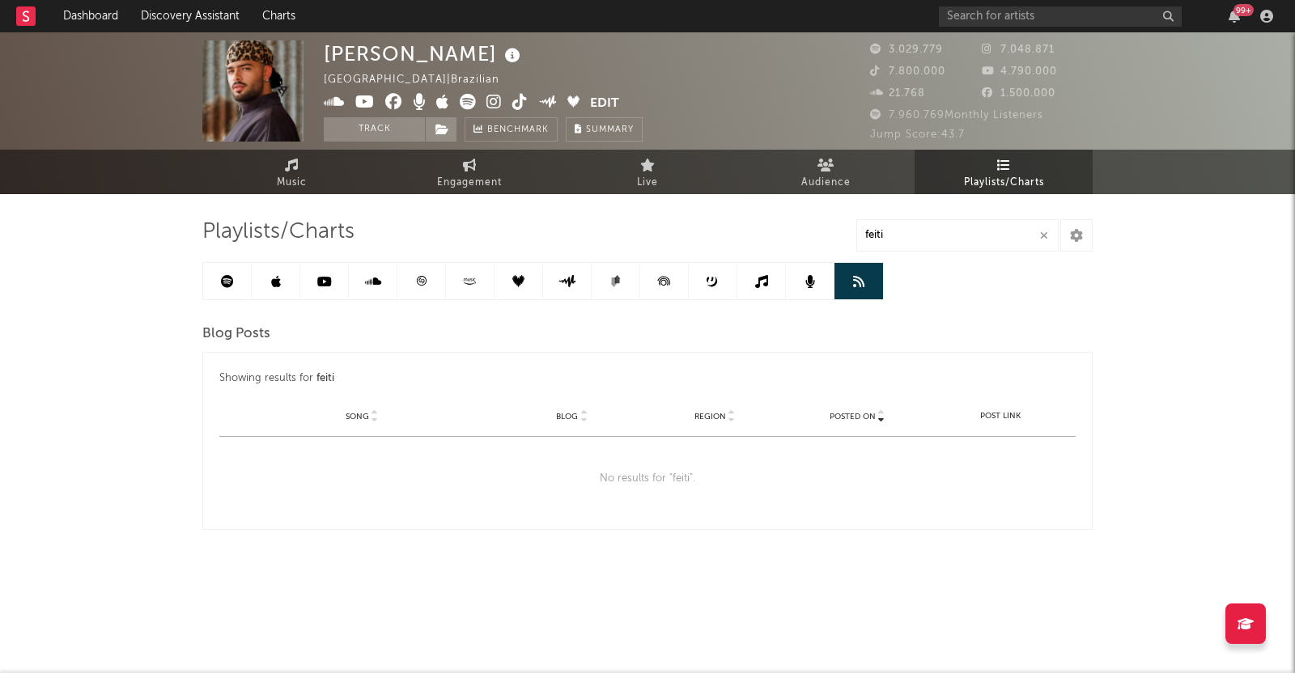
click at [510, 279] on link at bounding box center [519, 281] width 49 height 36
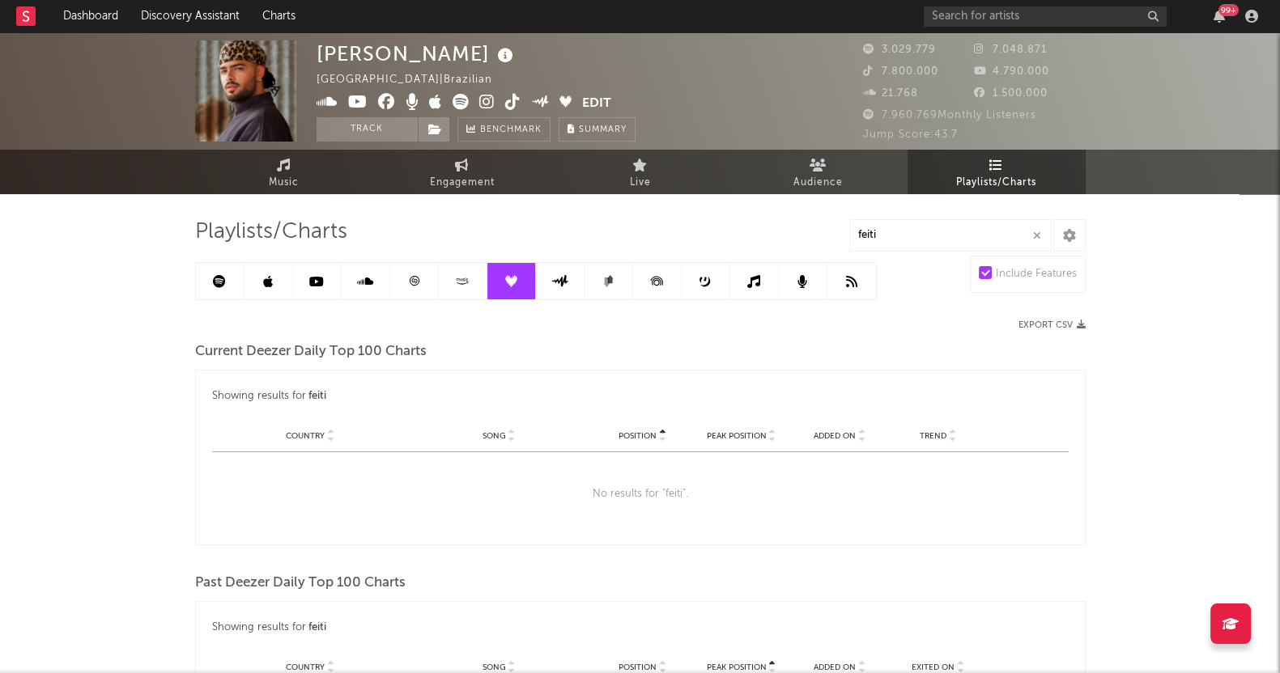
click at [213, 283] on icon at bounding box center [219, 281] width 13 height 13
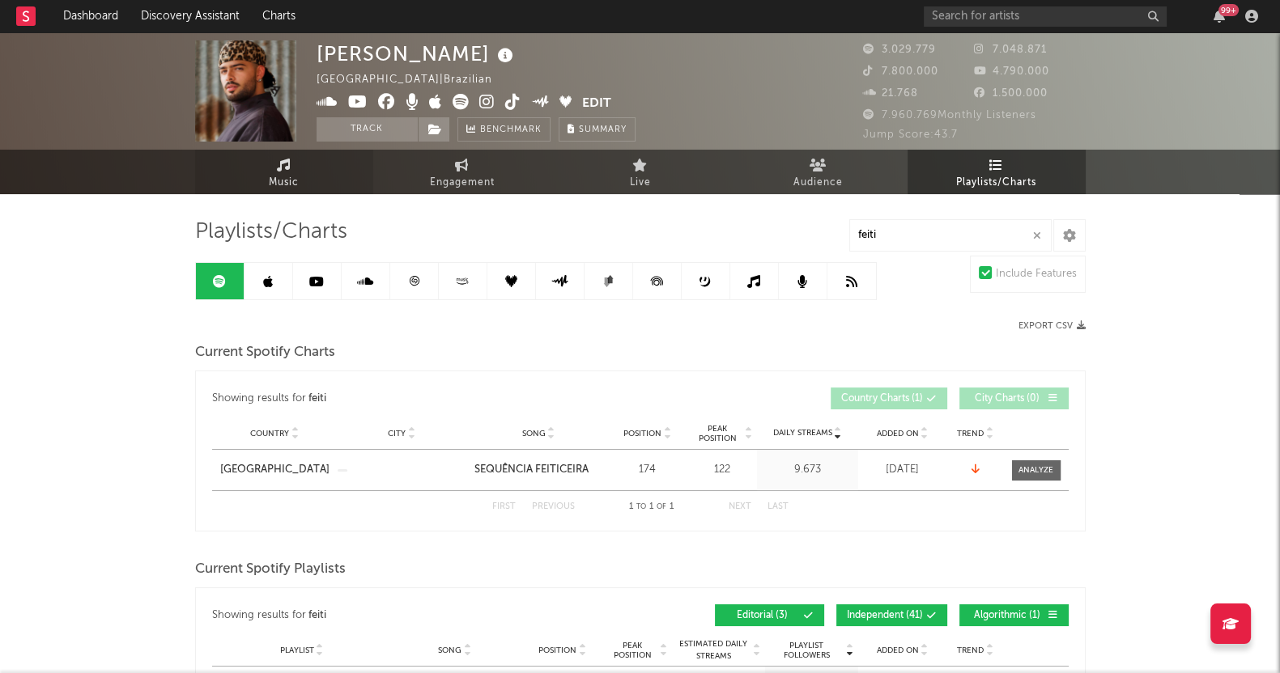
click at [285, 168] on icon at bounding box center [284, 165] width 14 height 13
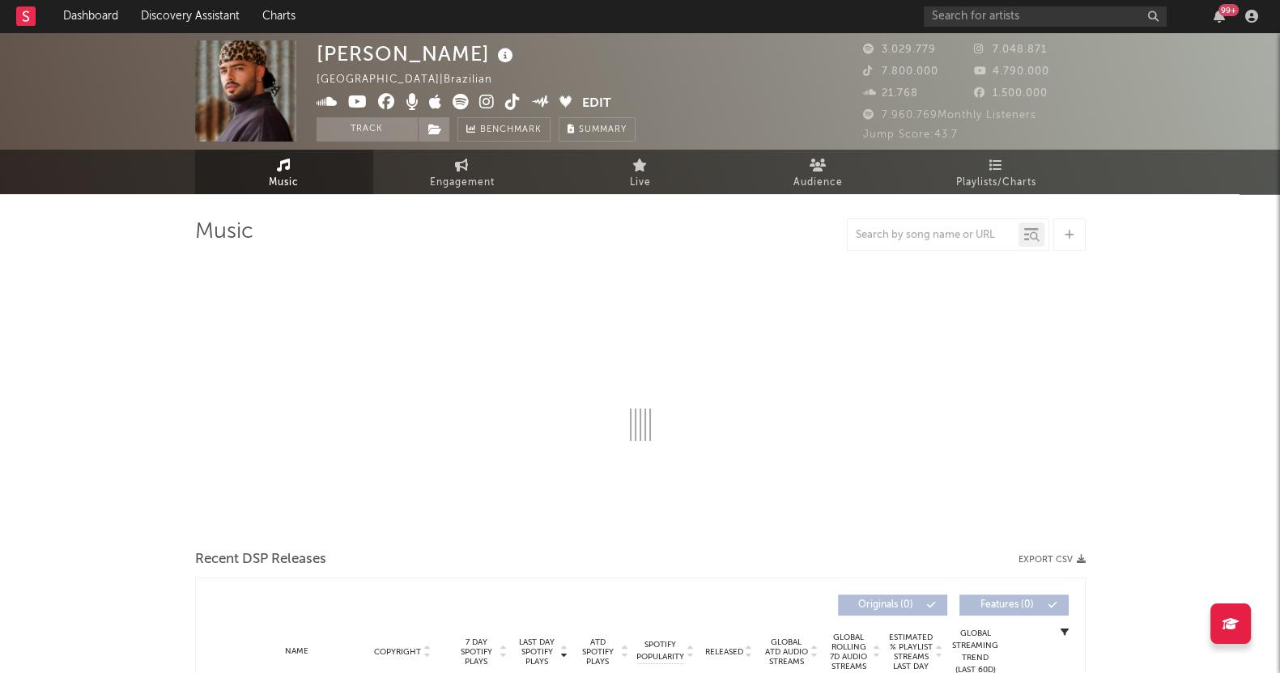
select select "6m"
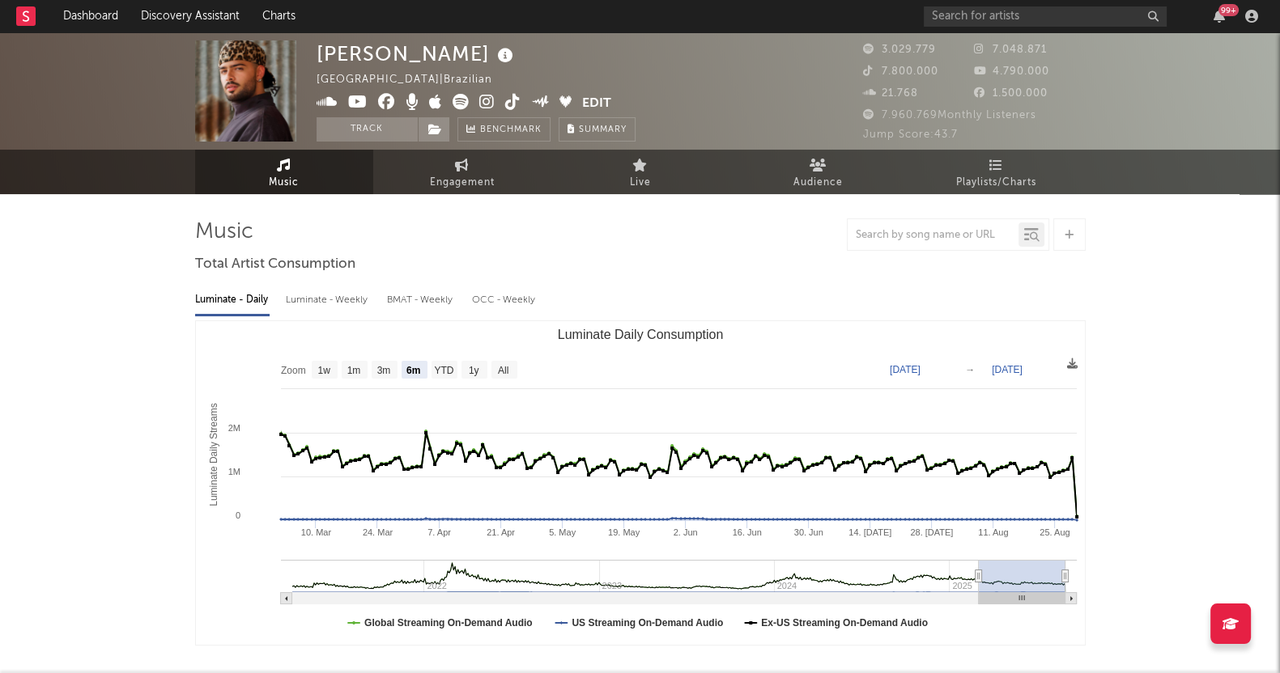
click at [298, 159] on link "Music" at bounding box center [284, 172] width 178 height 45
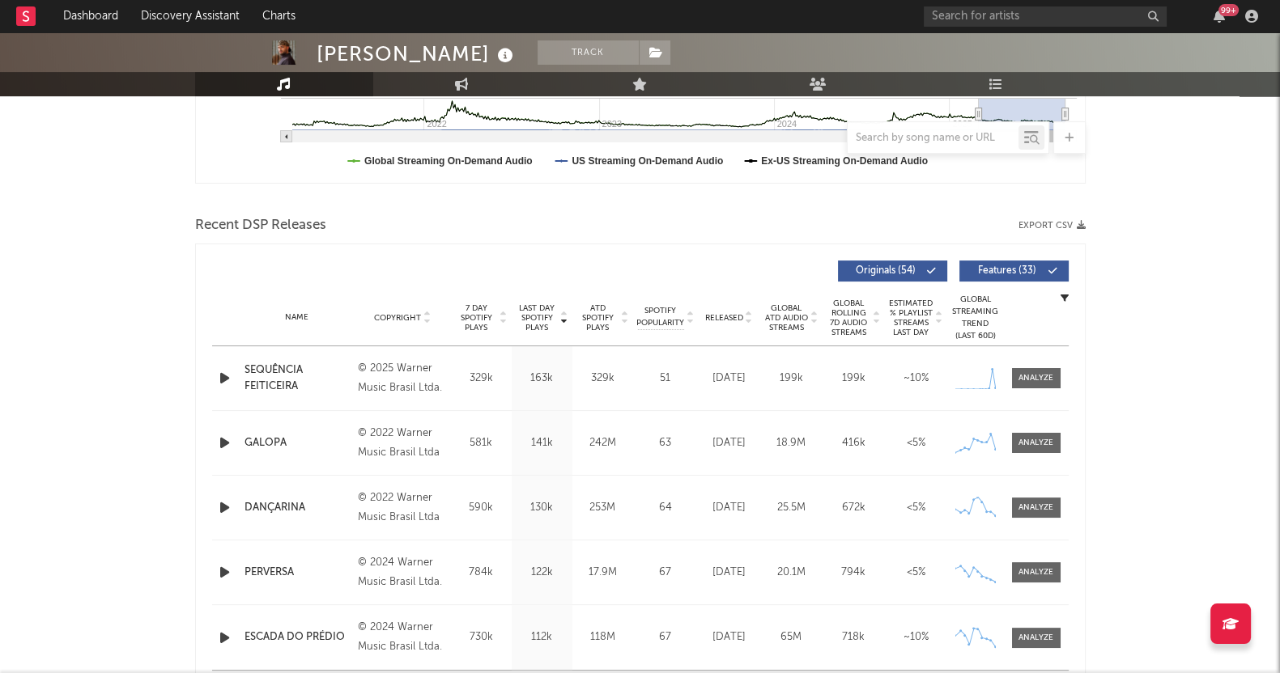
scroll to position [506, 0]
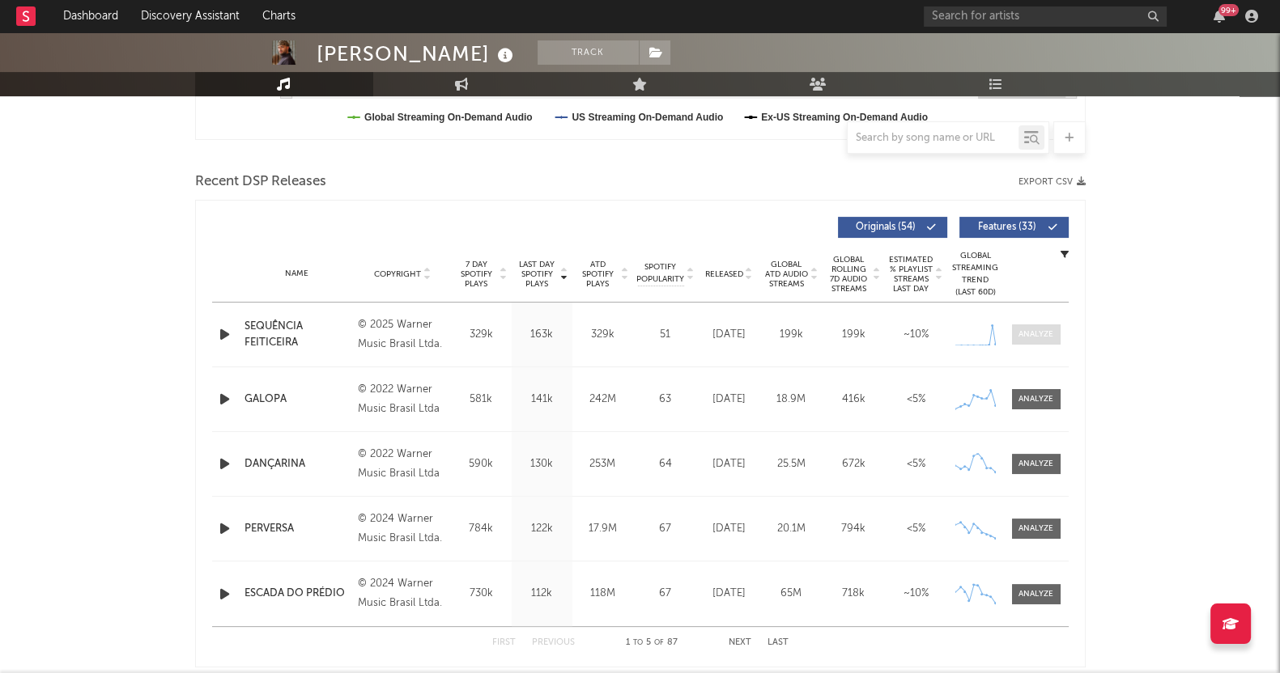
click at [1031, 329] on div at bounding box center [1035, 335] width 35 height 12
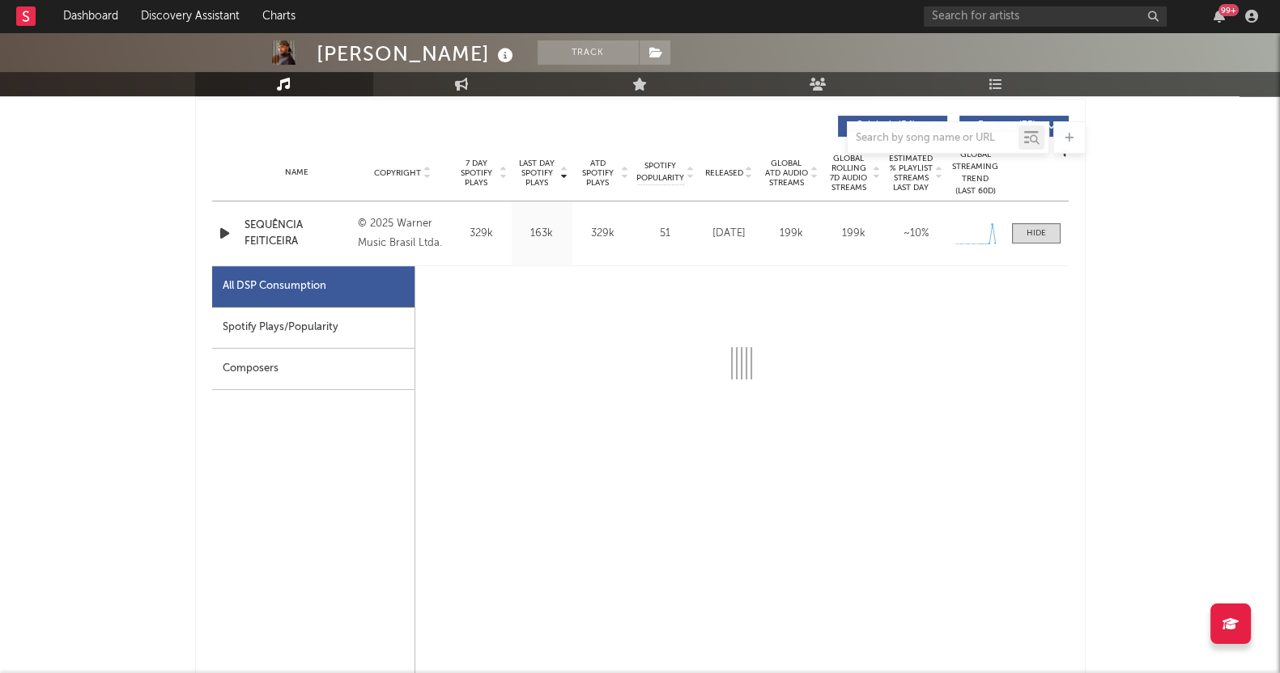
select select "1w"
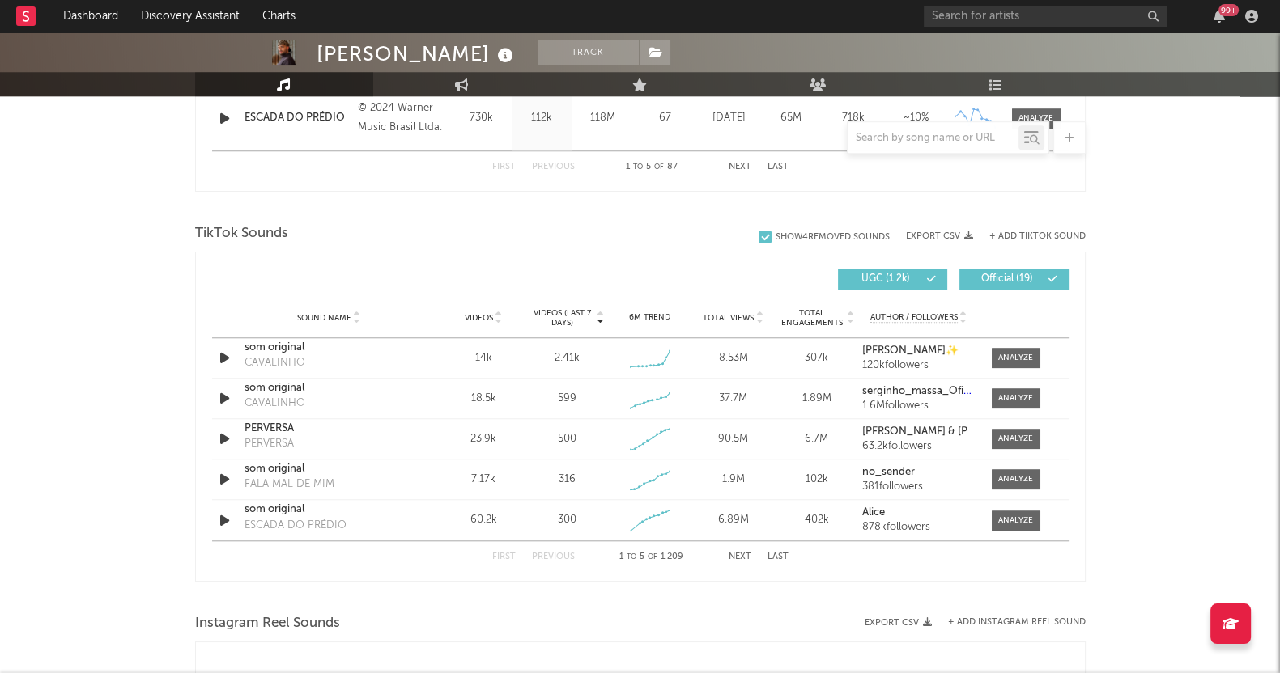
scroll to position [1720, 0]
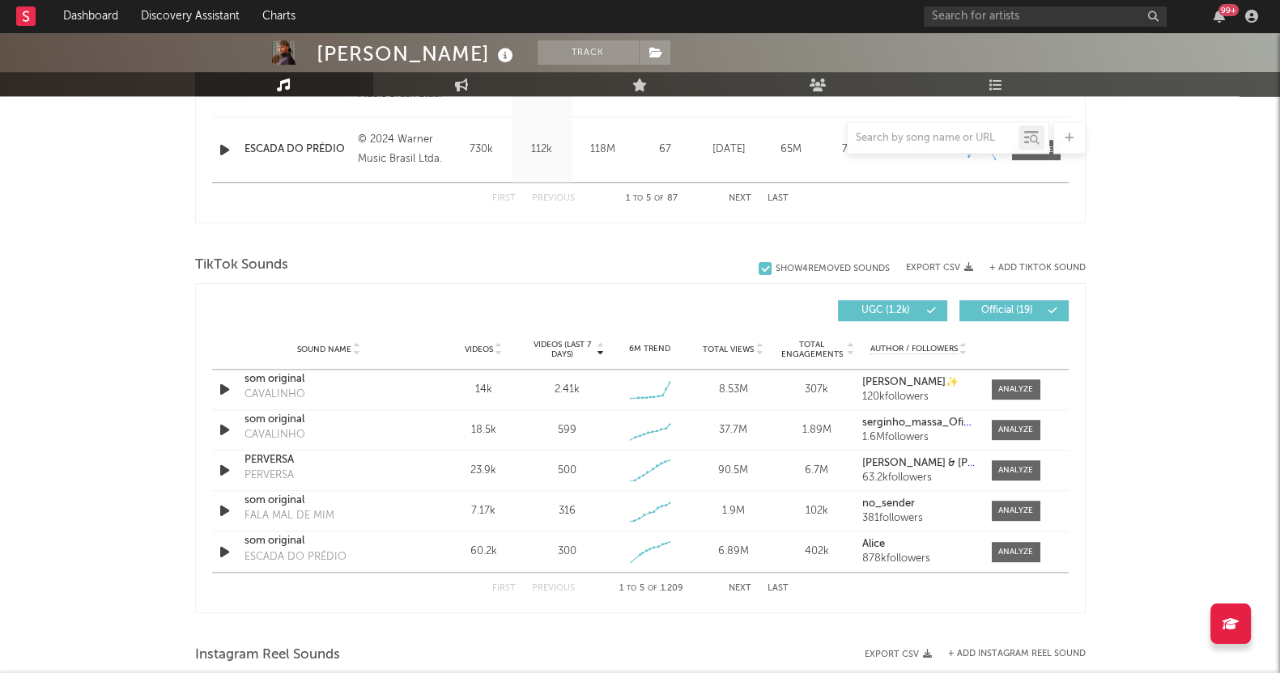
click at [740, 587] on button "Next" at bounding box center [740, 588] width 23 height 9
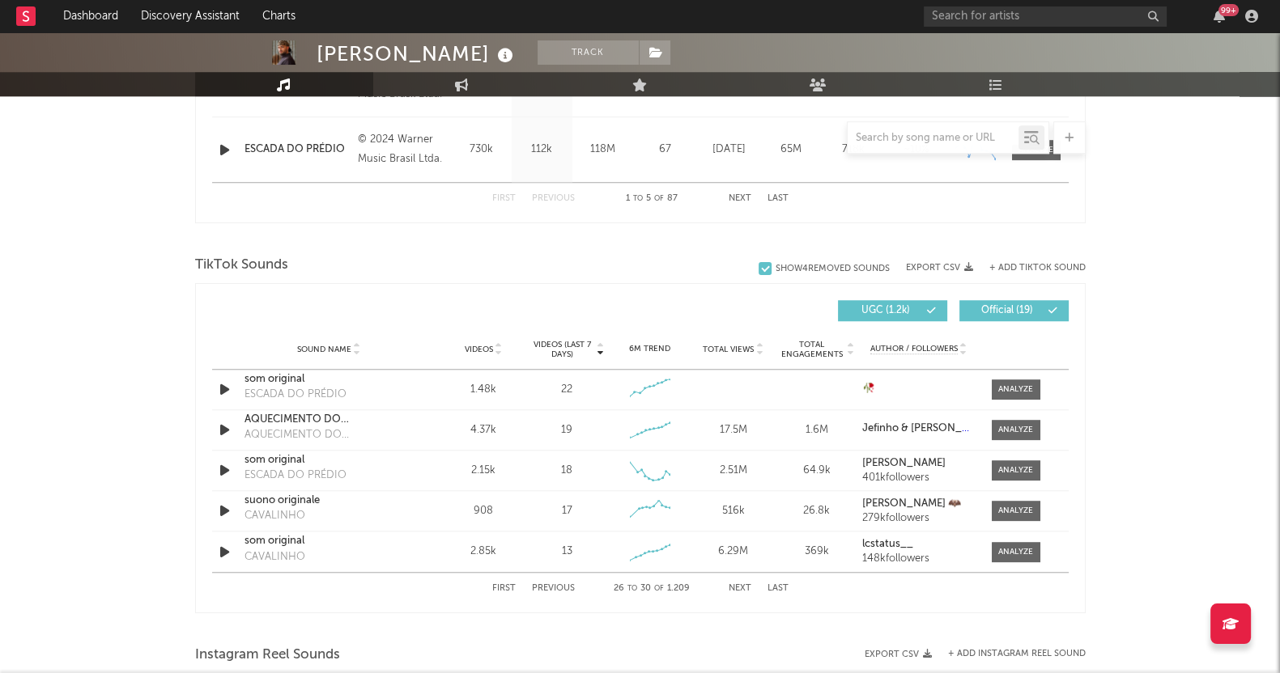
click at [740, 587] on button "Next" at bounding box center [740, 588] width 23 height 9
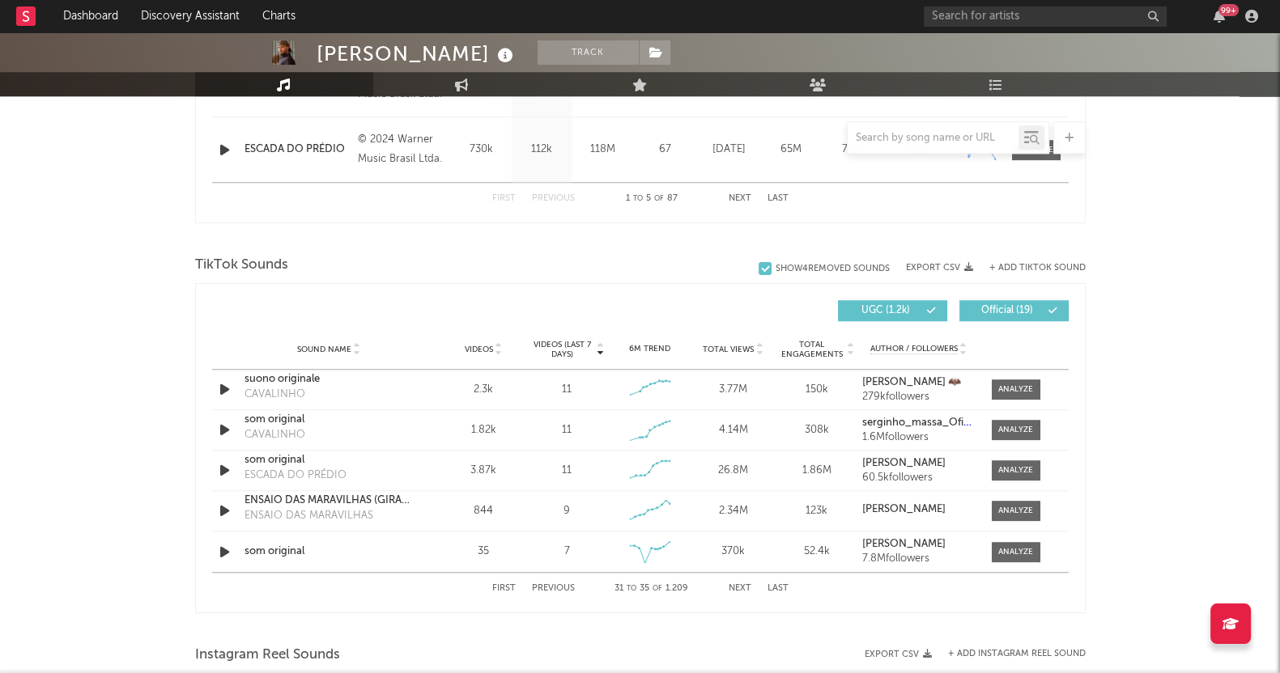
click at [740, 587] on button "Next" at bounding box center [740, 588] width 23 height 9
